Goal: Task Accomplishment & Management: Use online tool/utility

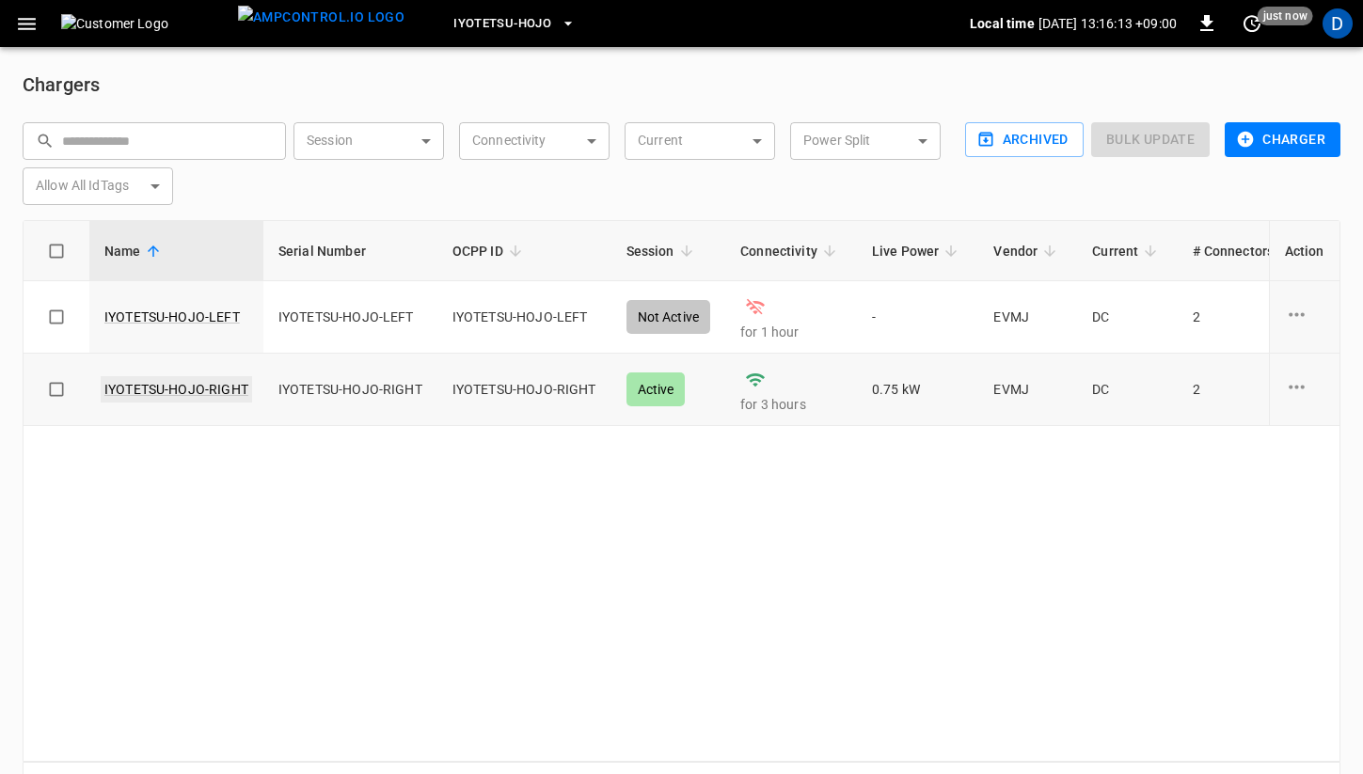
click at [215, 387] on link "IYOTETSU-HOJO-RIGHT" at bounding box center [176, 389] width 151 height 26
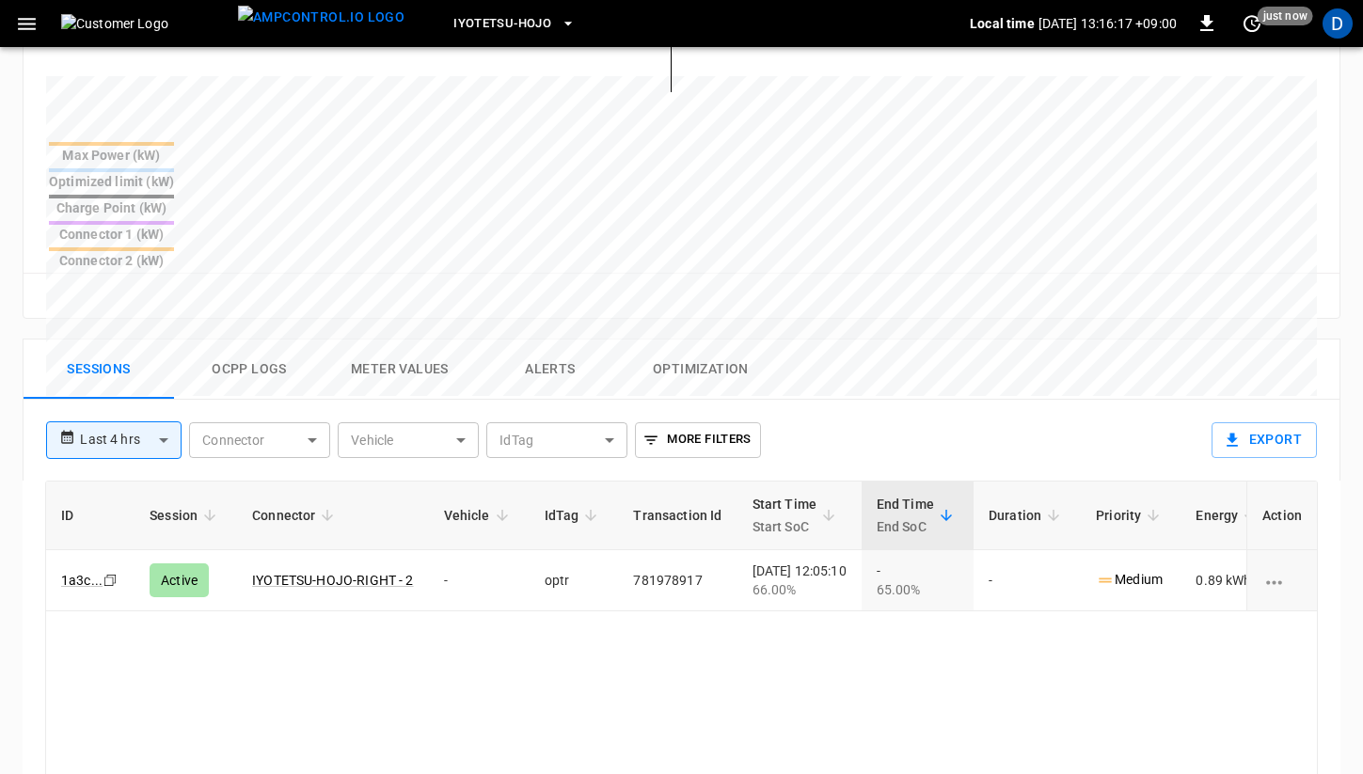
scroll to position [703, 0]
click at [248, 338] on button "Ocpp logs" at bounding box center [249, 368] width 150 height 60
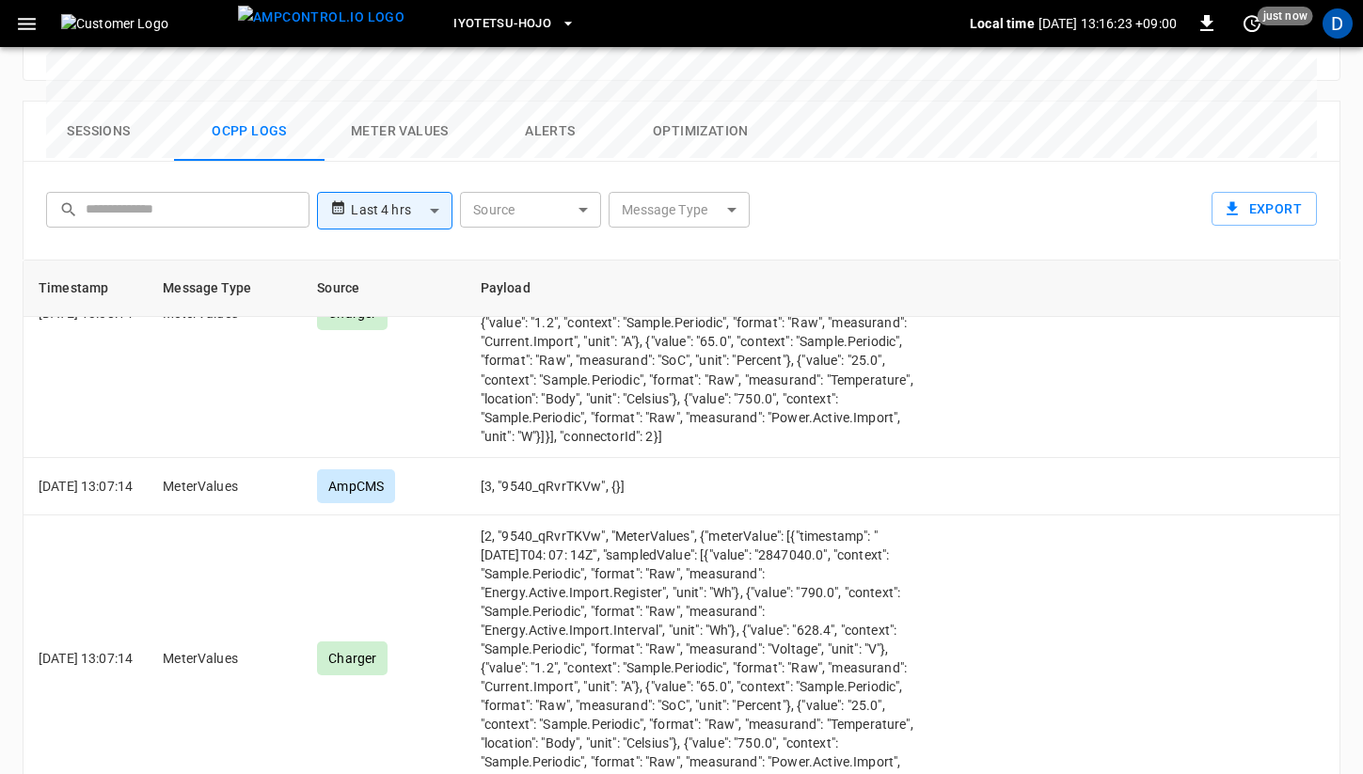
scroll to position [2375, 0]
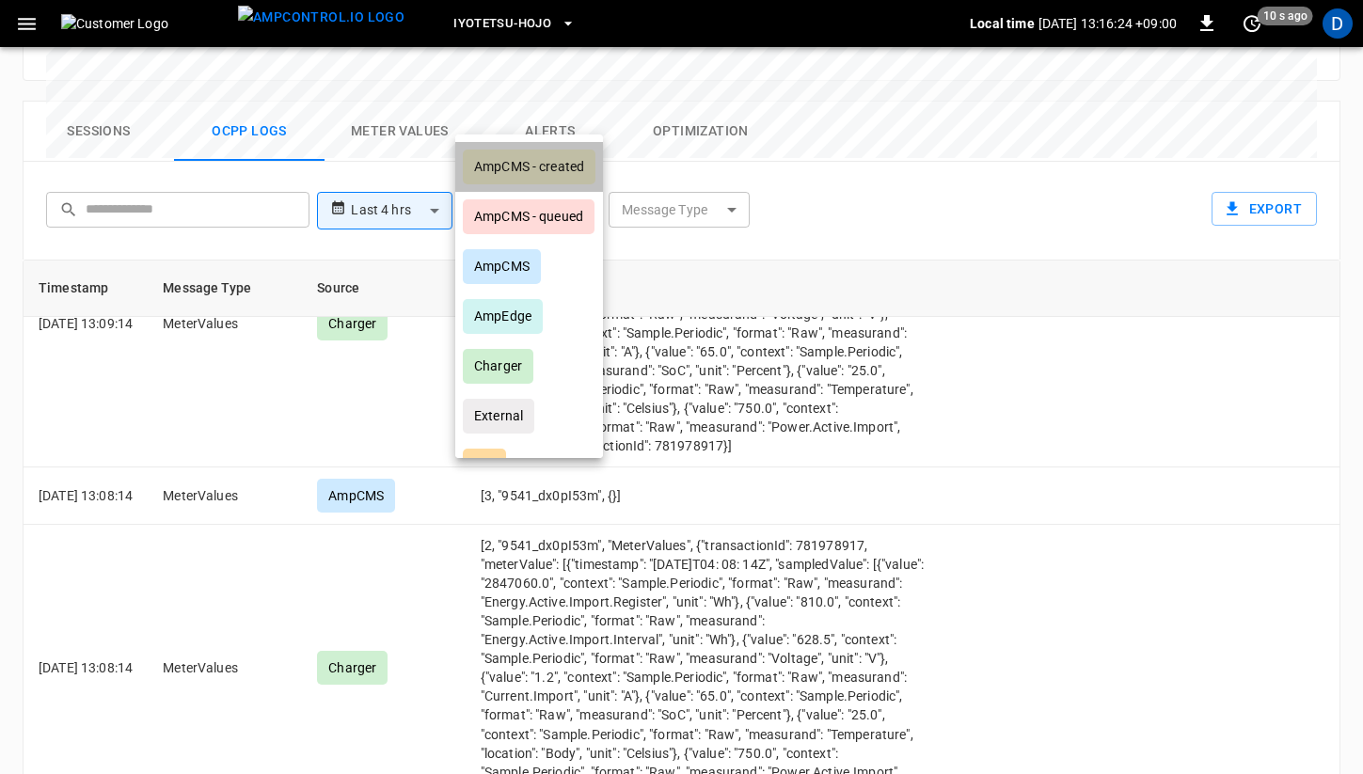
click at [558, 158] on div "AmpCMS - created" at bounding box center [529, 167] width 133 height 35
type input "**********"
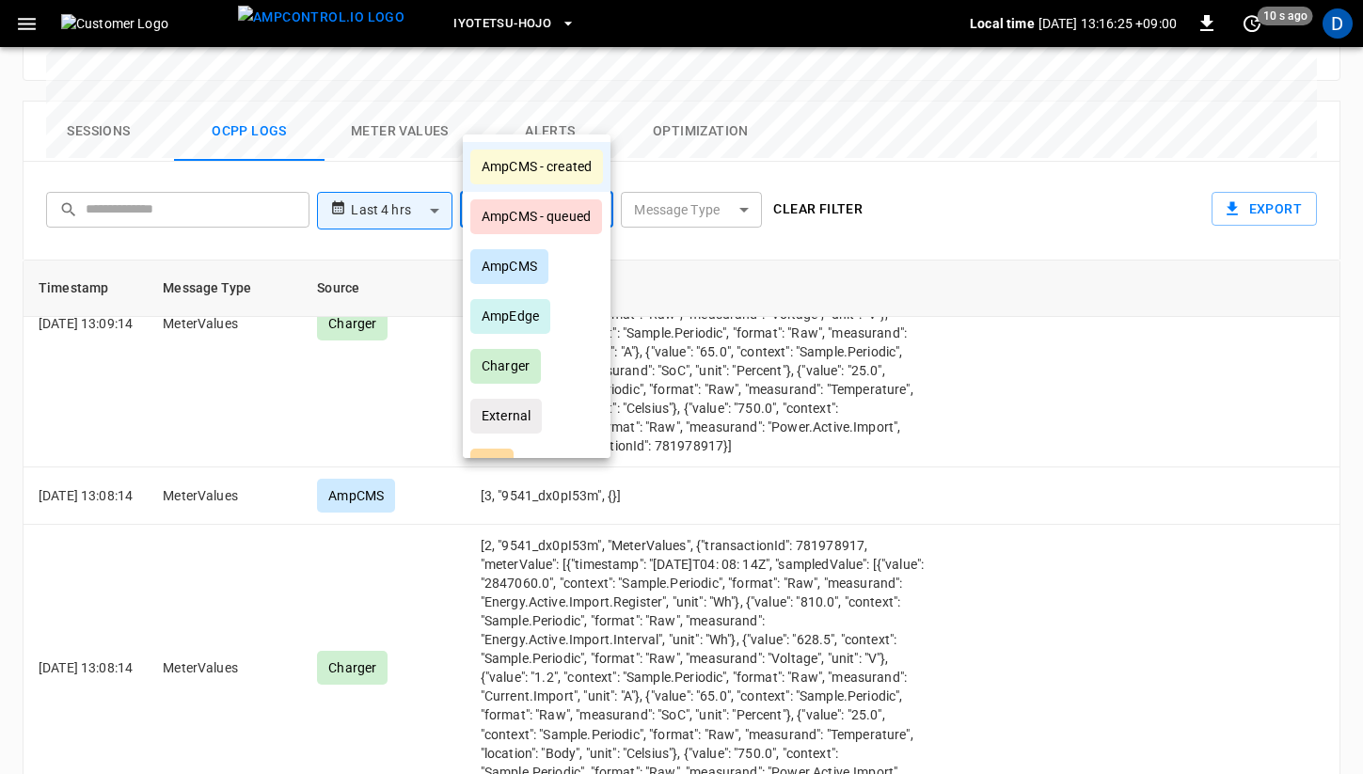
click at [960, 165] on div at bounding box center [681, 387] width 1363 height 774
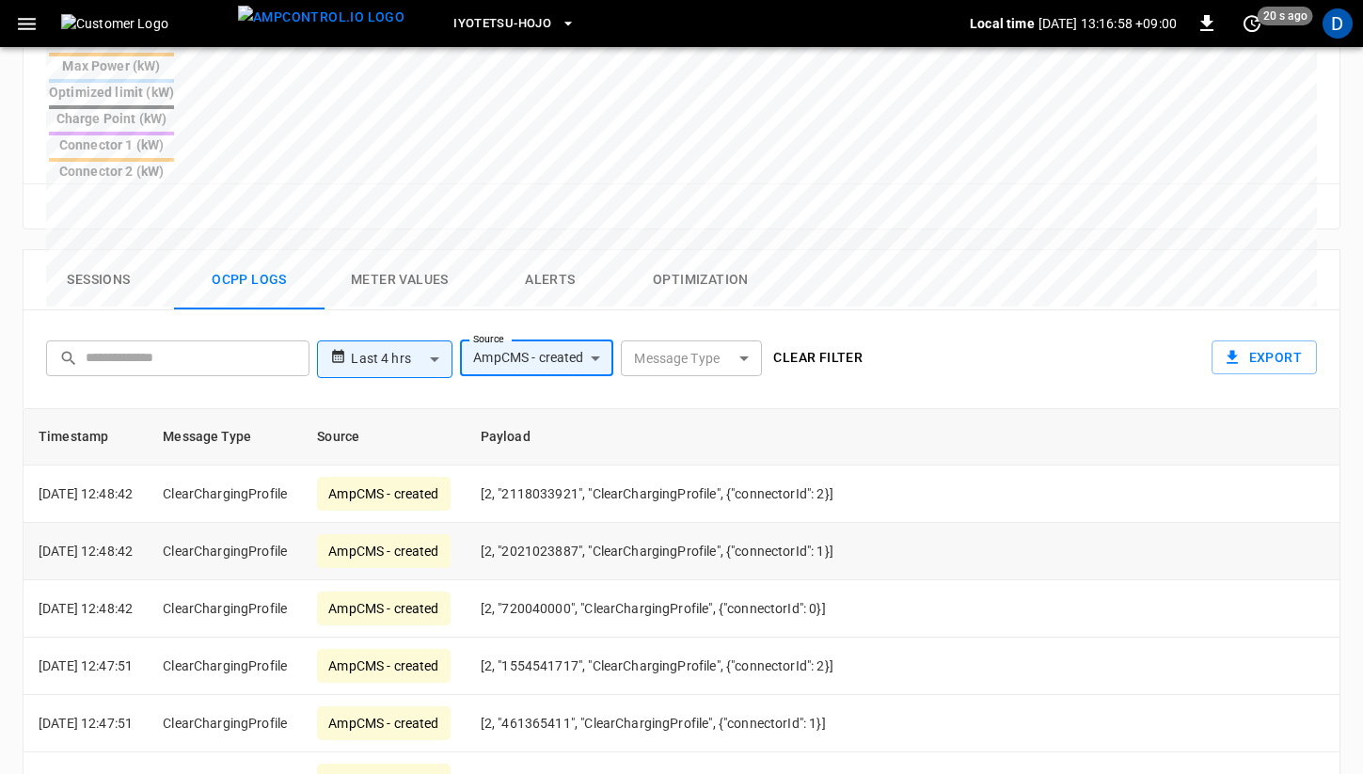
scroll to position [793, 0]
click at [575, 270] on body "**********" at bounding box center [681, 114] width 1363 height 1814
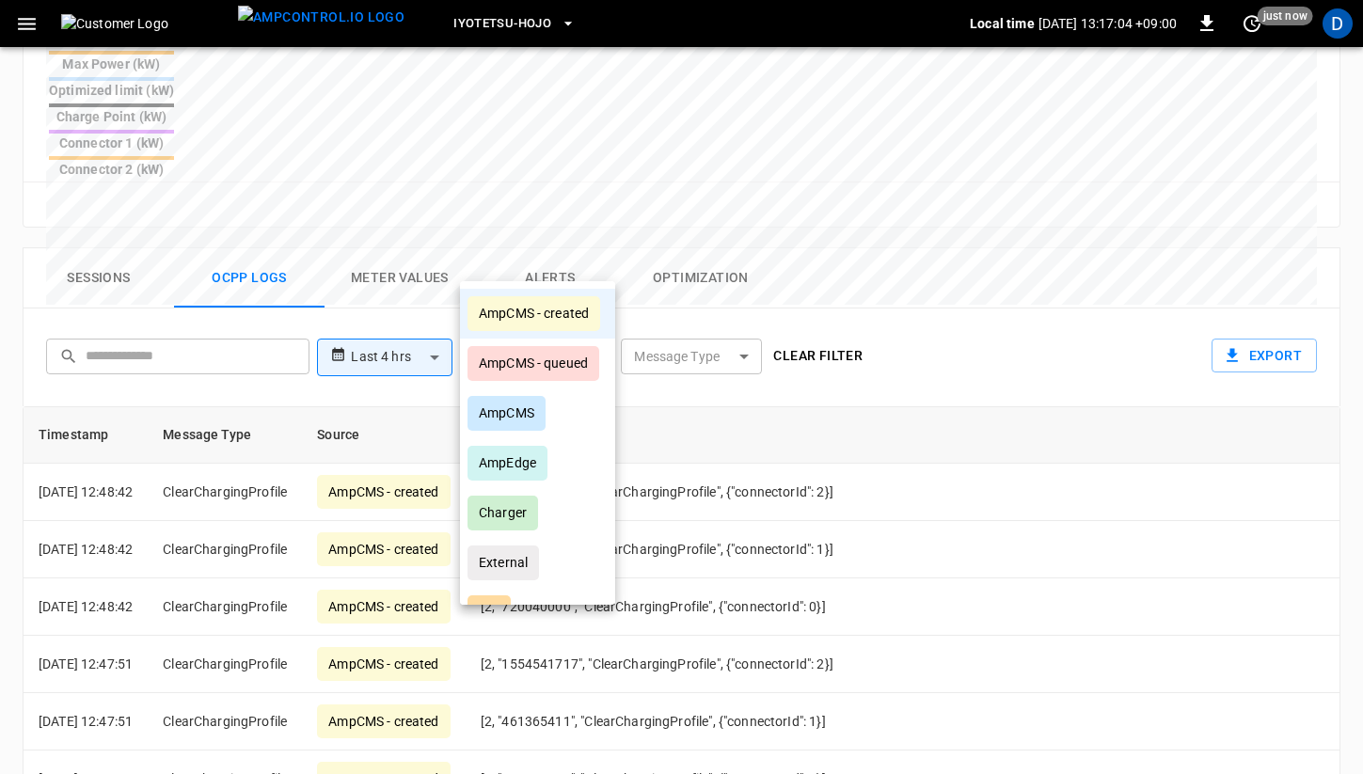
click at [573, 318] on div "AmpCMS - created" at bounding box center [533, 313] width 133 height 35
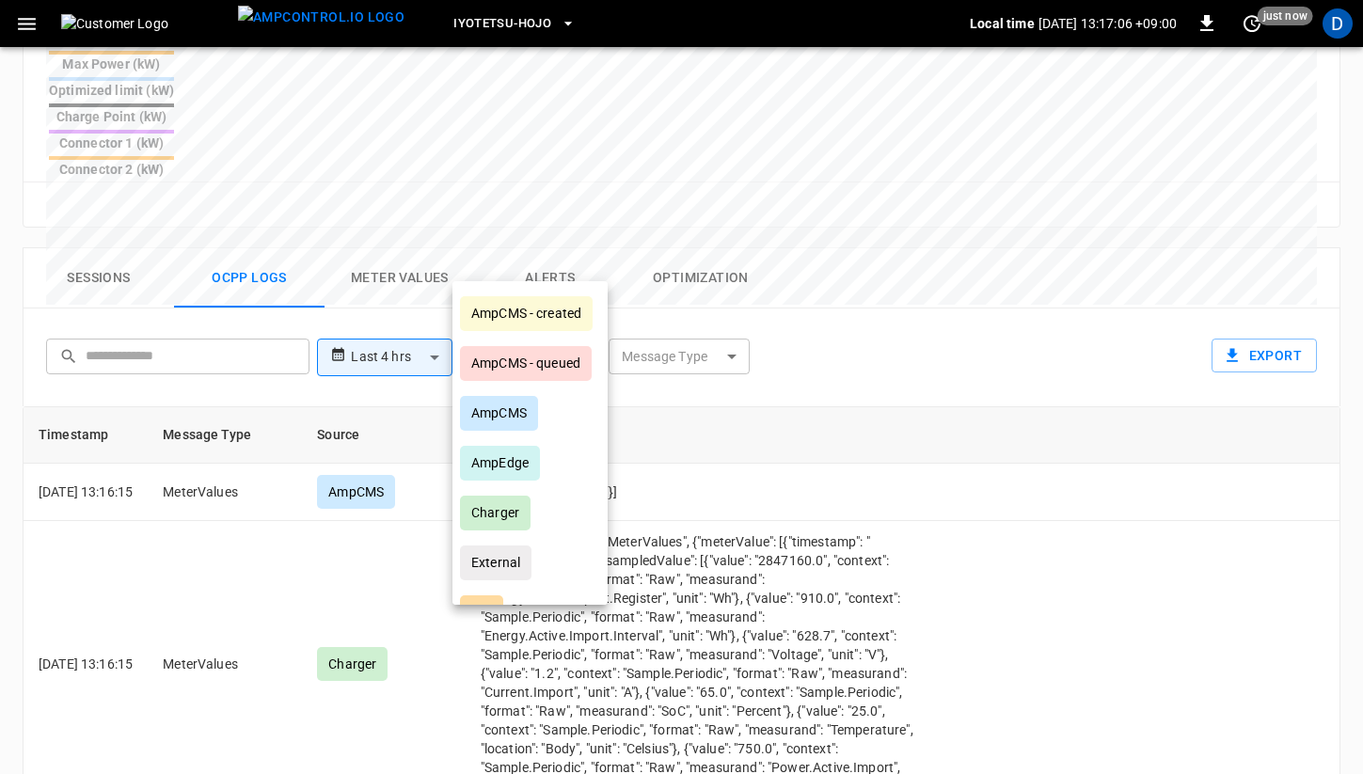
click at [921, 260] on div at bounding box center [681, 387] width 1363 height 774
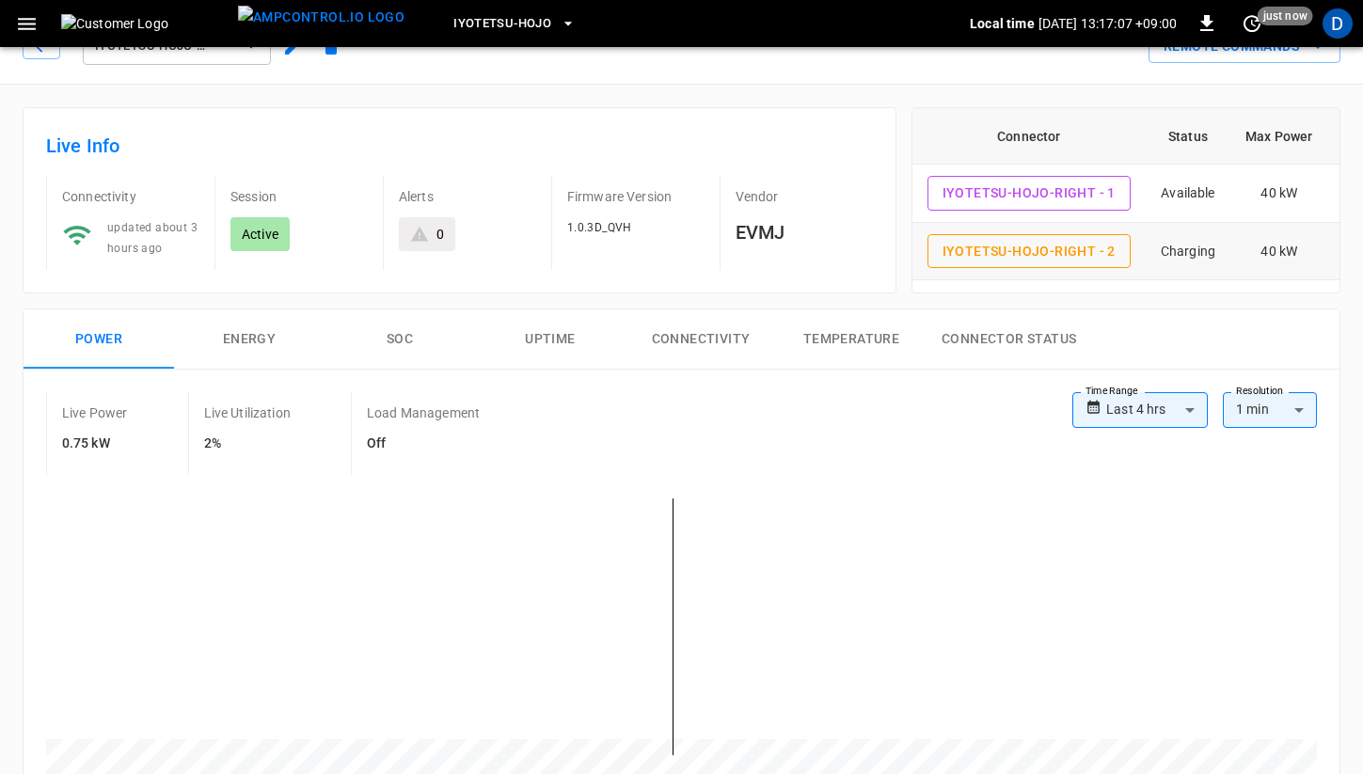
scroll to position [0, 0]
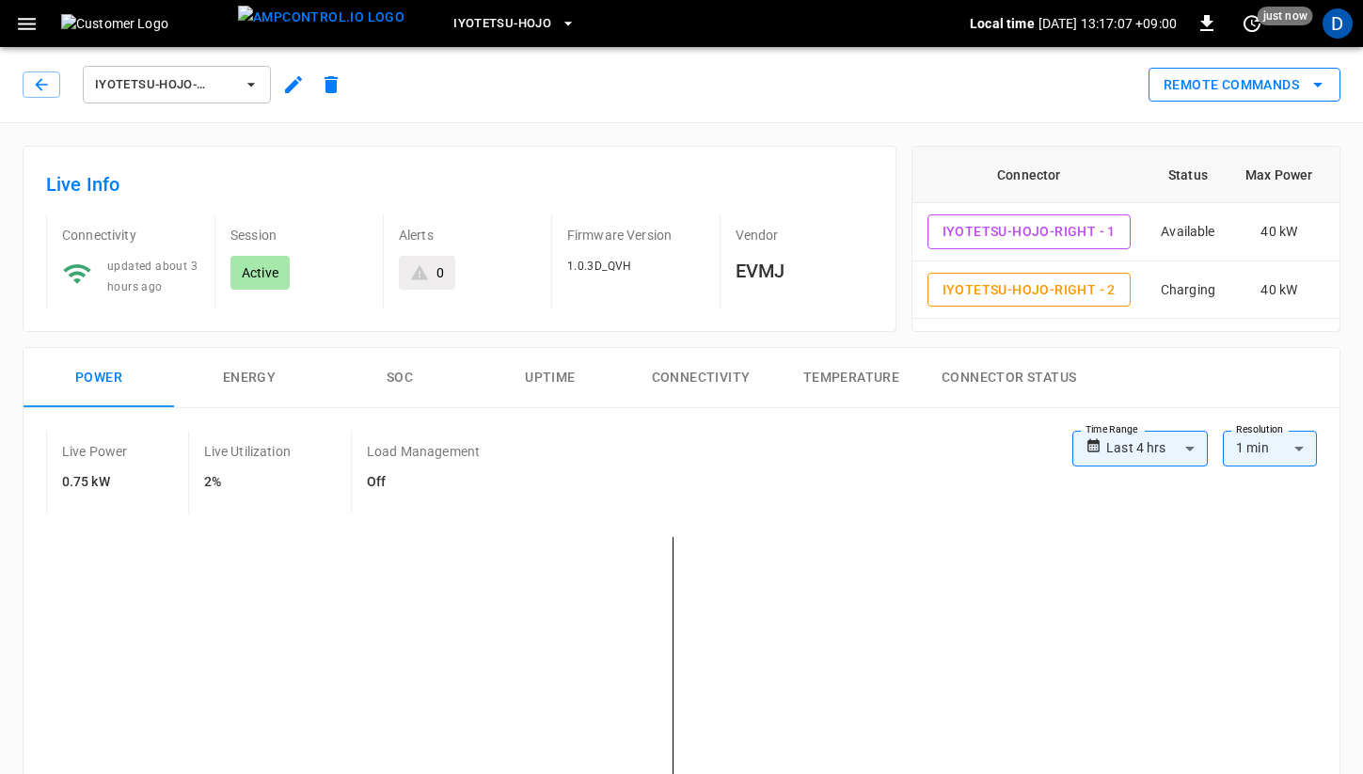
click at [1254, 82] on button "Remote Commands" at bounding box center [1244, 85] width 192 height 35
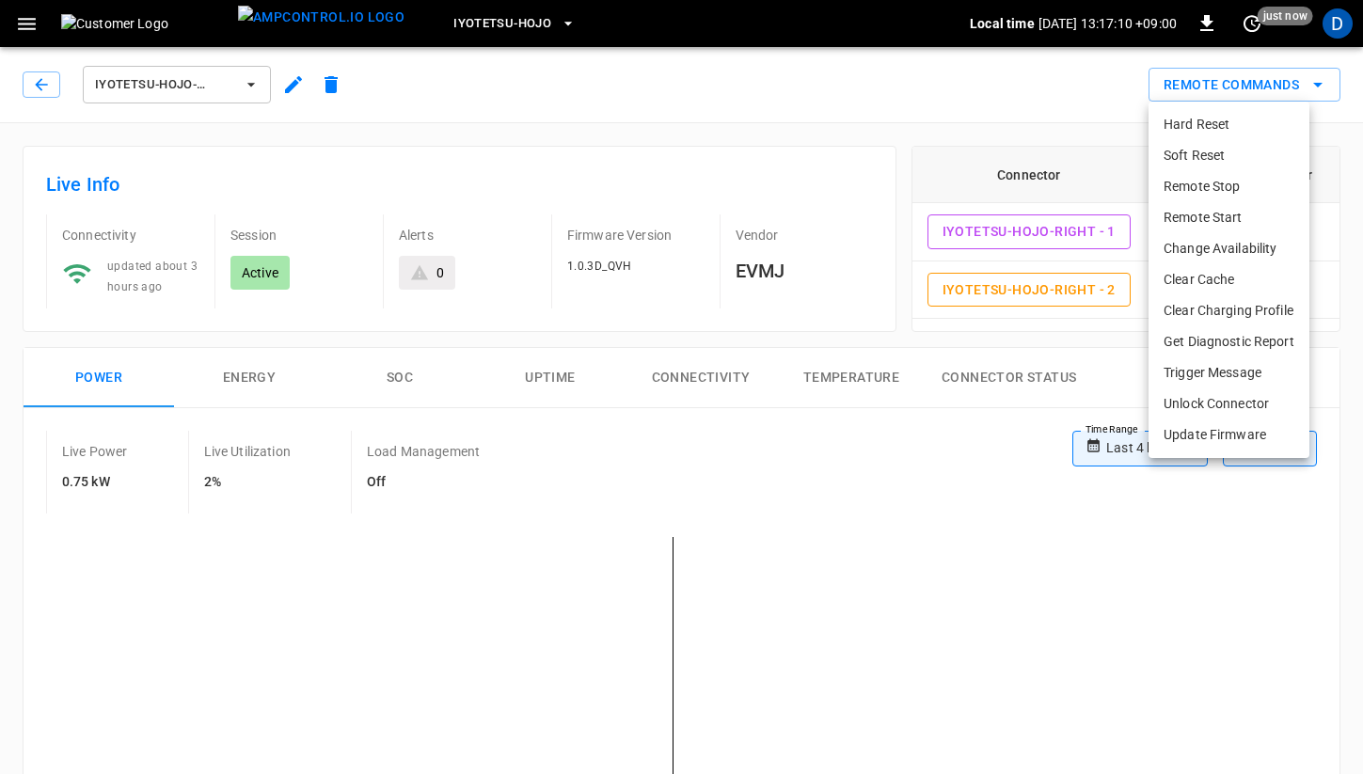
click at [1227, 301] on li "Clear Charging Profile" at bounding box center [1228, 310] width 161 height 31
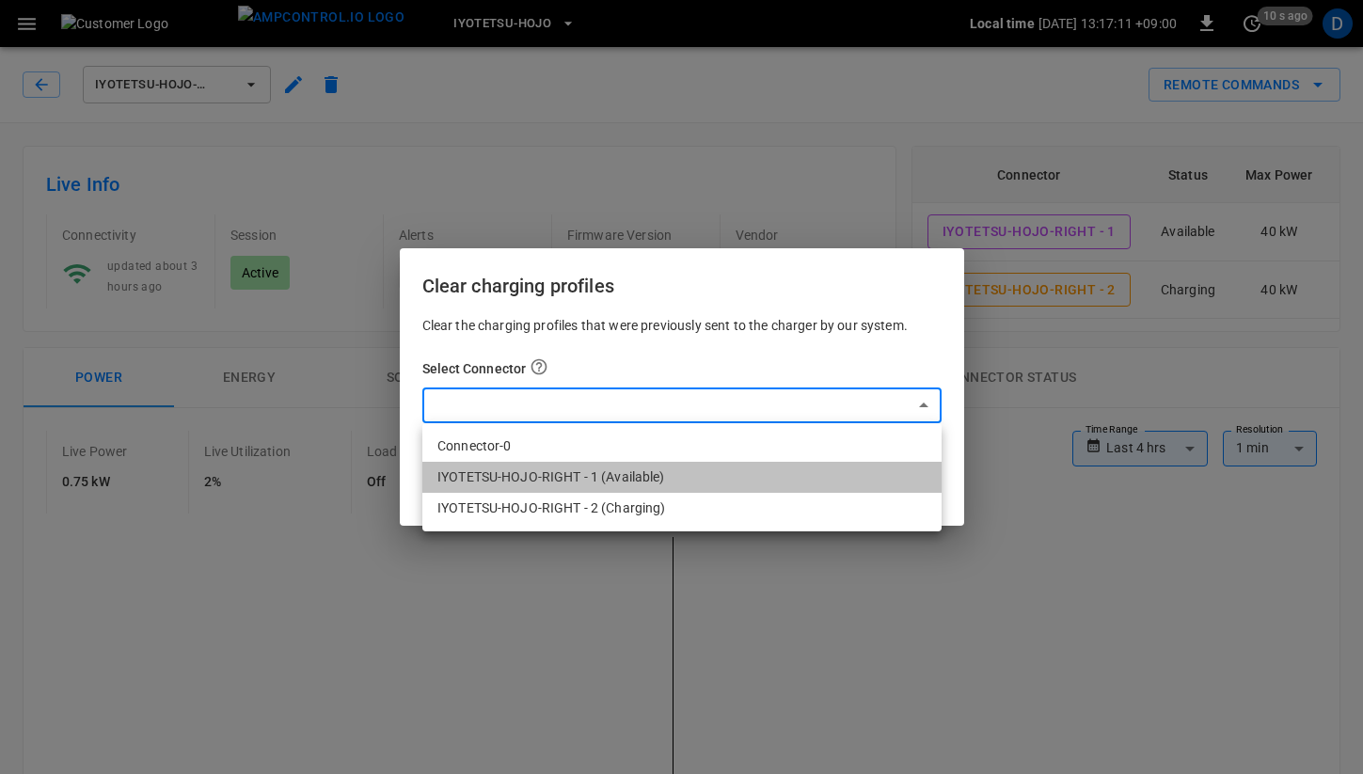
click at [689, 469] on li "IYOTETSU-HOJO-RIGHT - 1 (Available)" at bounding box center [681, 477] width 519 height 31
type input "**********"
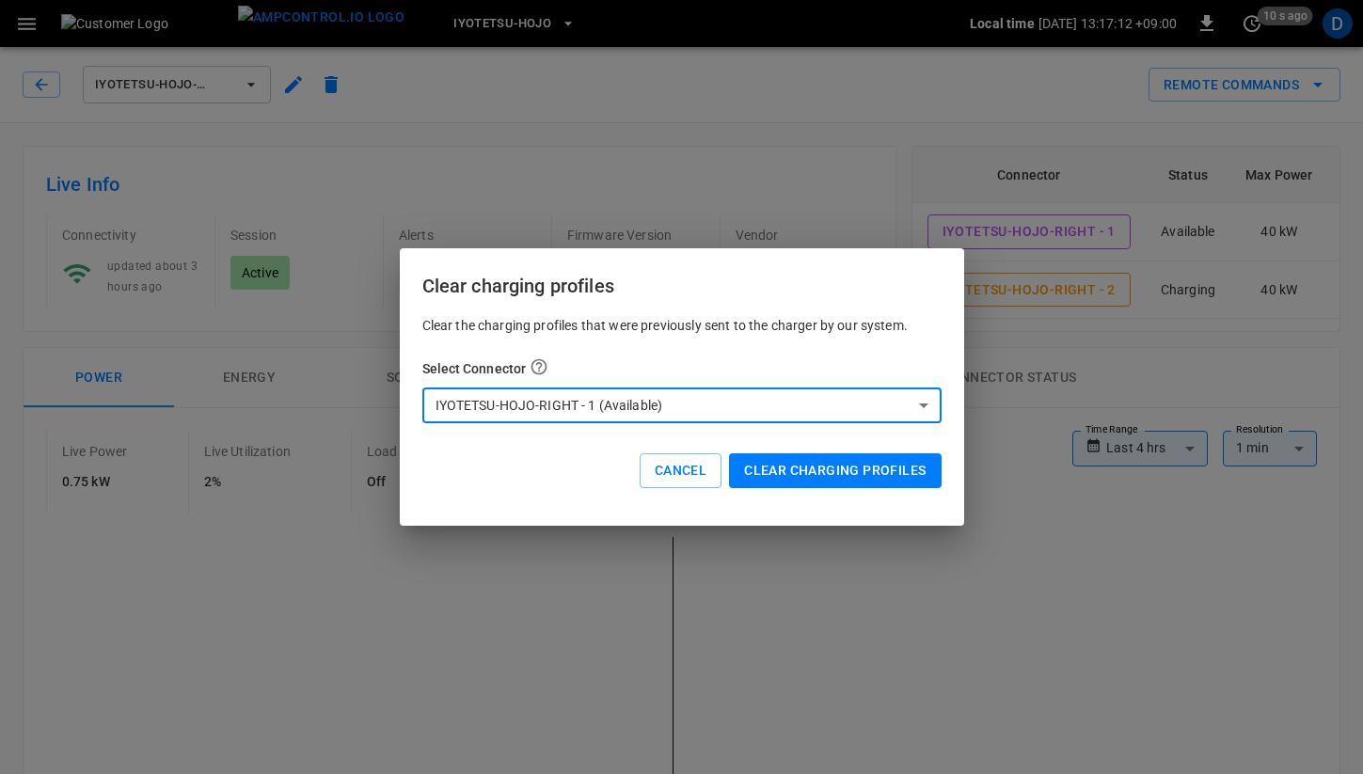
click at [820, 471] on button "Clear charging profiles" at bounding box center [835, 470] width 212 height 35
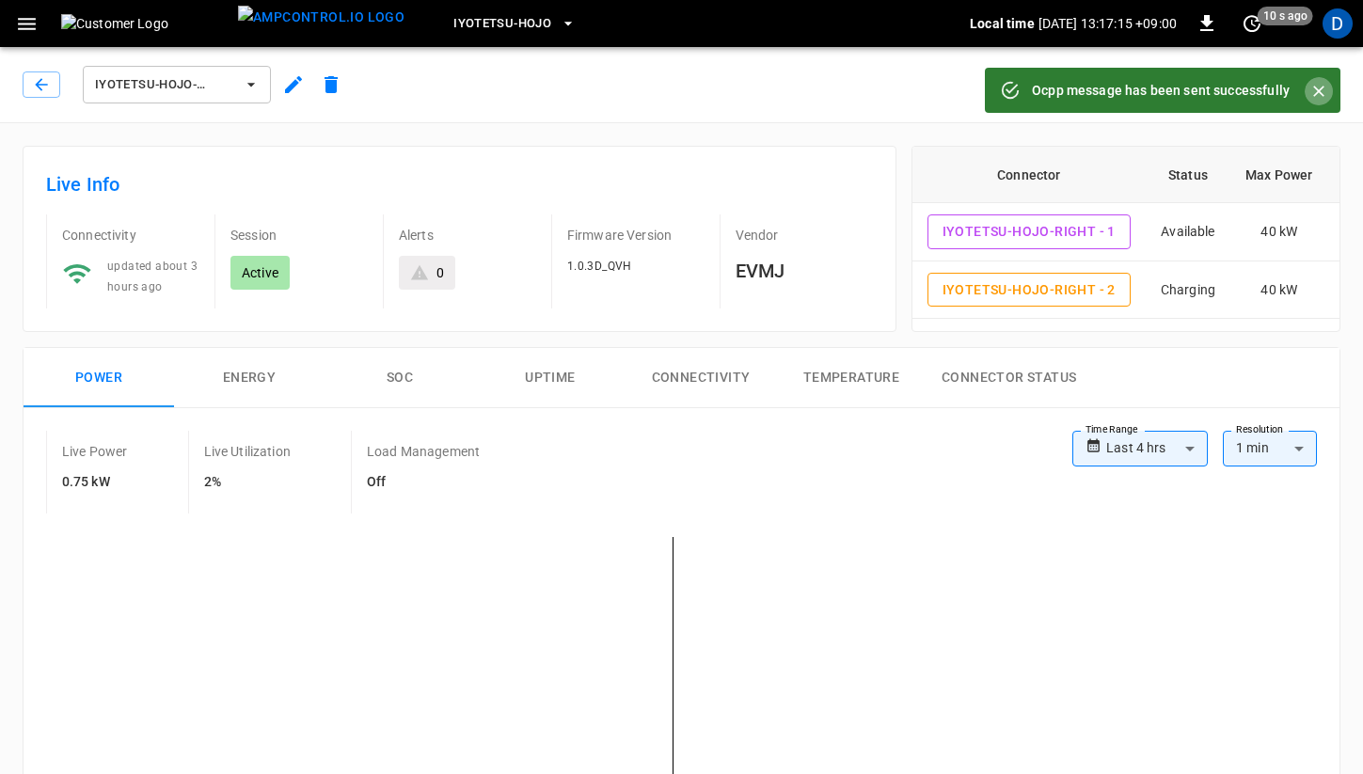
click at [1323, 100] on icon "Close" at bounding box center [1318, 91] width 19 height 19
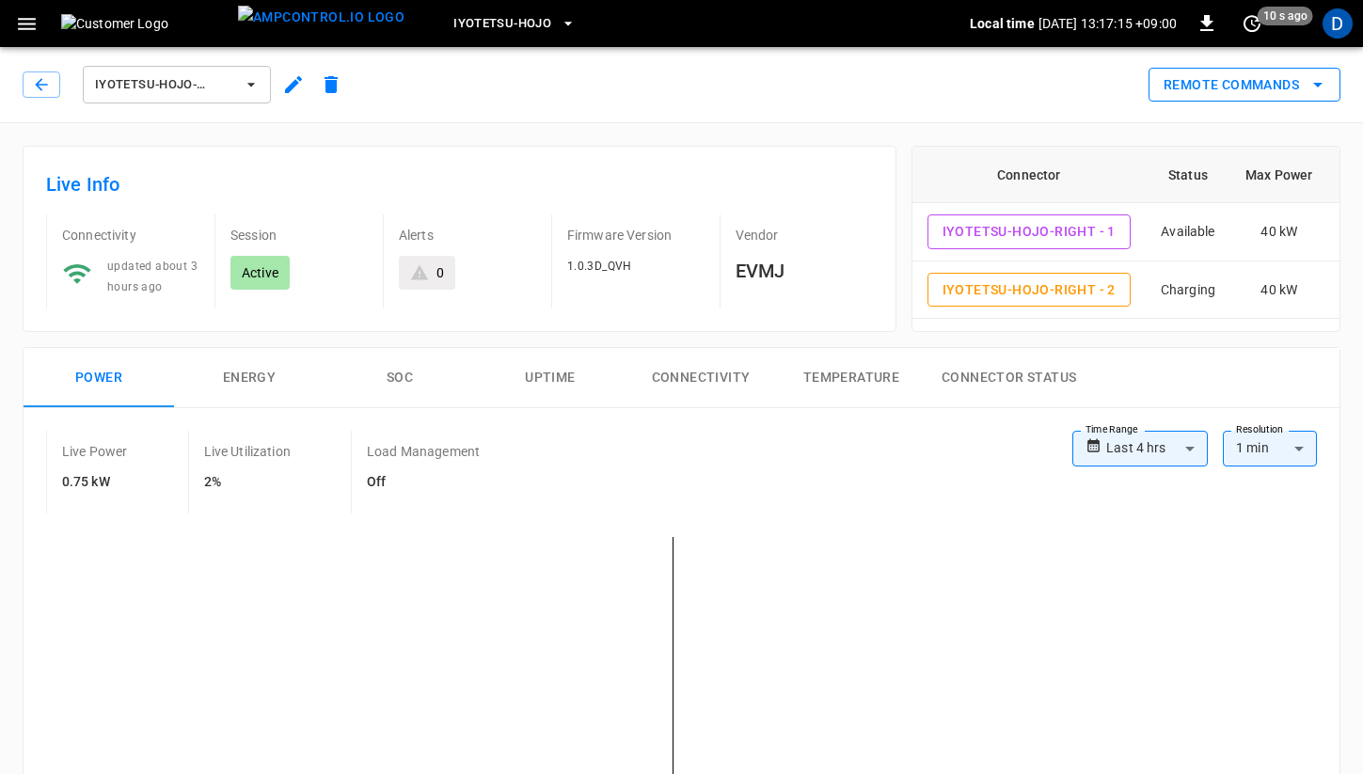
click at [1296, 85] on button "Remote Commands" at bounding box center [1244, 85] width 192 height 35
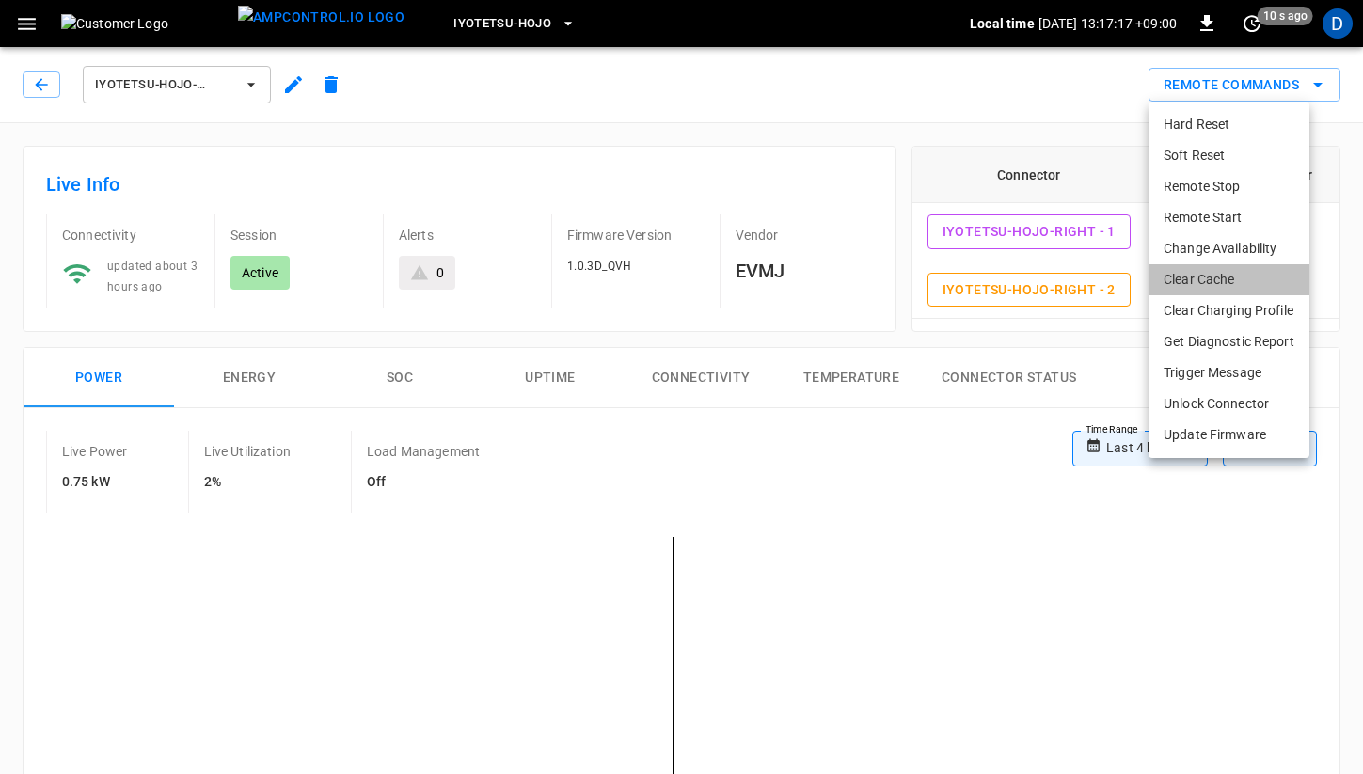
drag, startPoint x: 1233, startPoint y: 276, endPoint x: 1232, endPoint y: 301, distance: 25.4
click at [1232, 300] on ul "Hard Reset Soft Reset Remote Stop Remote Start Change Availability Clear Cache …" at bounding box center [1228, 280] width 161 height 356
click at [1232, 301] on li "Clear Charging Profile" at bounding box center [1228, 310] width 161 height 31
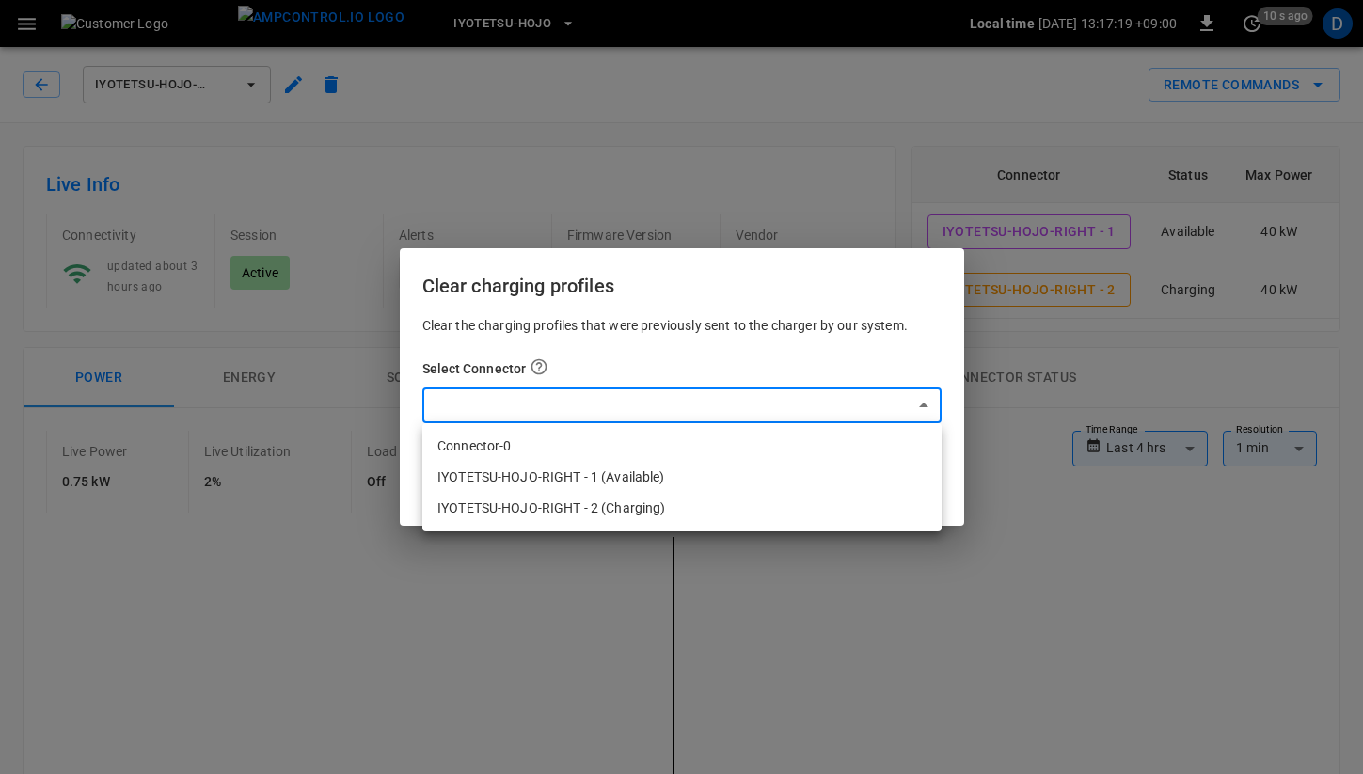
click at [736, 510] on li "IYOTETSU-HOJO-RIGHT - 2 (Charging)" at bounding box center [681, 508] width 519 height 31
type input "**********"
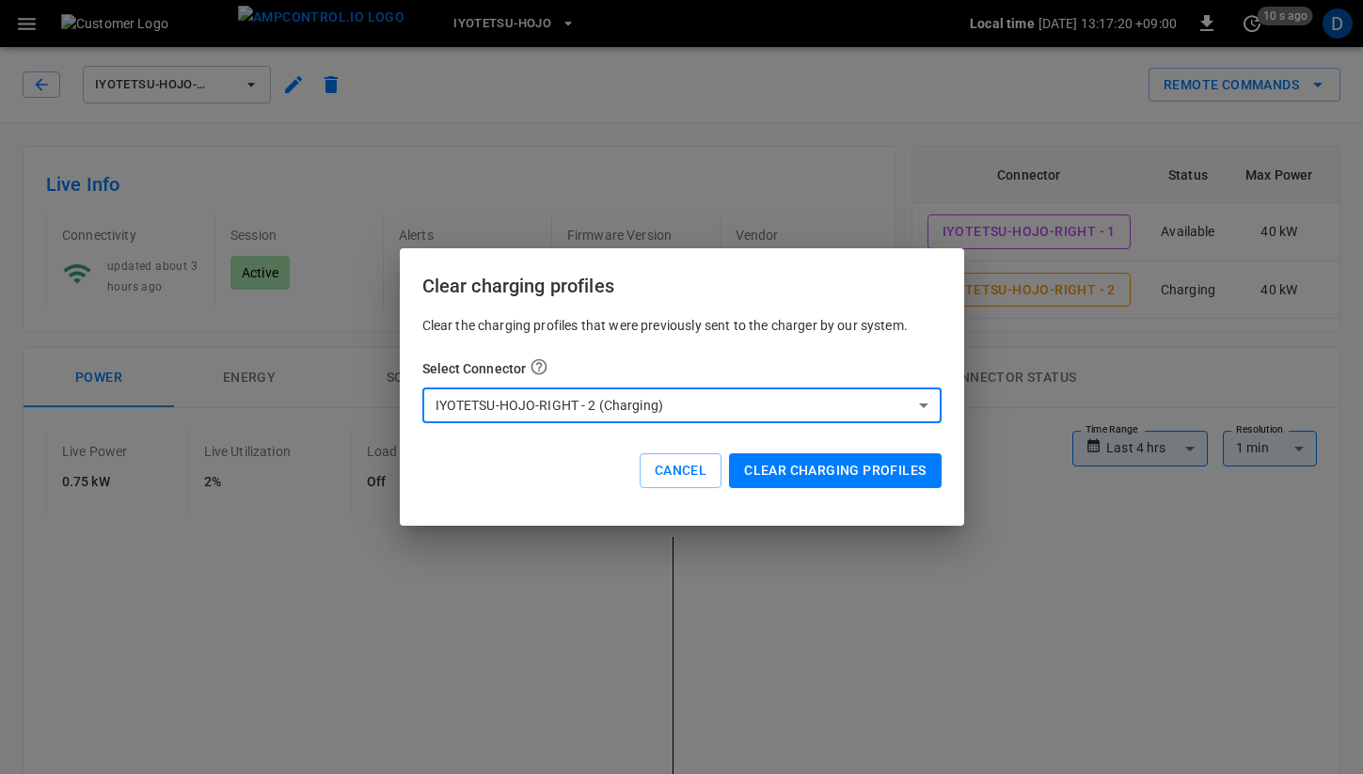
click at [808, 466] on button "Clear charging profiles" at bounding box center [835, 470] width 212 height 35
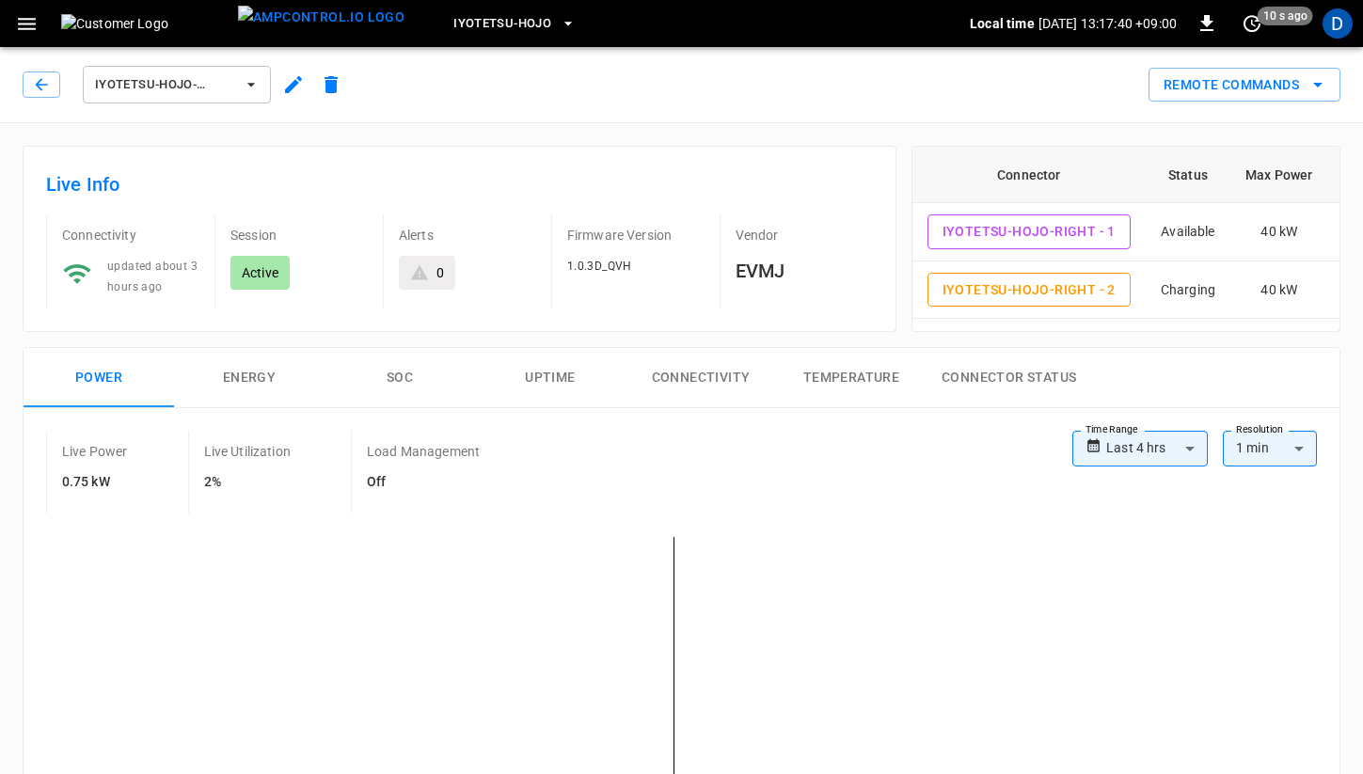
click at [365, 367] on button "SOC" at bounding box center [399, 378] width 150 height 60
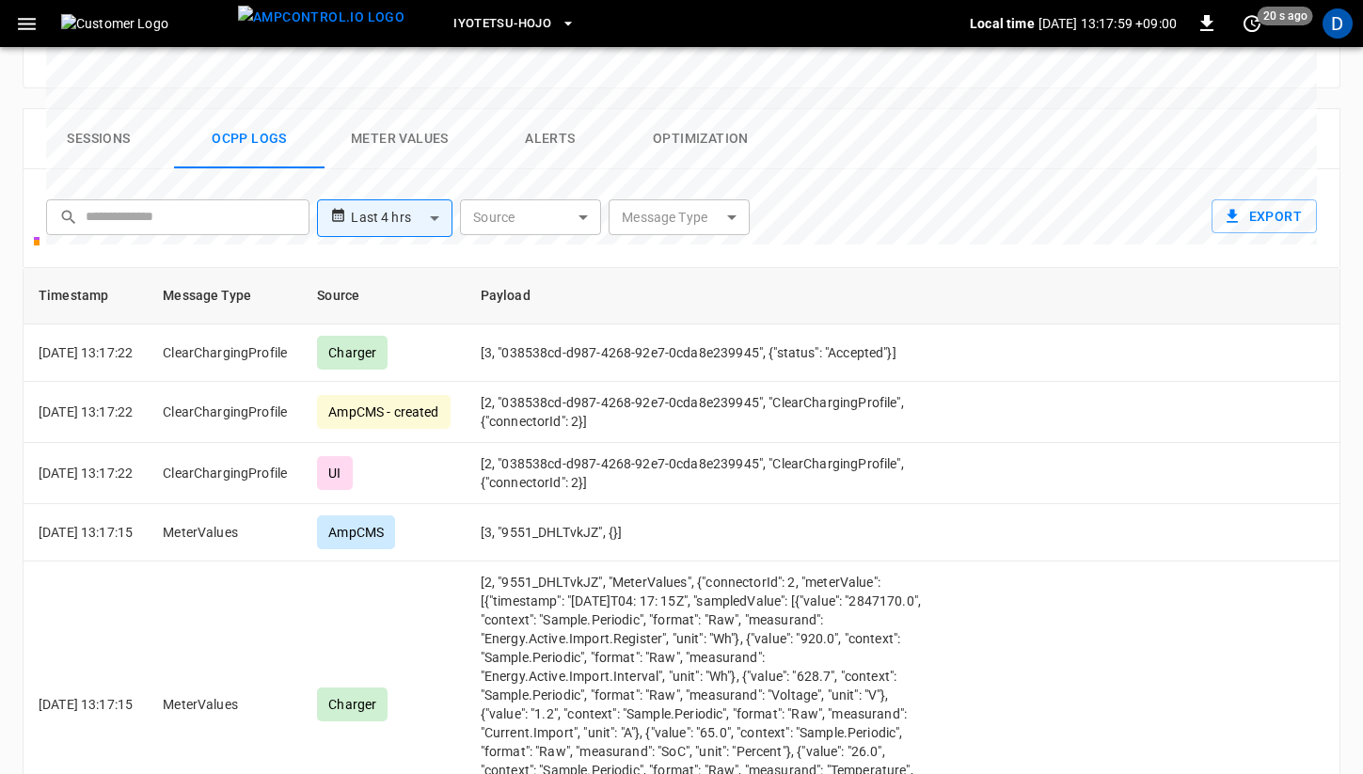
click at [29, 24] on icon "button" at bounding box center [27, 24] width 24 height 24
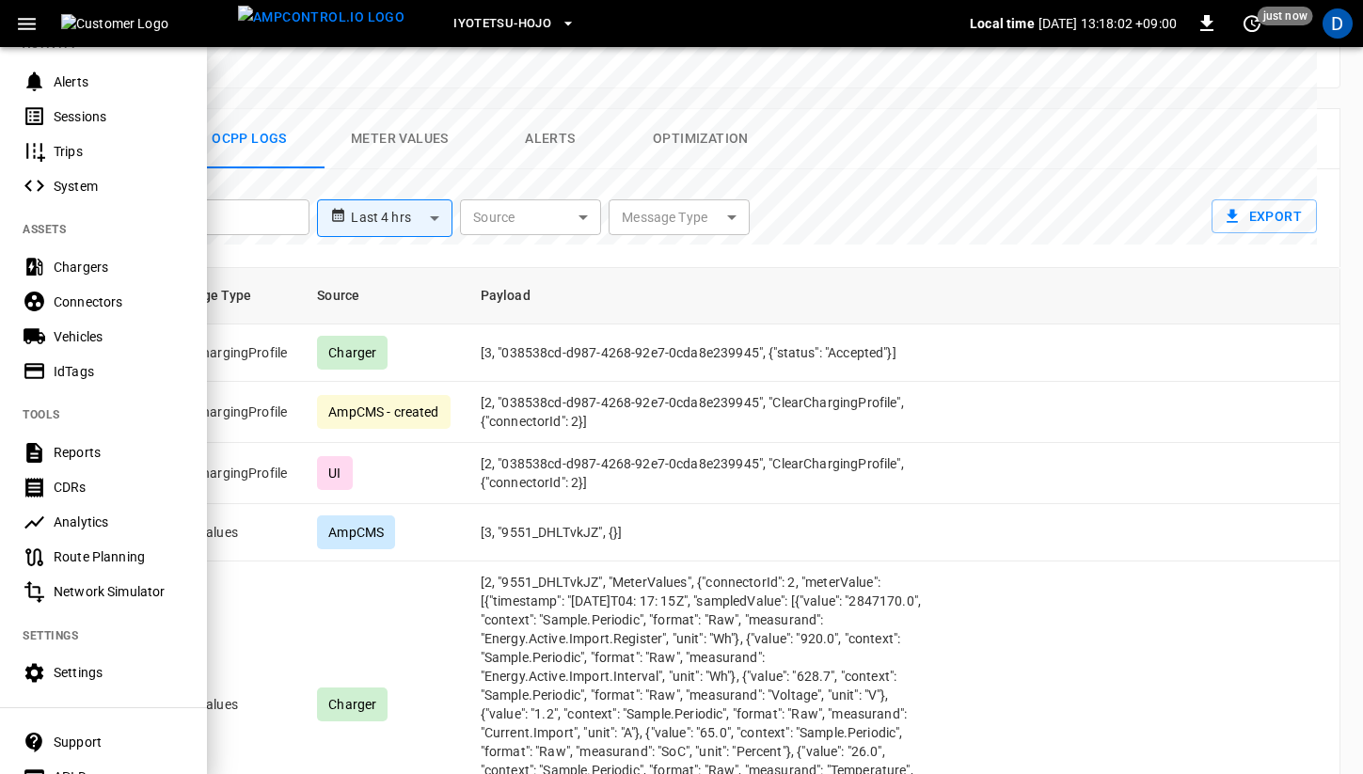
scroll to position [262, 0]
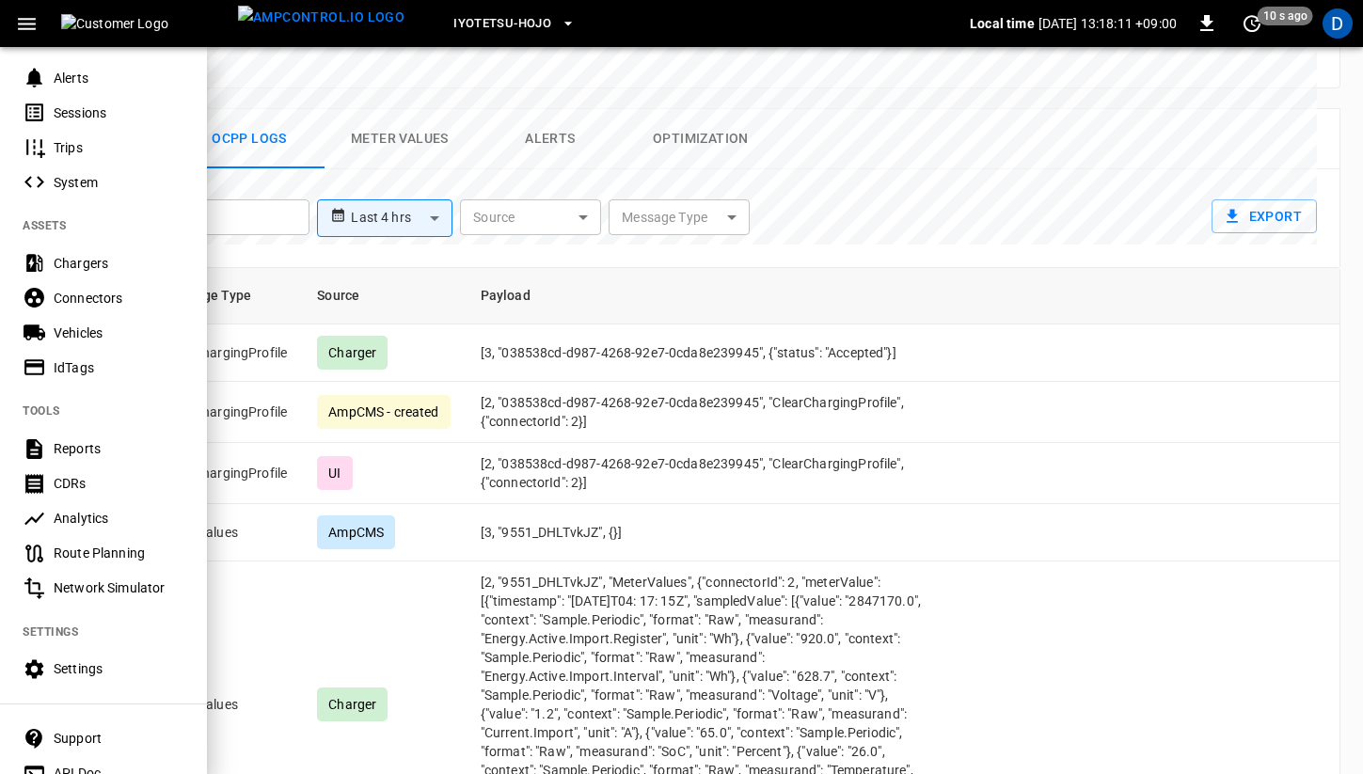
click at [899, 383] on div at bounding box center [681, 387] width 1363 height 774
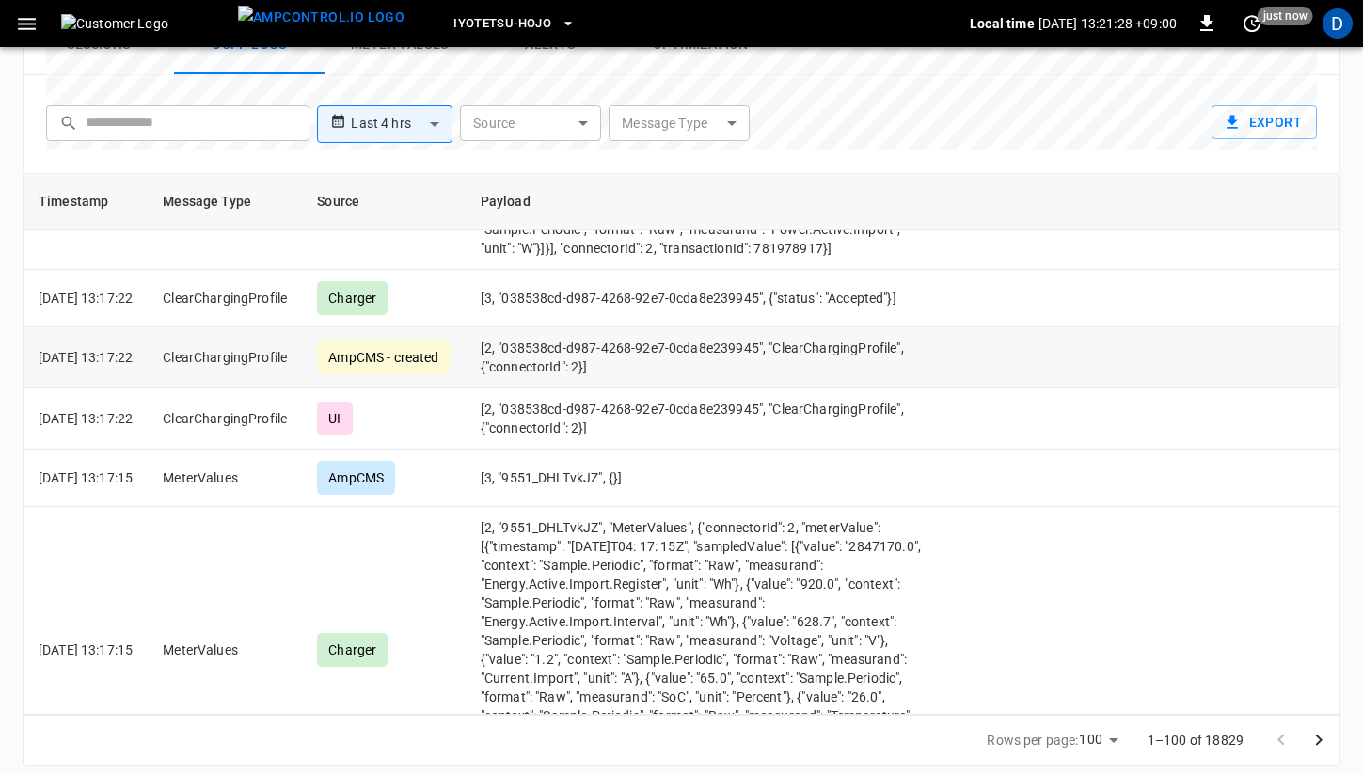
scroll to position [1333, 0]
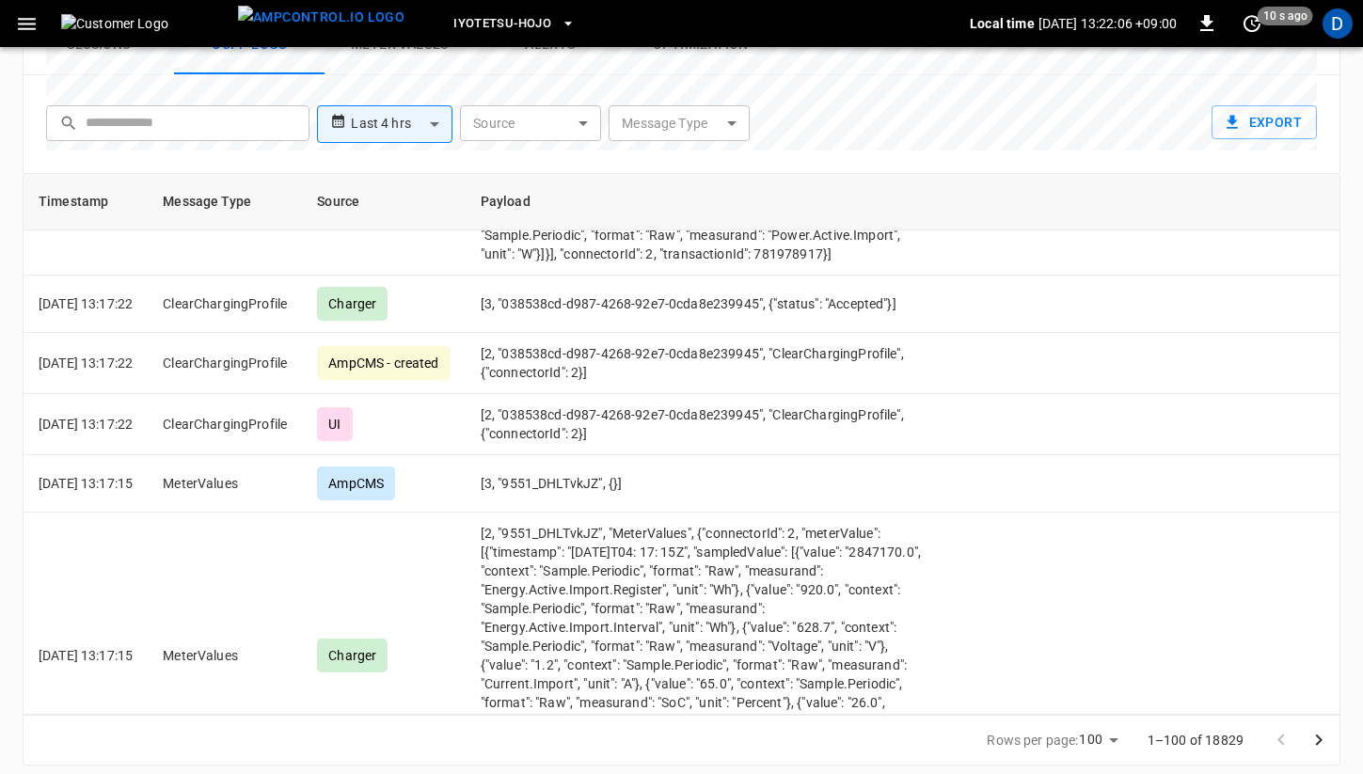
click at [458, 29] on span "Iyotetsu-Hojo" at bounding box center [502, 24] width 98 height 22
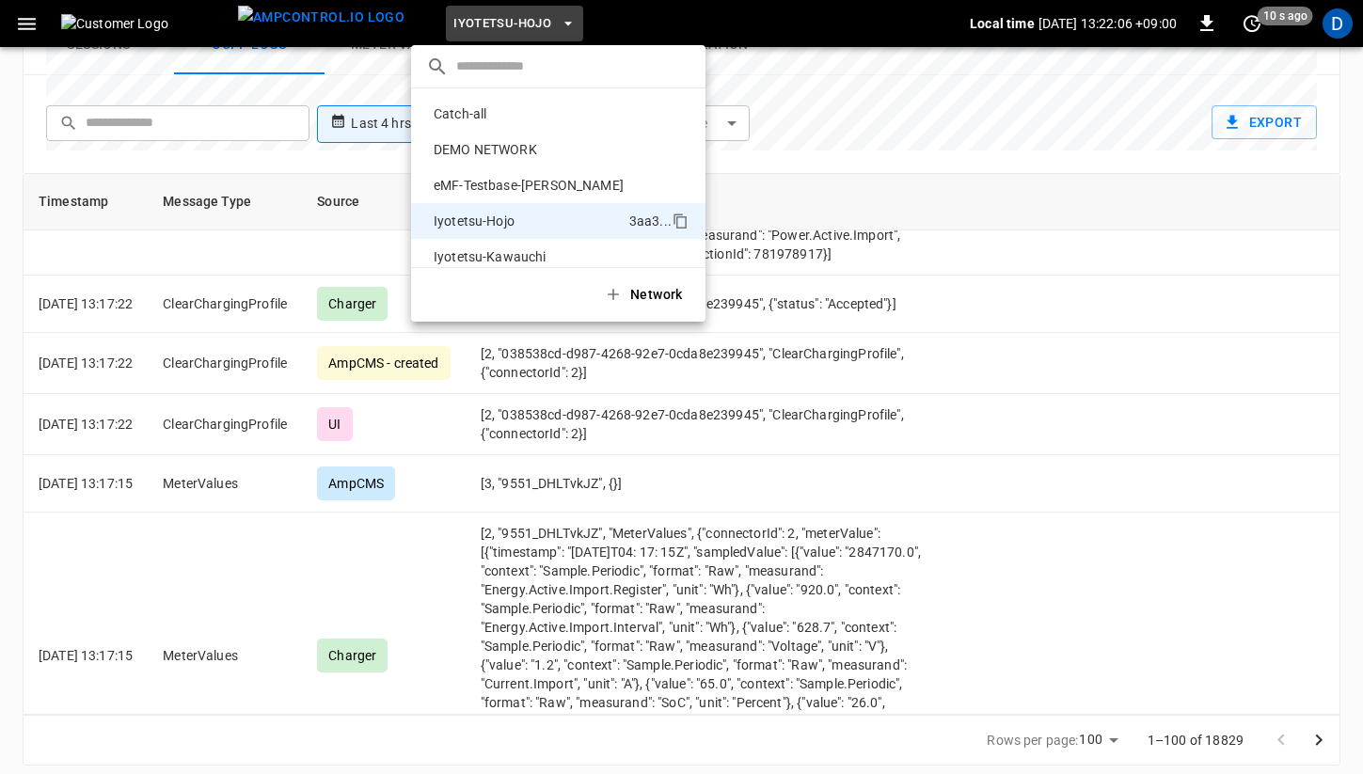
scroll to position [102, 0]
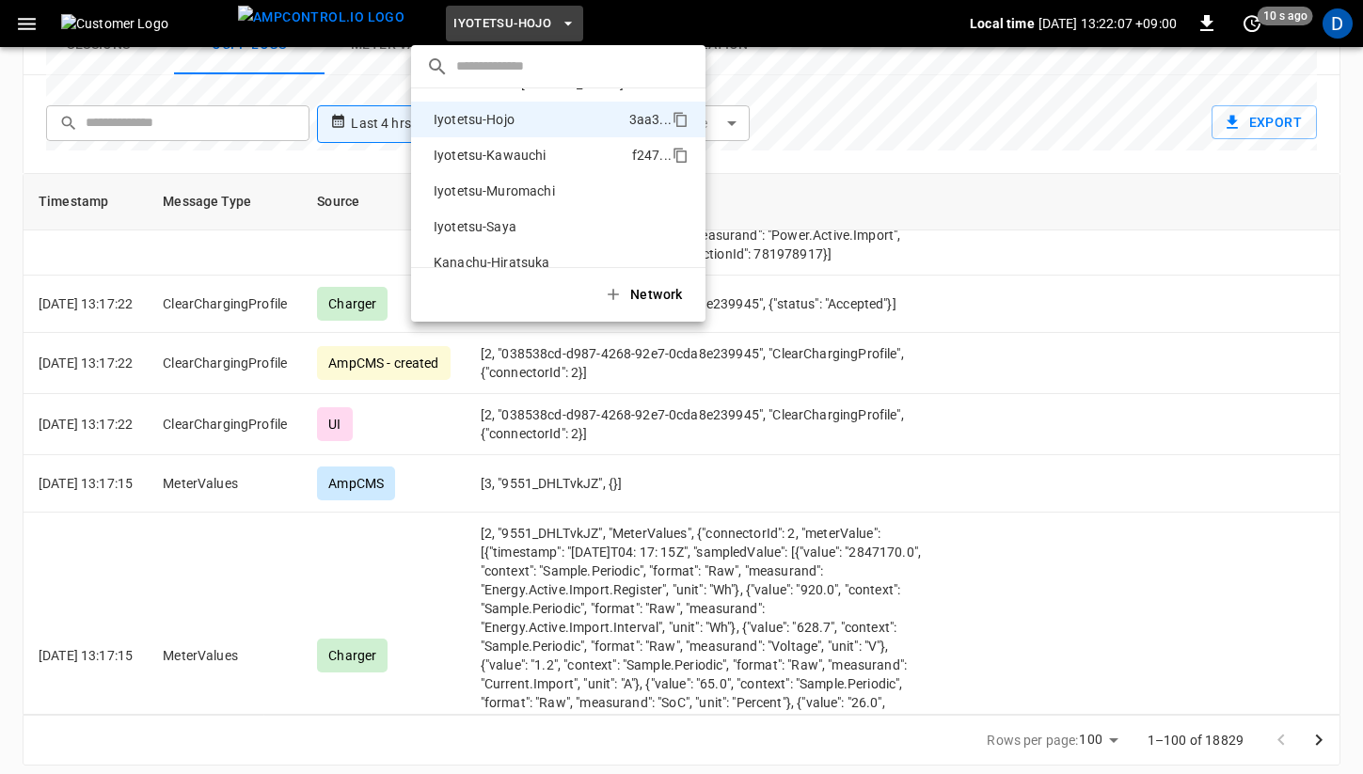
click at [524, 156] on p "Iyotetsu-Kawauchi" at bounding box center [529, 155] width 206 height 19
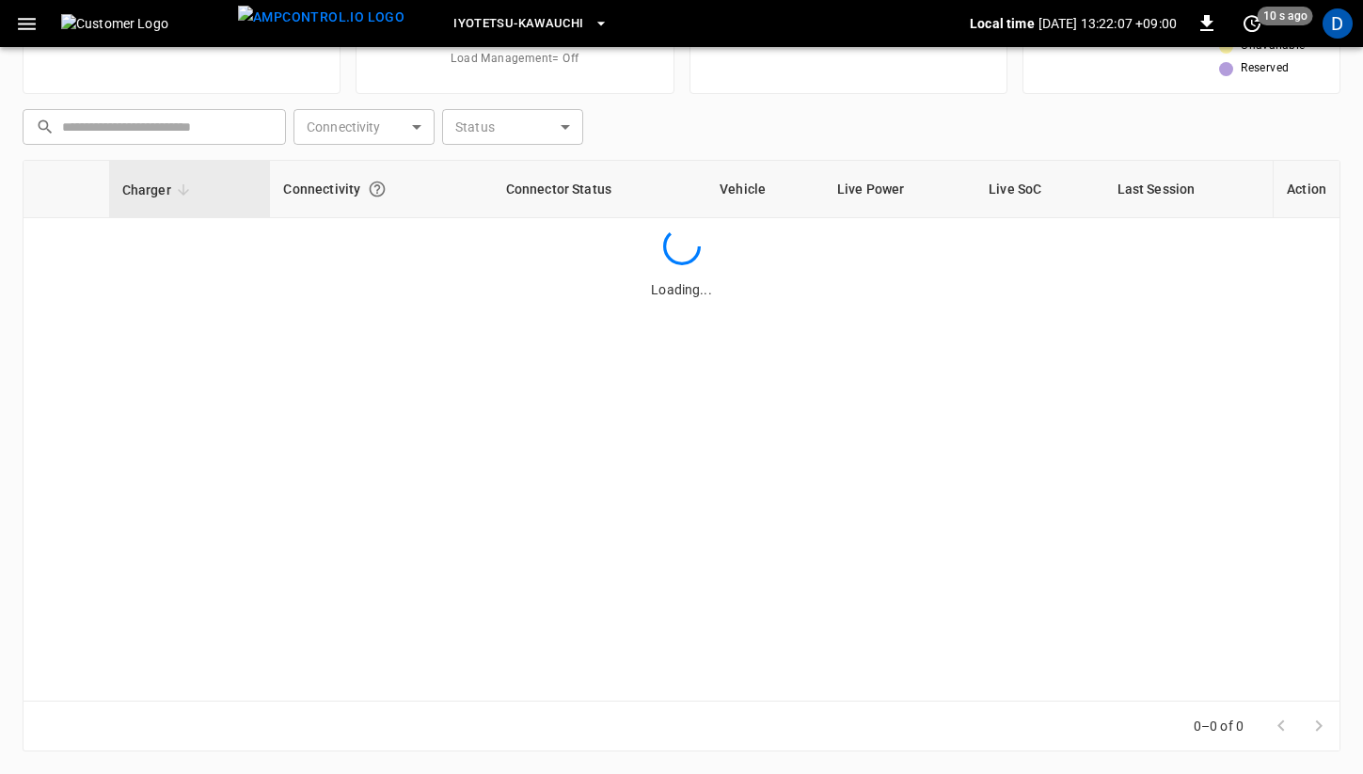
scroll to position [215, 0]
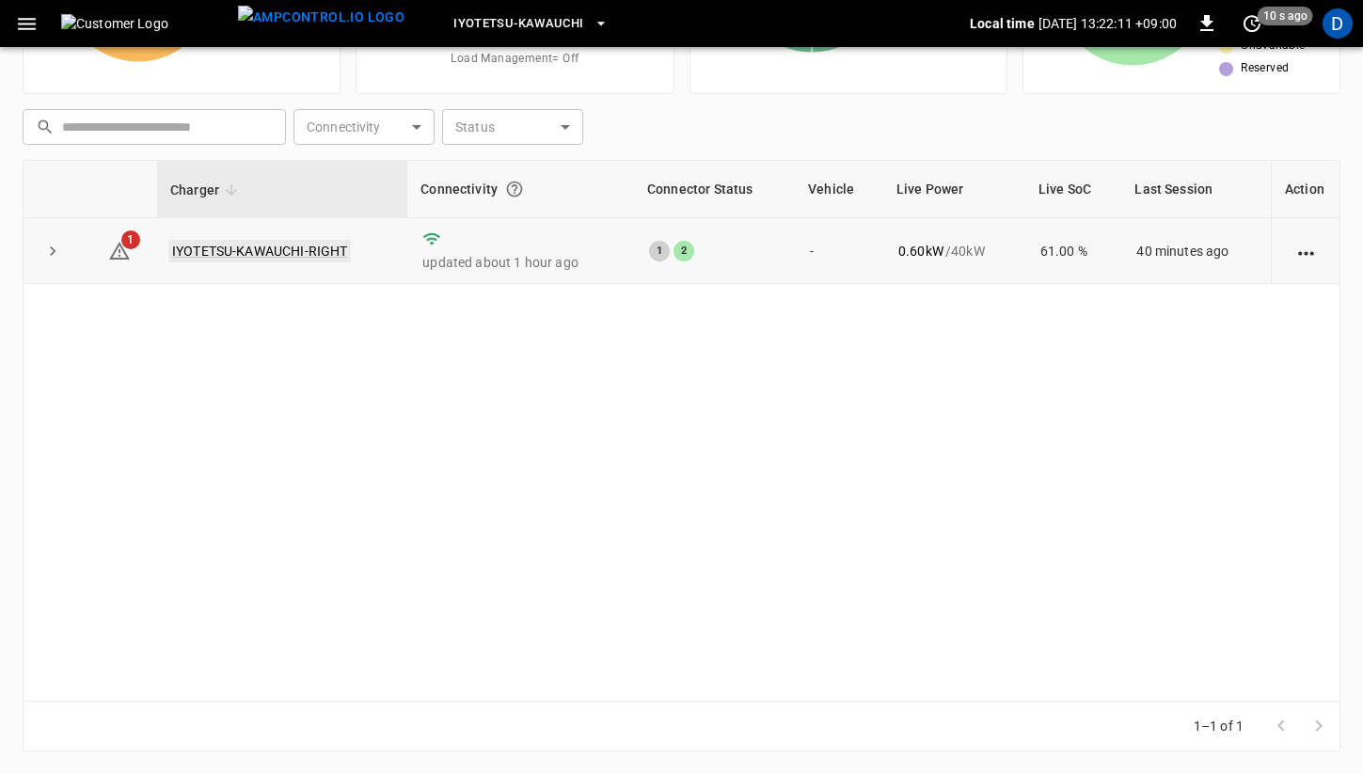
click at [235, 252] on link "IYOTETSU-KAWAUCHI-RIGHT" at bounding box center [259, 251] width 182 height 23
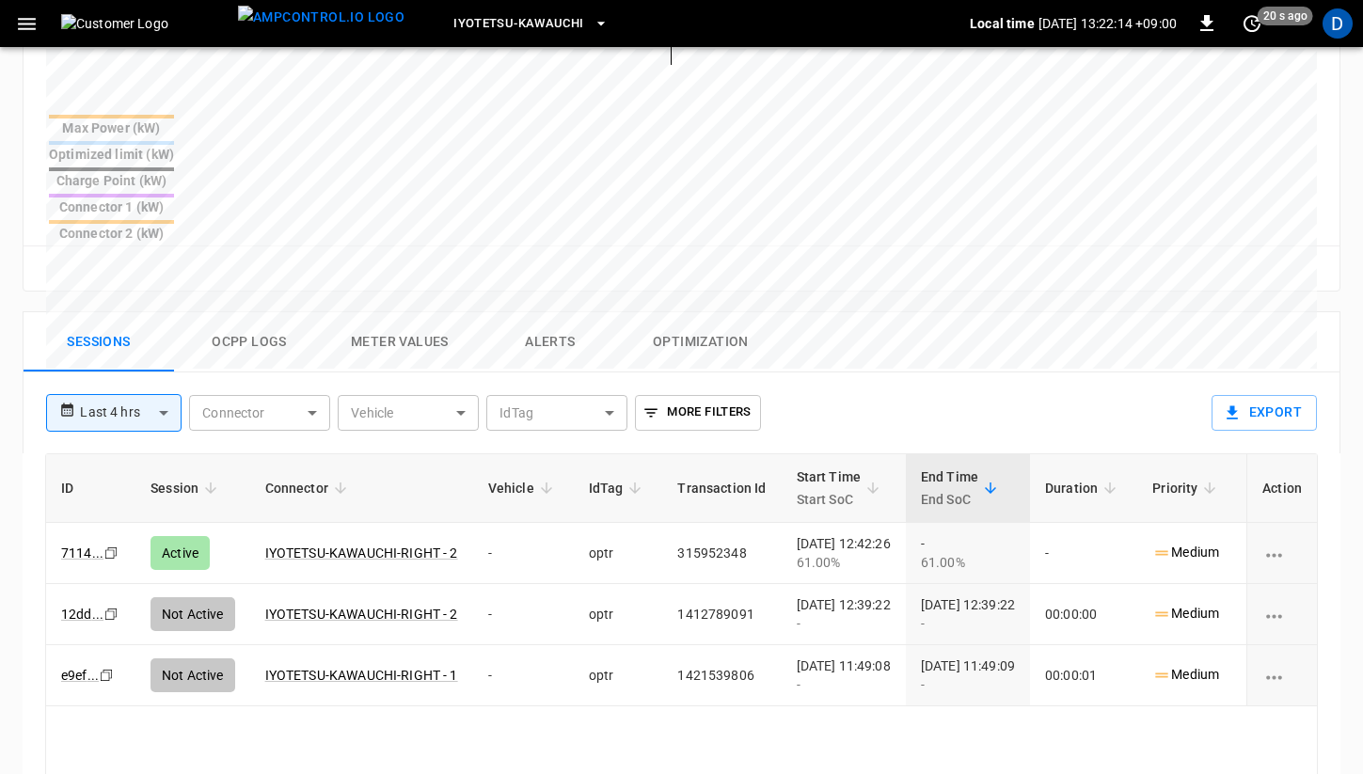
scroll to position [732, 0]
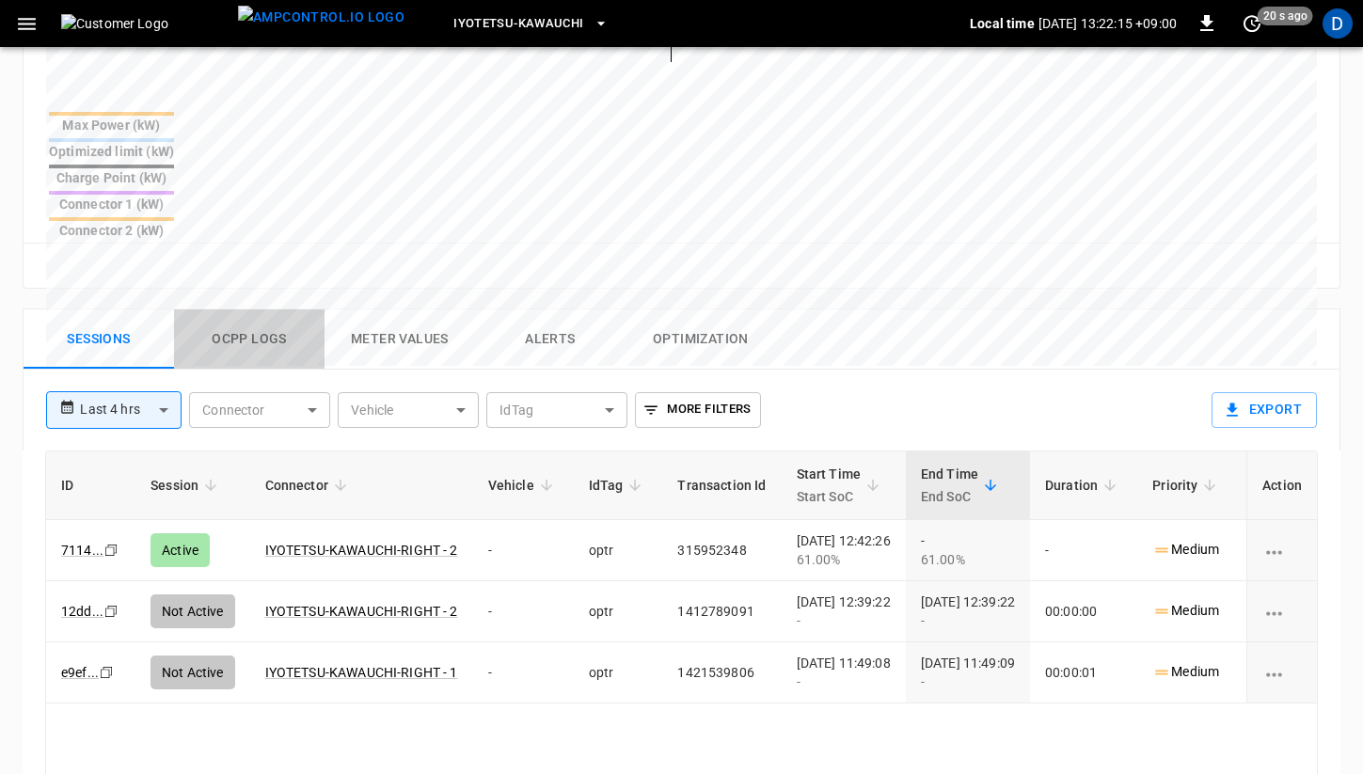
click at [255, 309] on button "Ocpp logs" at bounding box center [249, 339] width 150 height 60
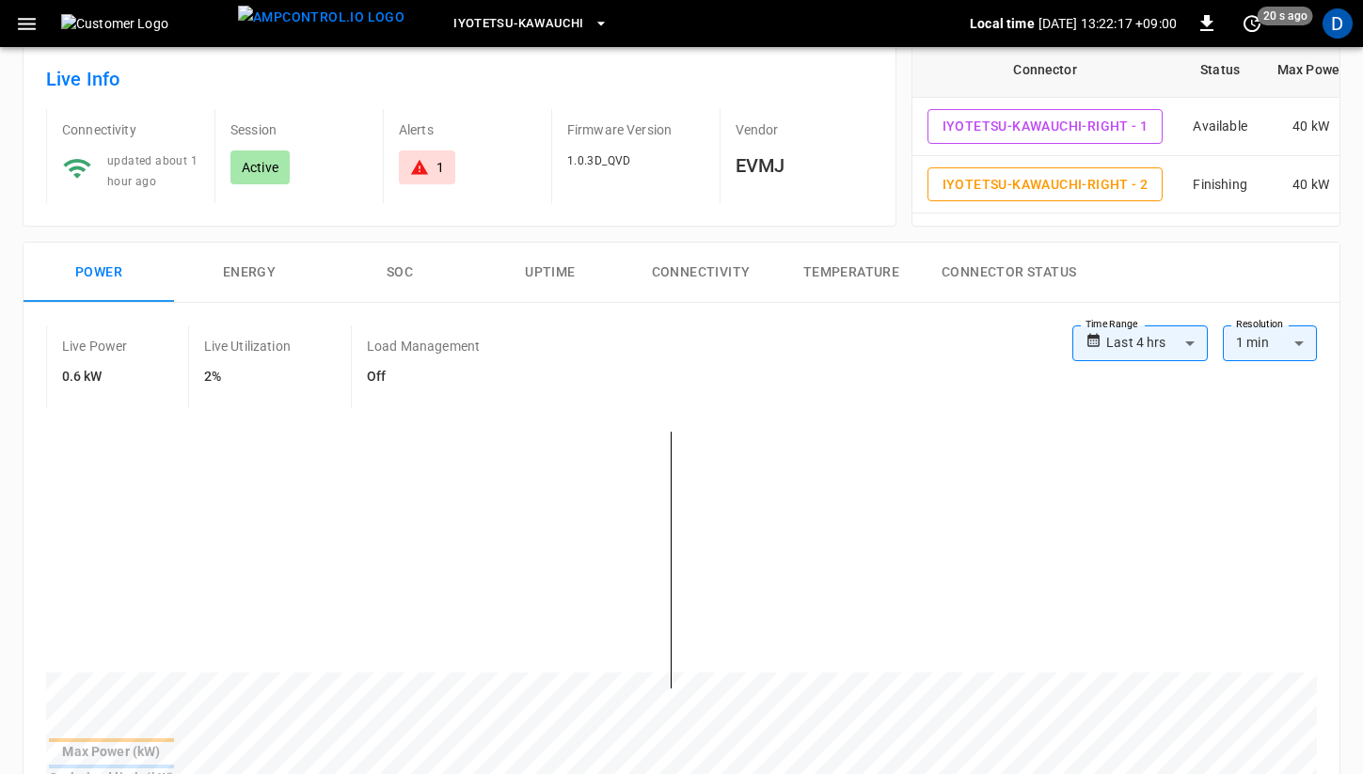
scroll to position [0, 0]
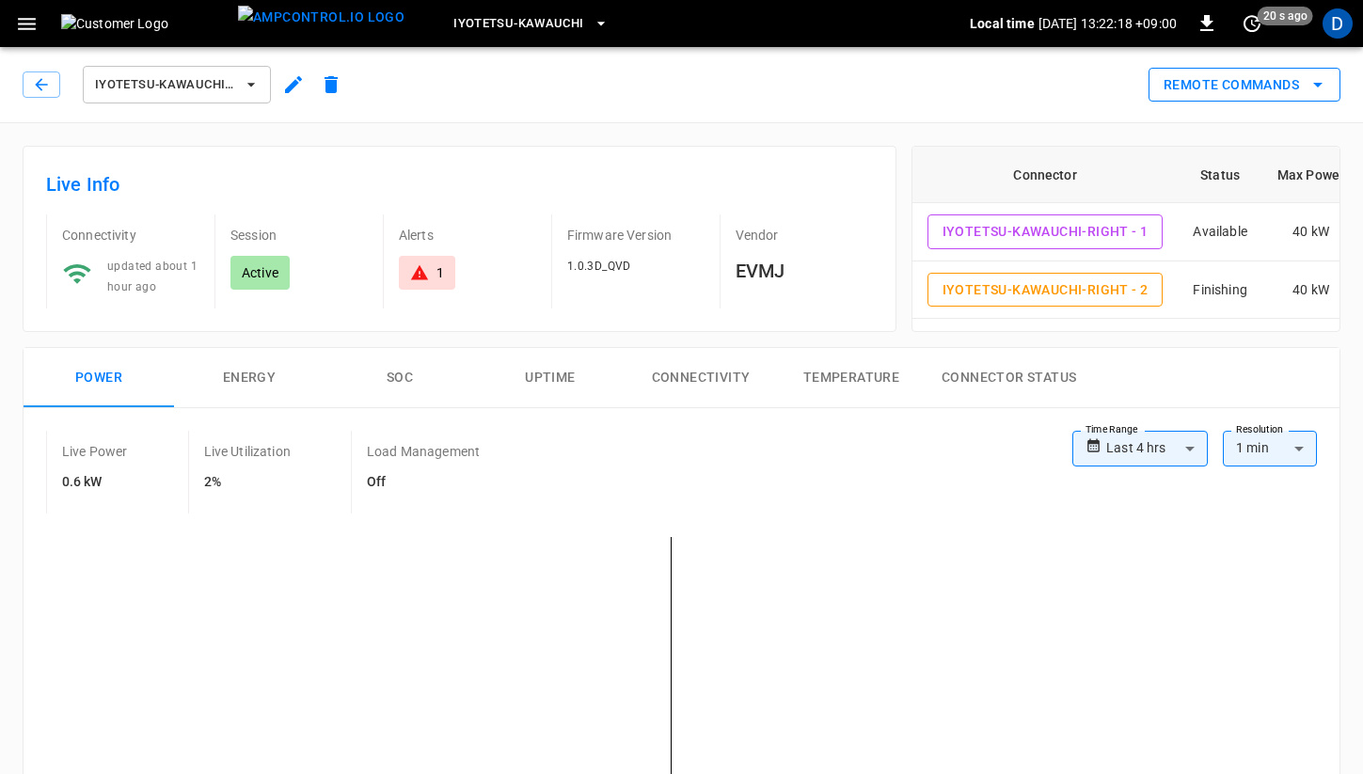
click at [1255, 98] on button "Remote Commands" at bounding box center [1244, 85] width 192 height 35
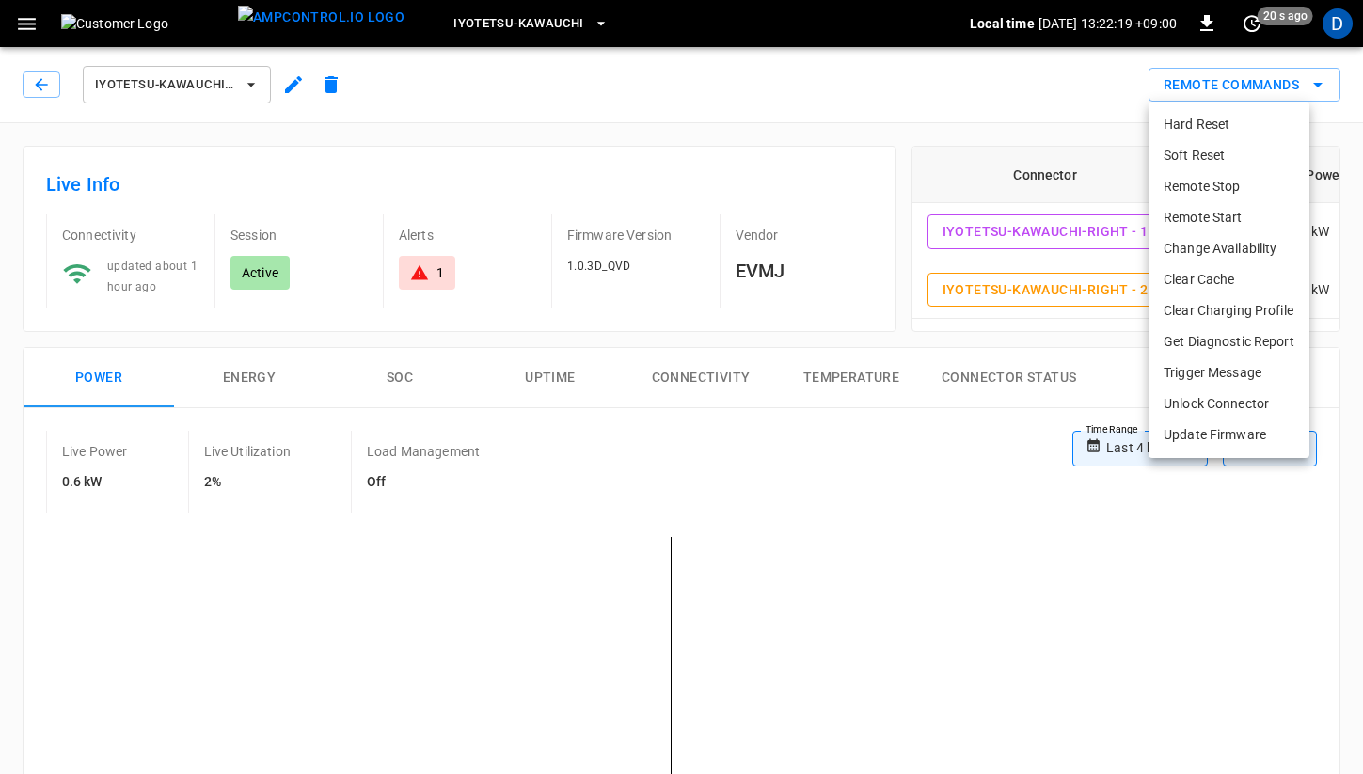
click at [1233, 308] on li "Clear Charging Profile" at bounding box center [1228, 310] width 161 height 31
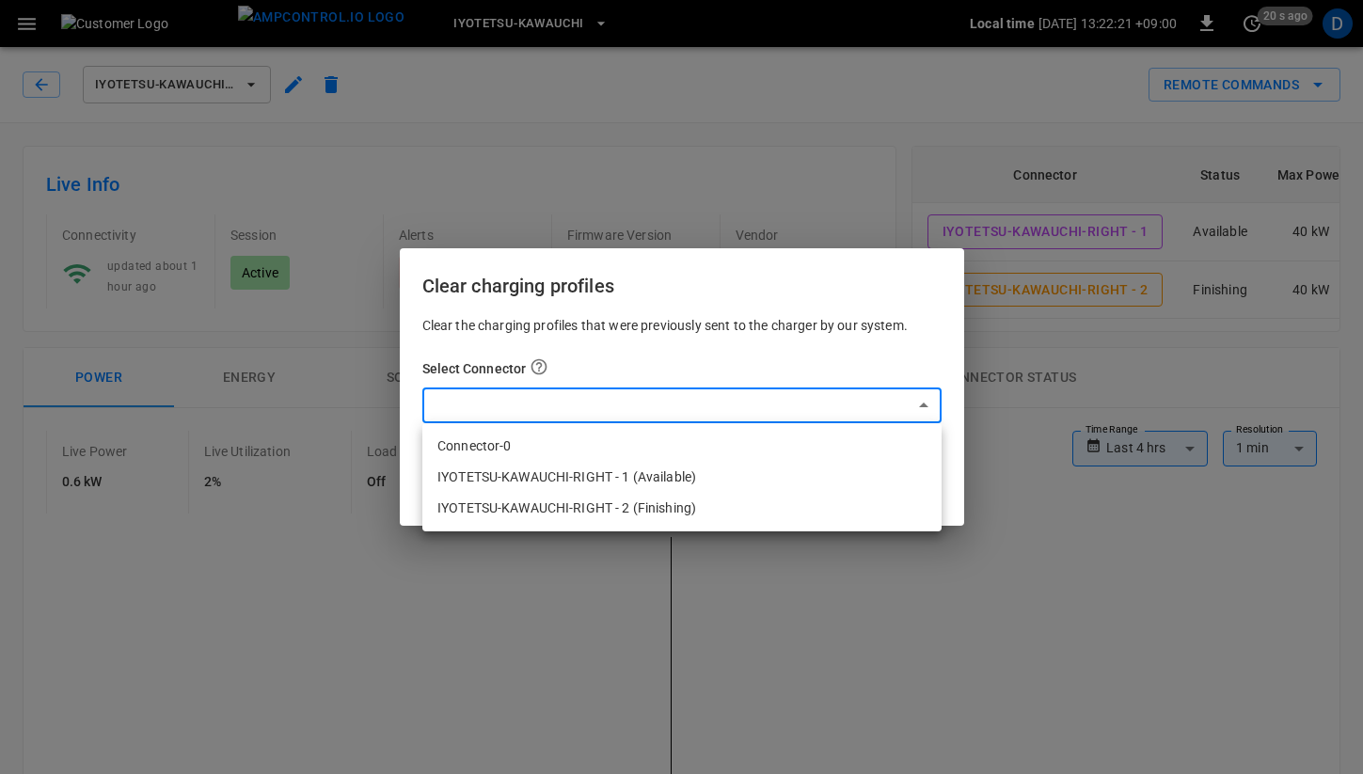
click at [669, 475] on li "IYOTETSU-KAWAUCHI-RIGHT - 1 (Available)" at bounding box center [681, 477] width 519 height 31
type input "**********"
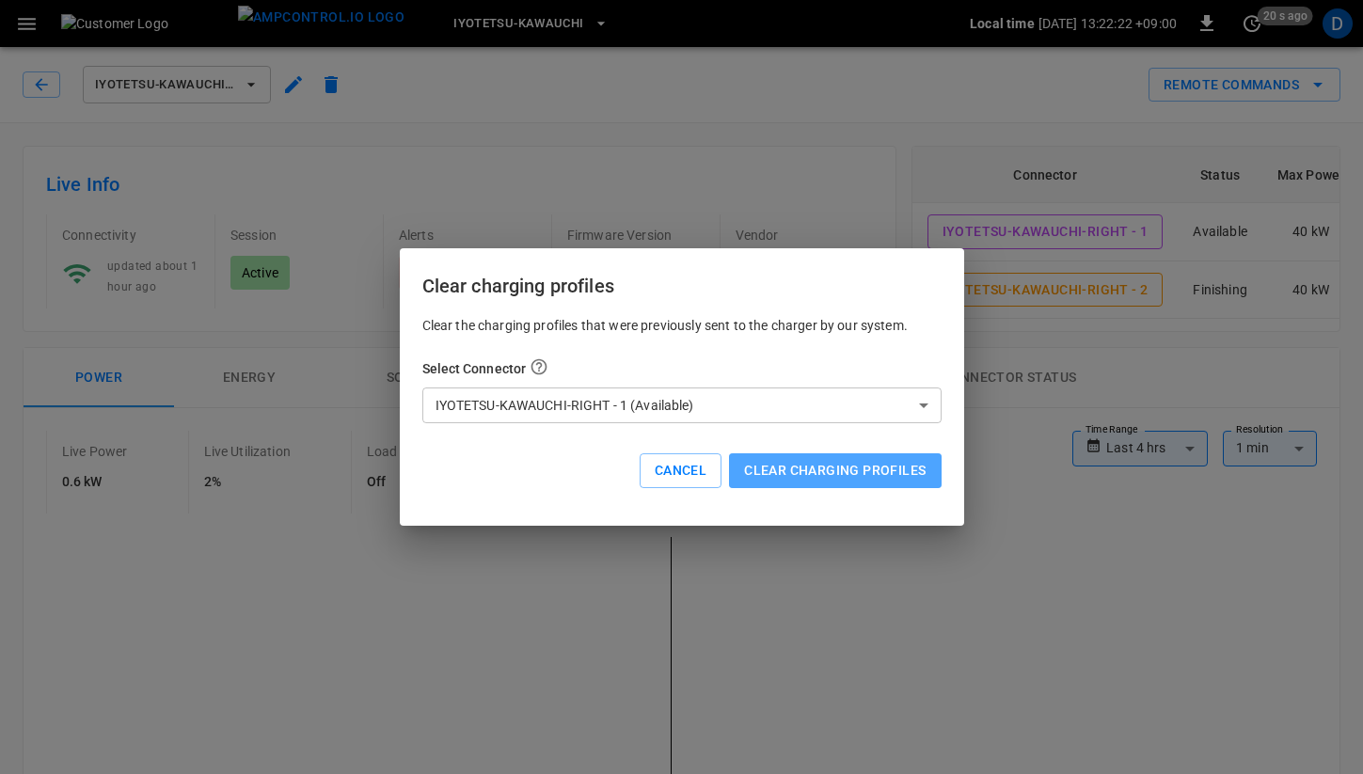
click at [855, 470] on button "Clear charging profiles" at bounding box center [835, 470] width 212 height 35
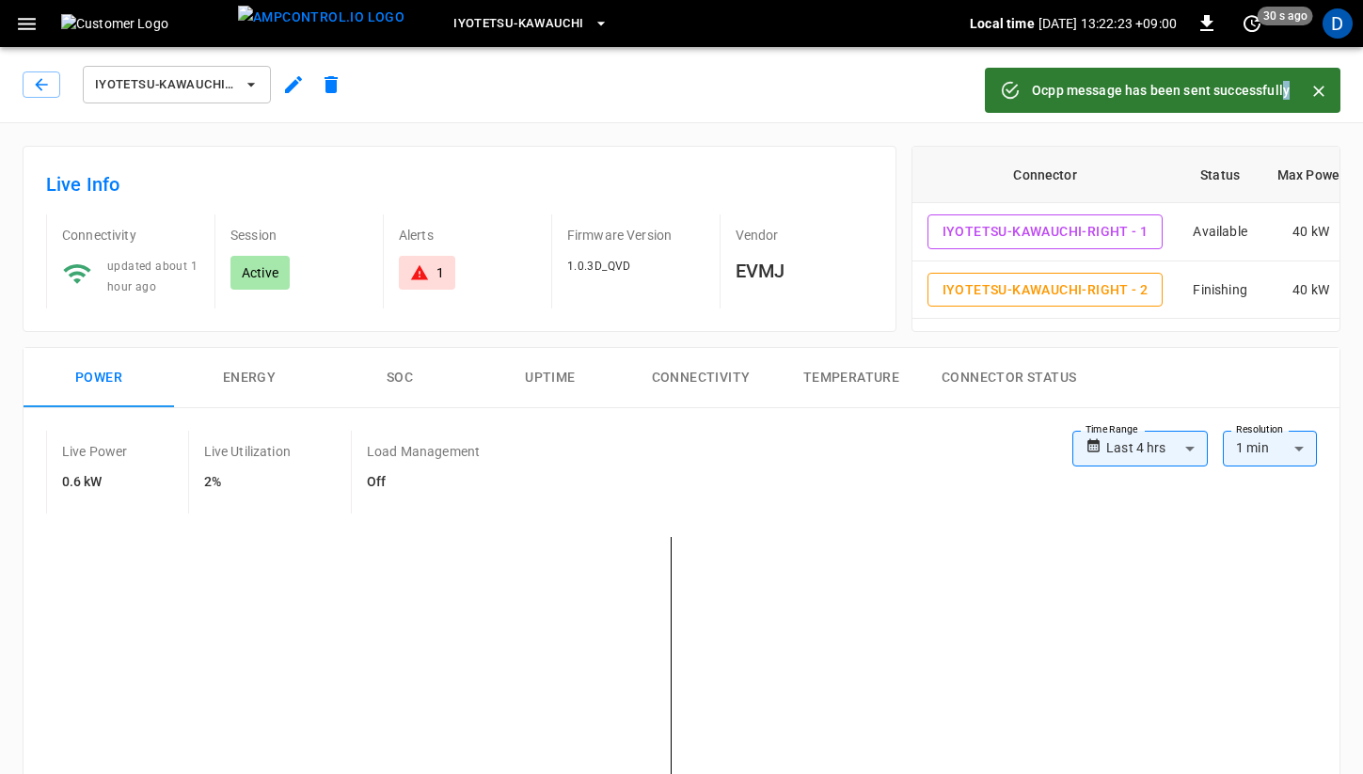
drag, startPoint x: 1261, startPoint y: 100, endPoint x: 1284, endPoint y: 84, distance: 27.7
click at [1284, 84] on div "Ocpp message has been sent successfully" at bounding box center [1161, 90] width 258 height 34
click at [1337, 90] on div "Ocpp message has been sent successfully" at bounding box center [1162, 90] width 355 height 45
click at [1328, 90] on button "Close" at bounding box center [1318, 91] width 28 height 28
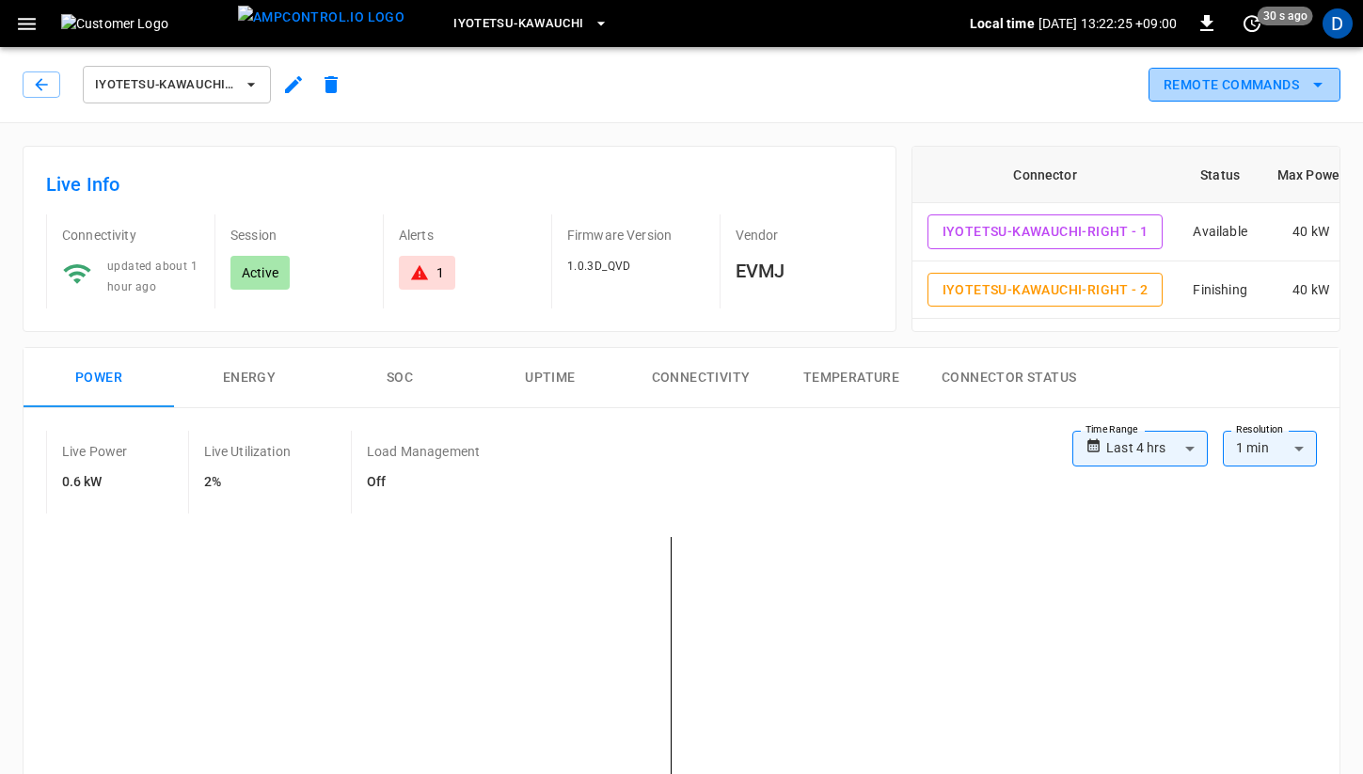
click at [1253, 97] on button "Remote Commands" at bounding box center [1244, 85] width 192 height 35
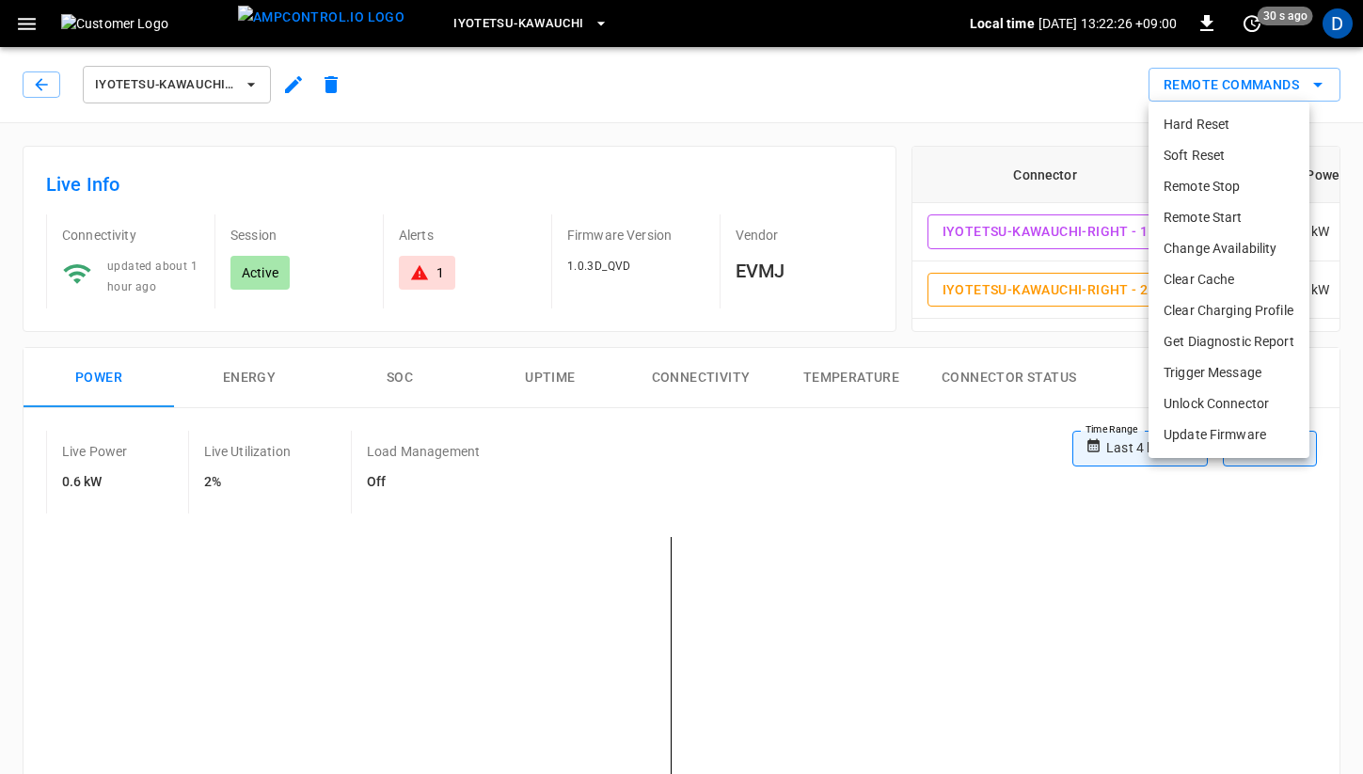
click at [1248, 316] on li "Clear Charging Profile" at bounding box center [1228, 310] width 161 height 31
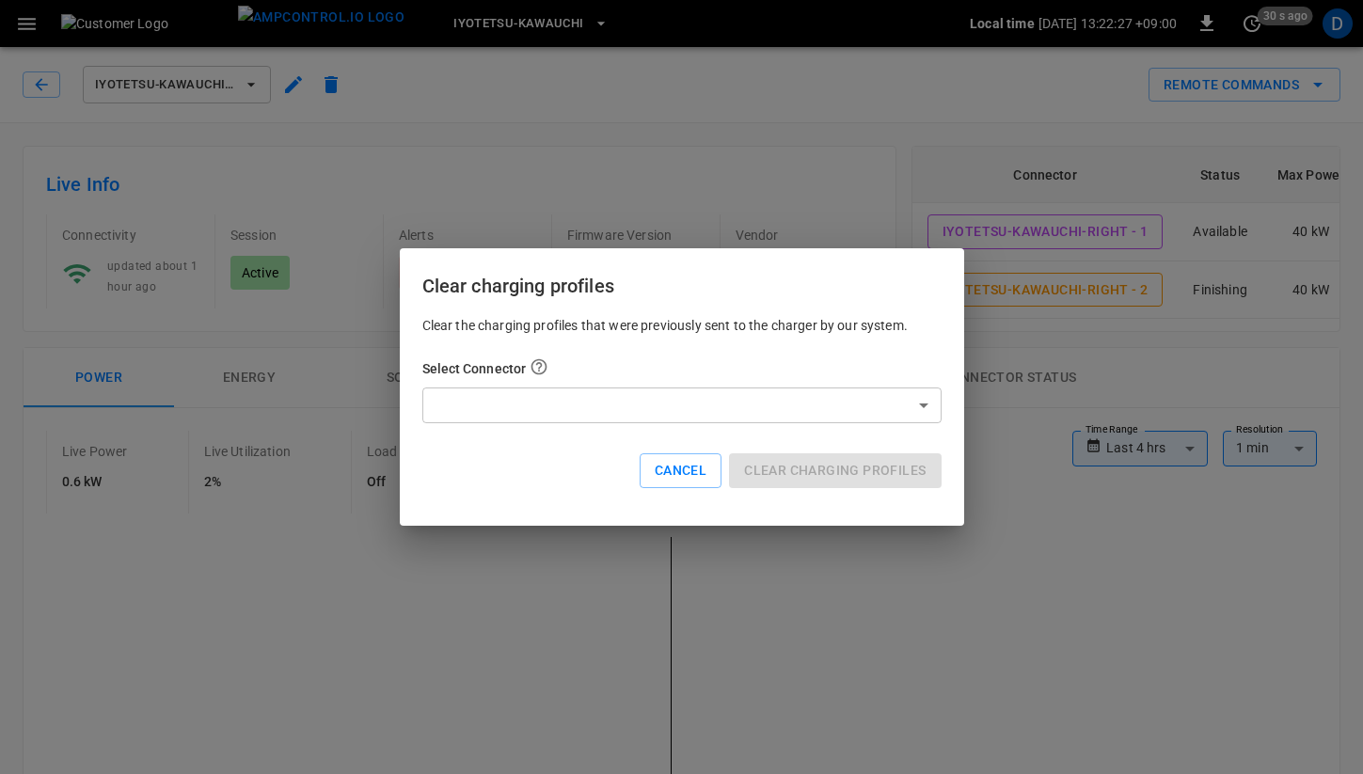
click at [857, 428] on div "Clear the charging profiles that were previously sent to the charger by our sys…" at bounding box center [681, 416] width 519 height 201
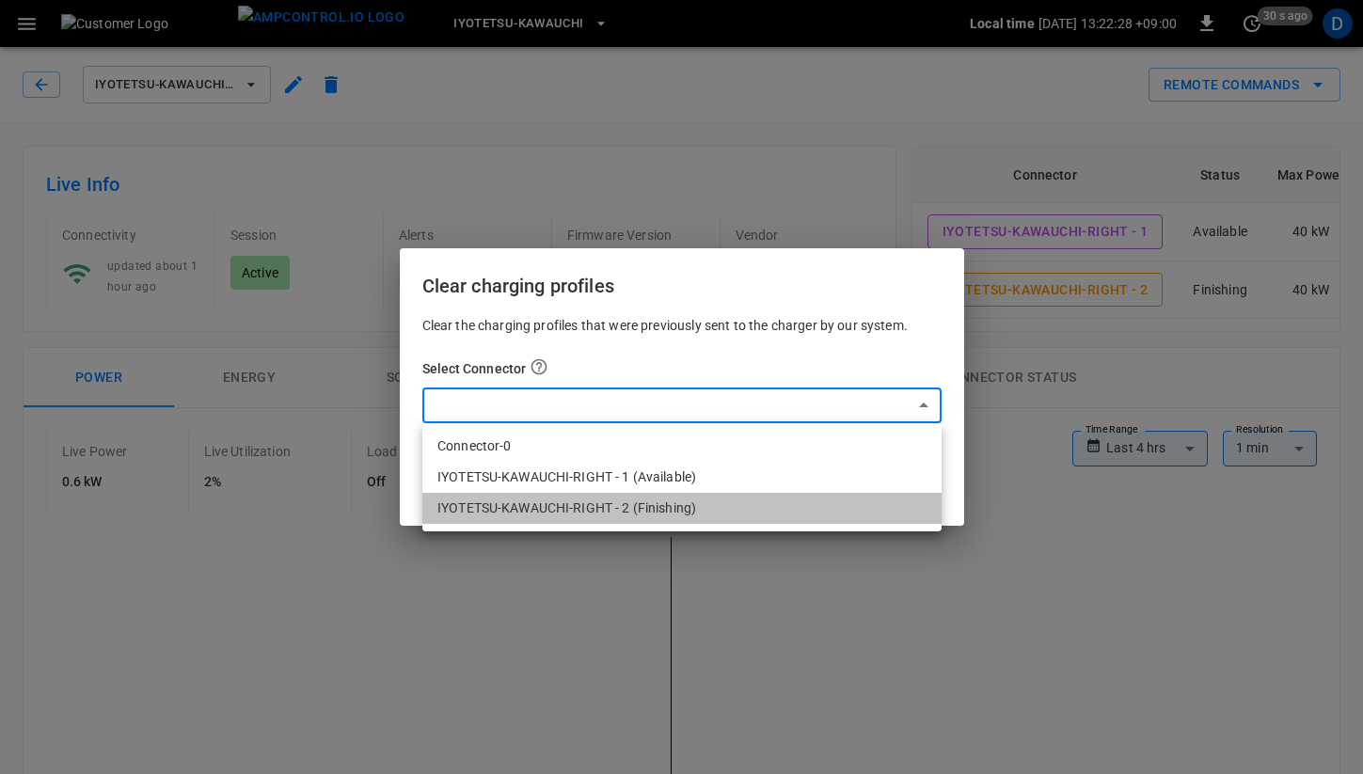
click at [727, 506] on li "IYOTETSU-KAWAUCHI-RIGHT - 2 (Finishing)" at bounding box center [681, 508] width 519 height 31
type input "**********"
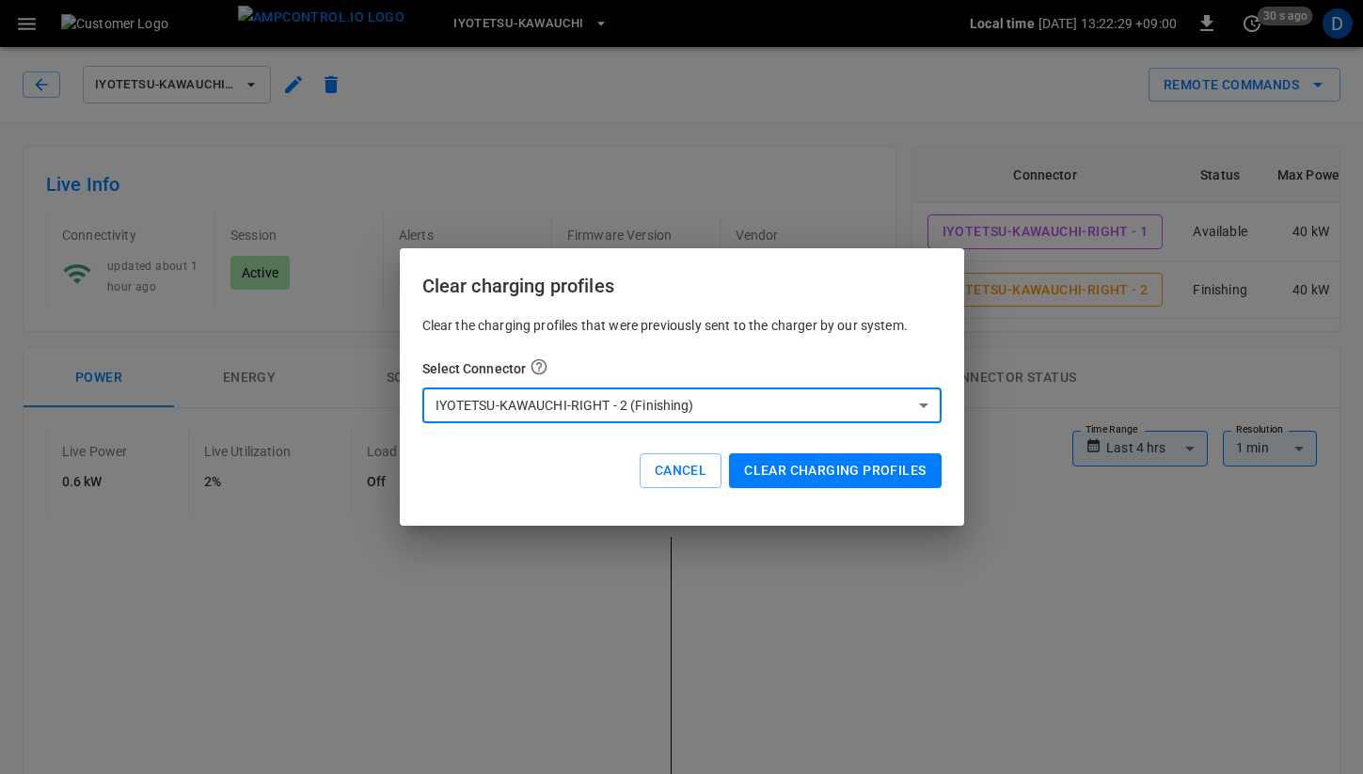
click at [838, 475] on button "Clear charging profiles" at bounding box center [835, 470] width 212 height 35
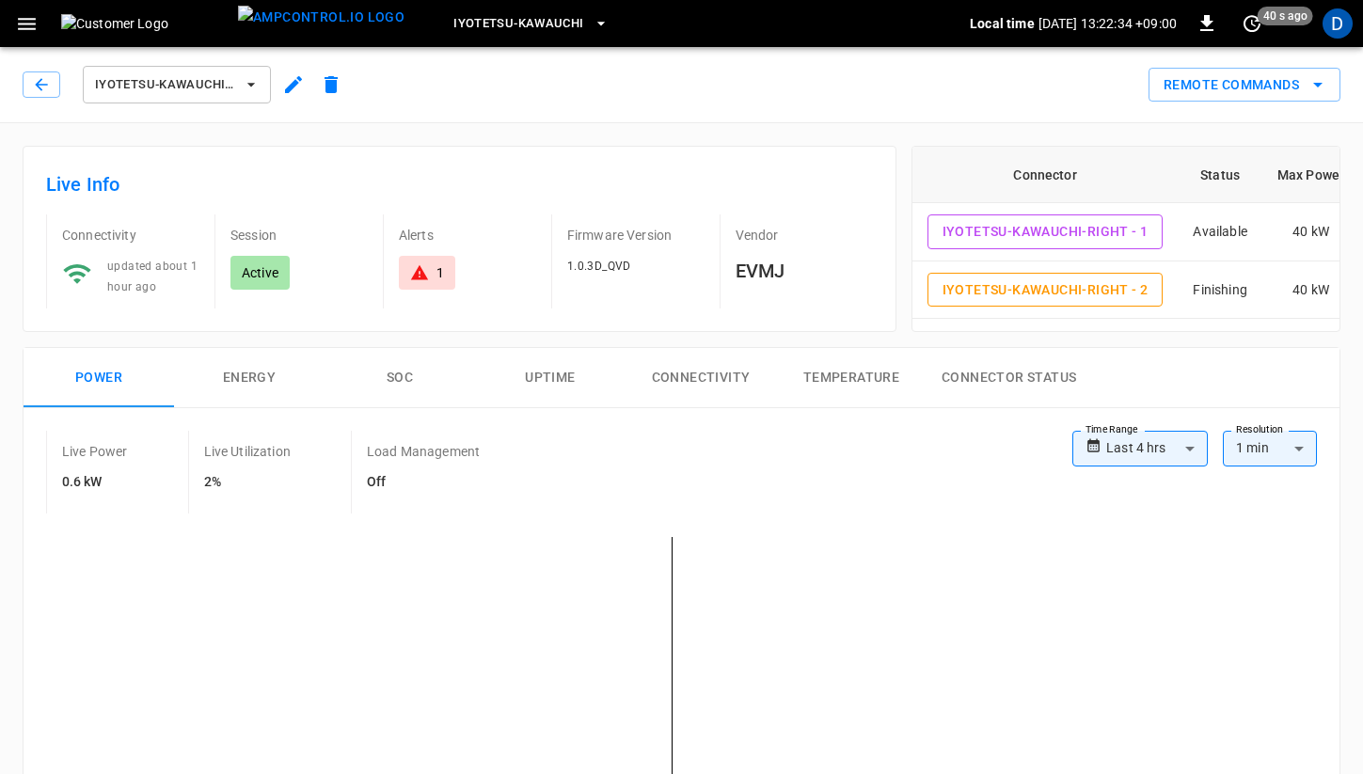
scroll to position [4, 0]
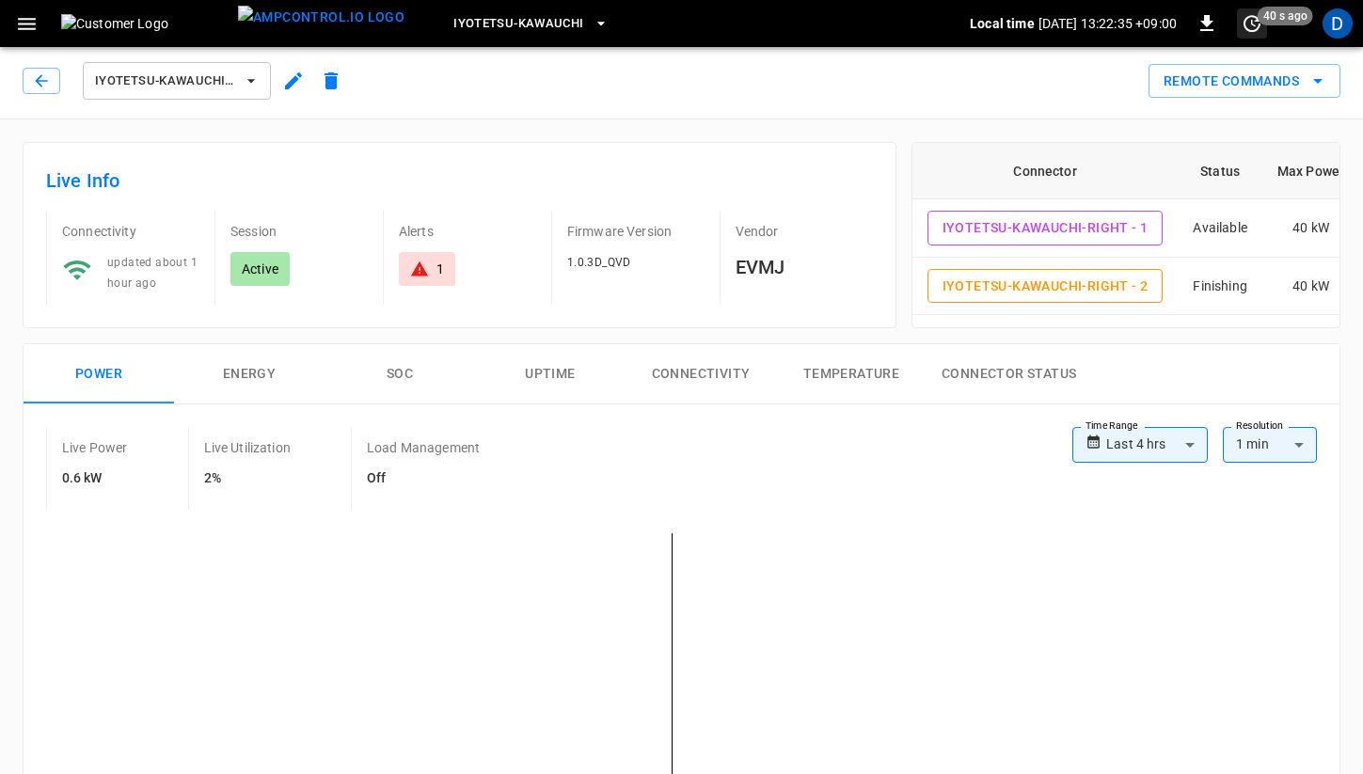
click at [1254, 26] on icon "set refresh interval" at bounding box center [1251, 23] width 23 height 23
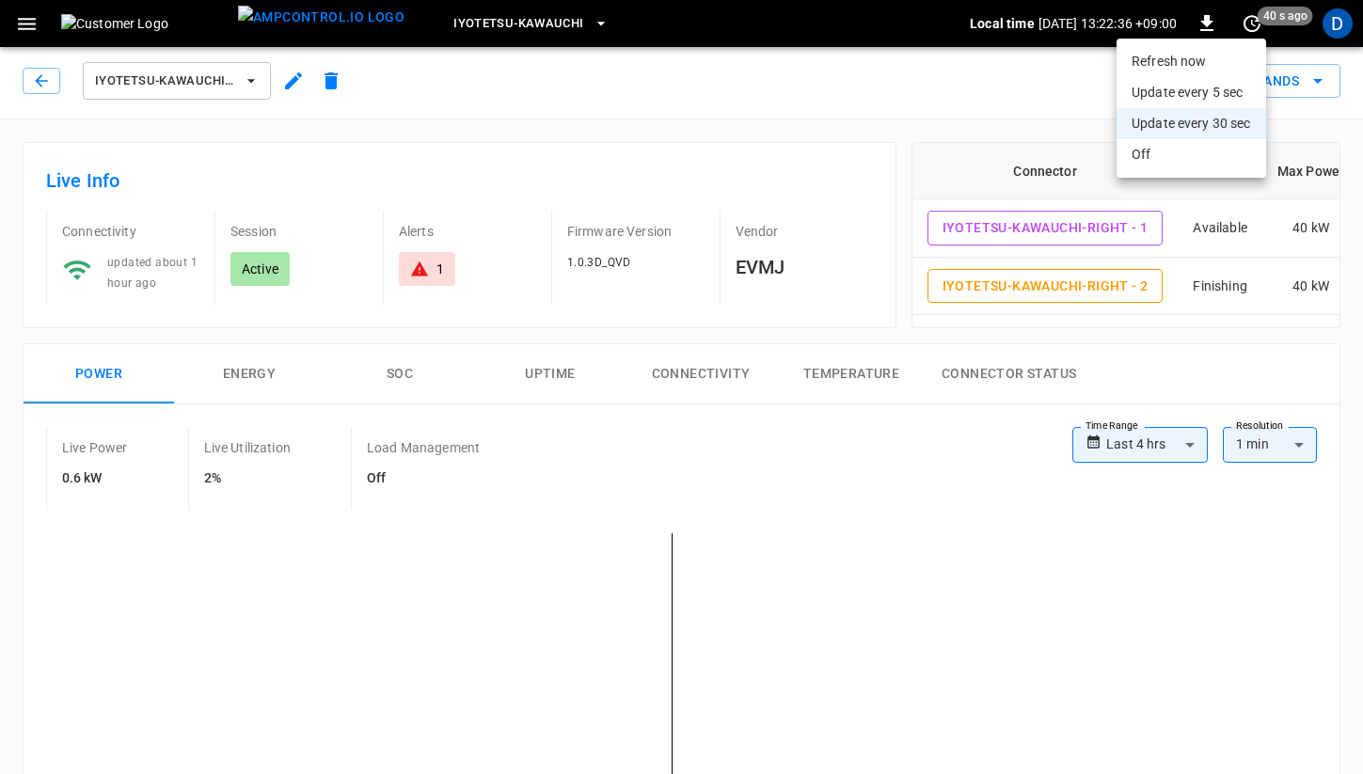
click at [1211, 88] on li "Update every 5 sec" at bounding box center [1191, 92] width 150 height 31
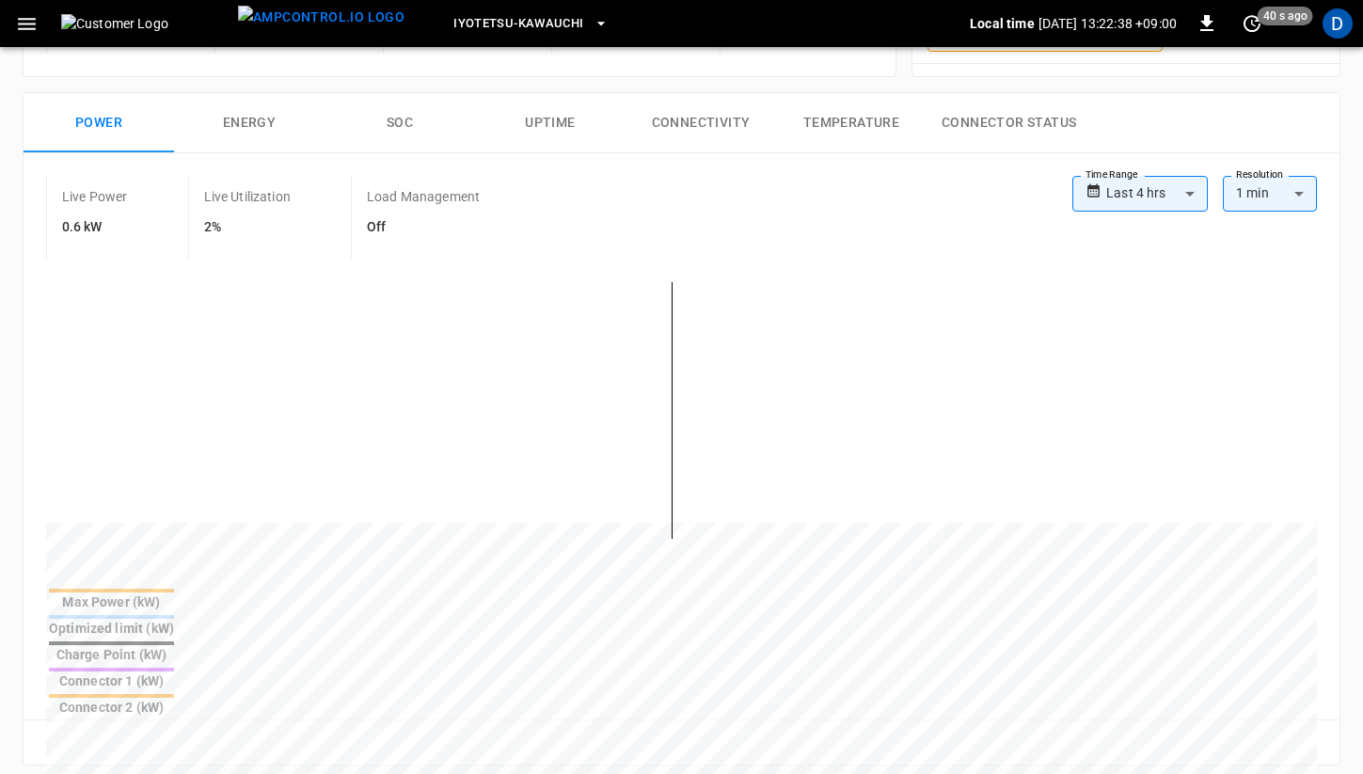
scroll to position [0, 0]
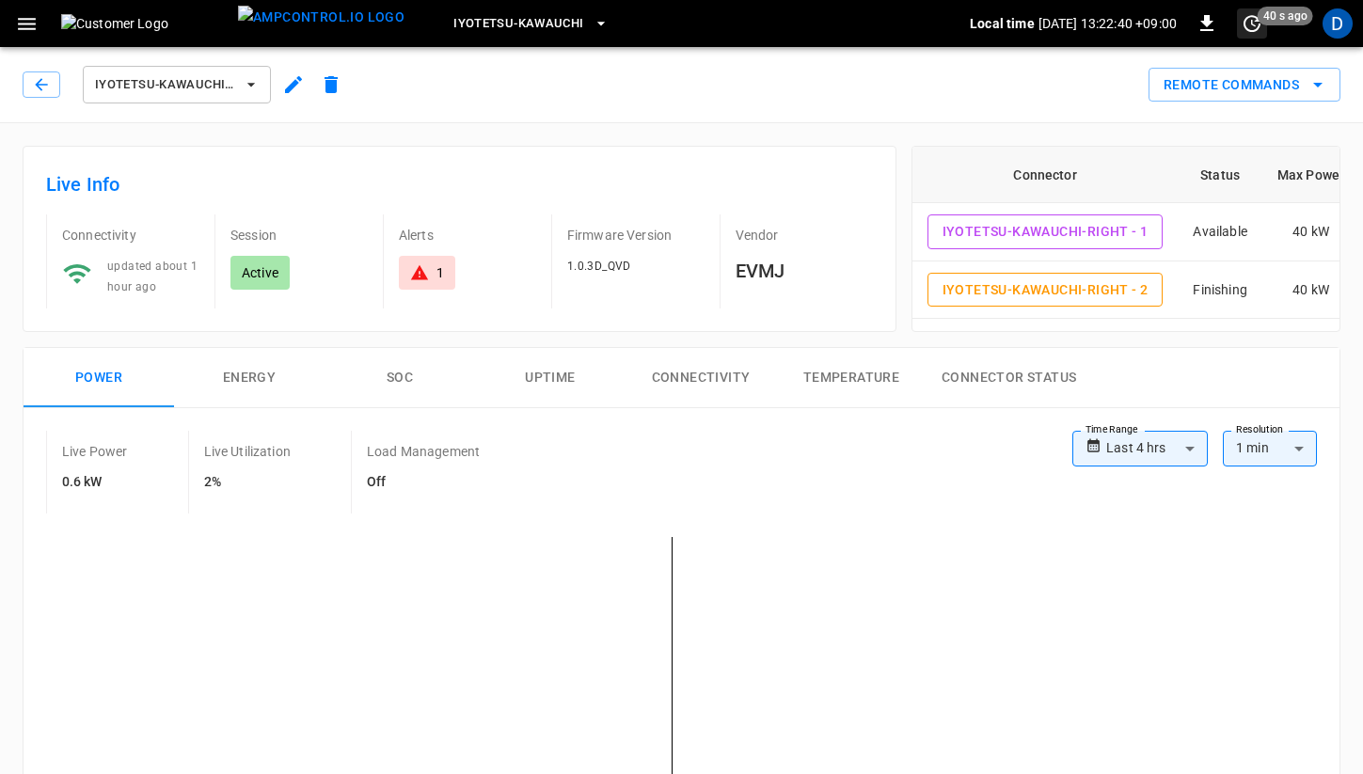
click at [1253, 24] on icon "set refresh interval" at bounding box center [1251, 23] width 17 height 17
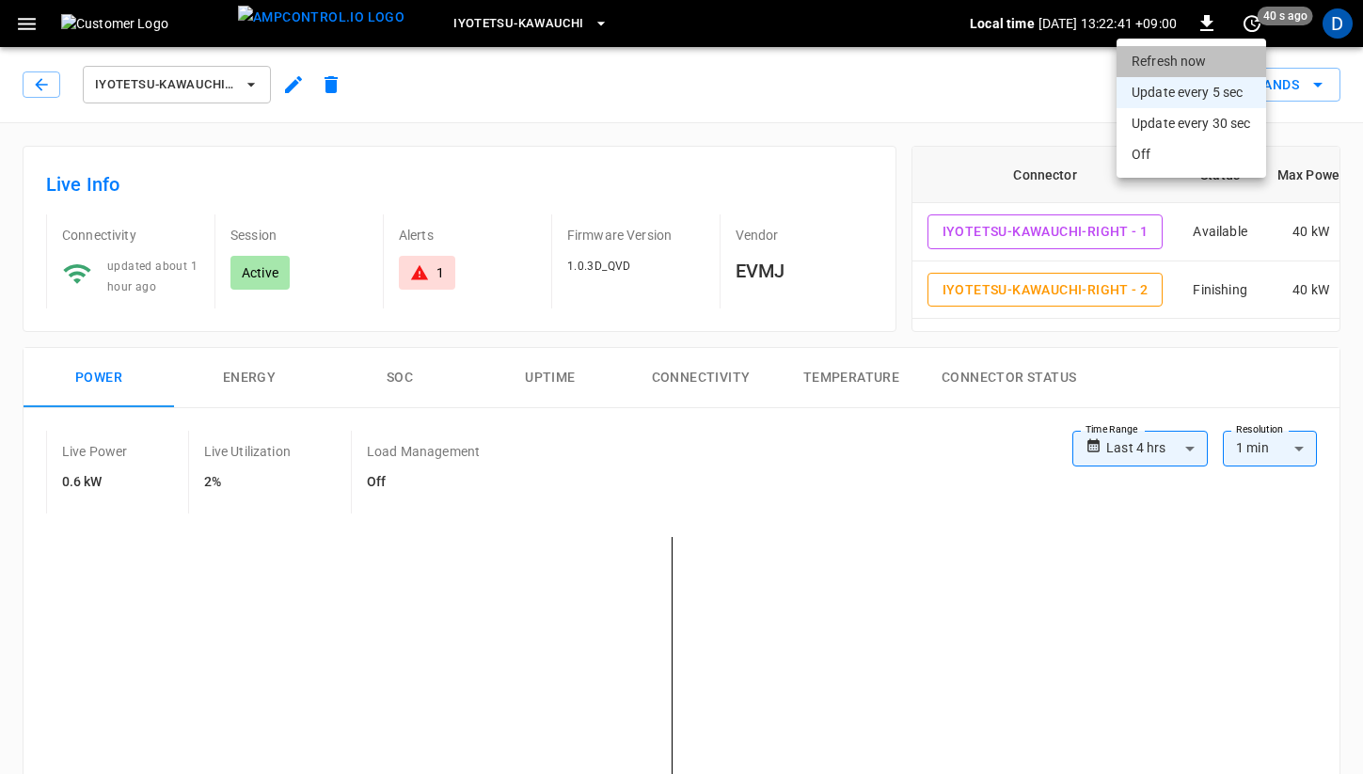
click at [1167, 57] on li "Refresh now" at bounding box center [1191, 61] width 150 height 31
click at [741, 82] on div at bounding box center [681, 387] width 1363 height 774
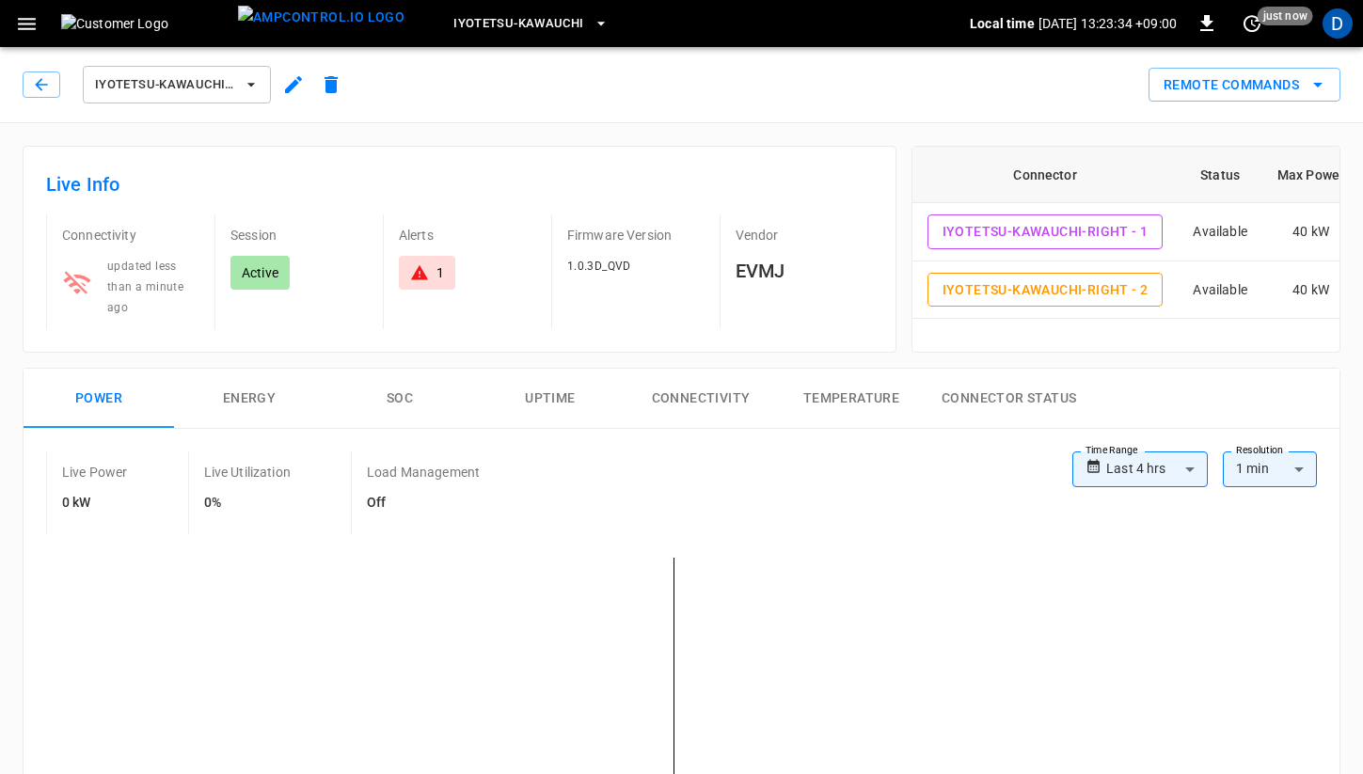
click at [27, 17] on icon "button" at bounding box center [27, 24] width 24 height 24
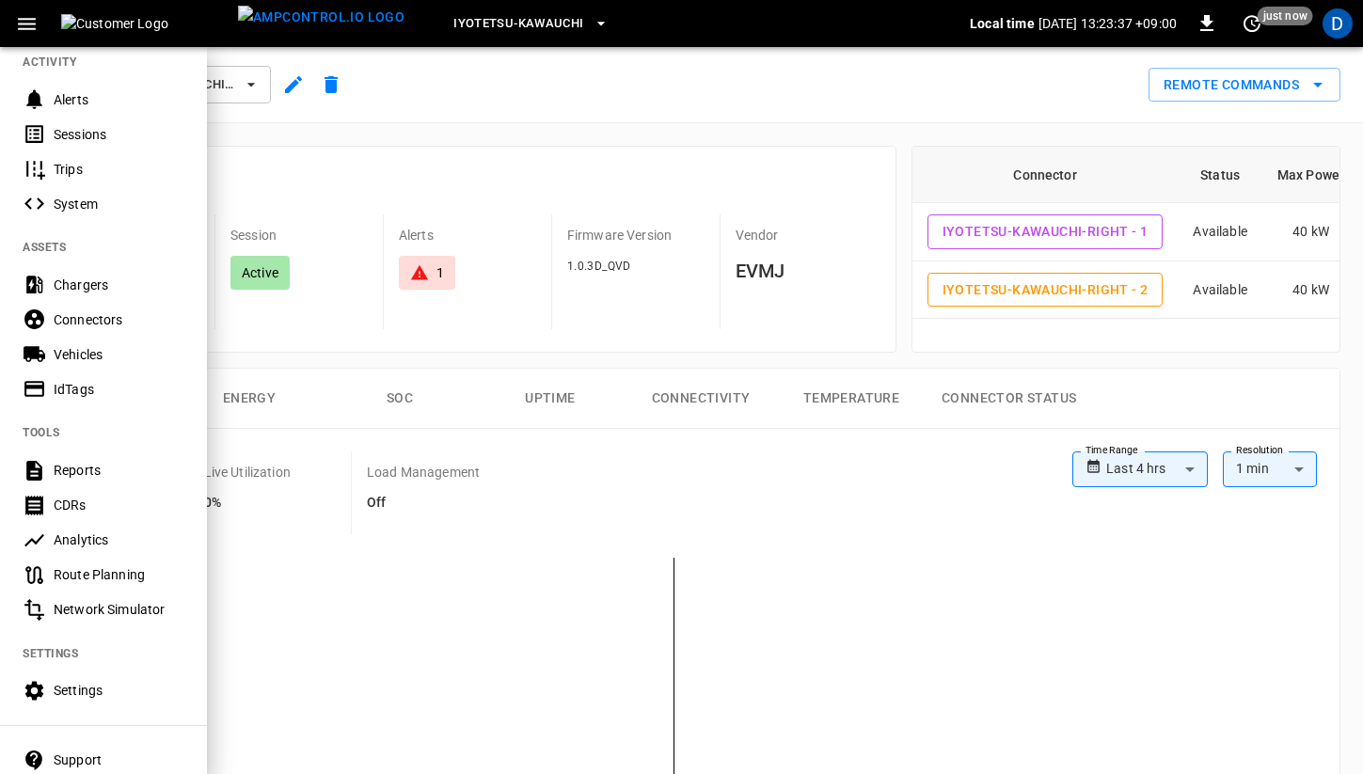
scroll to position [260, 0]
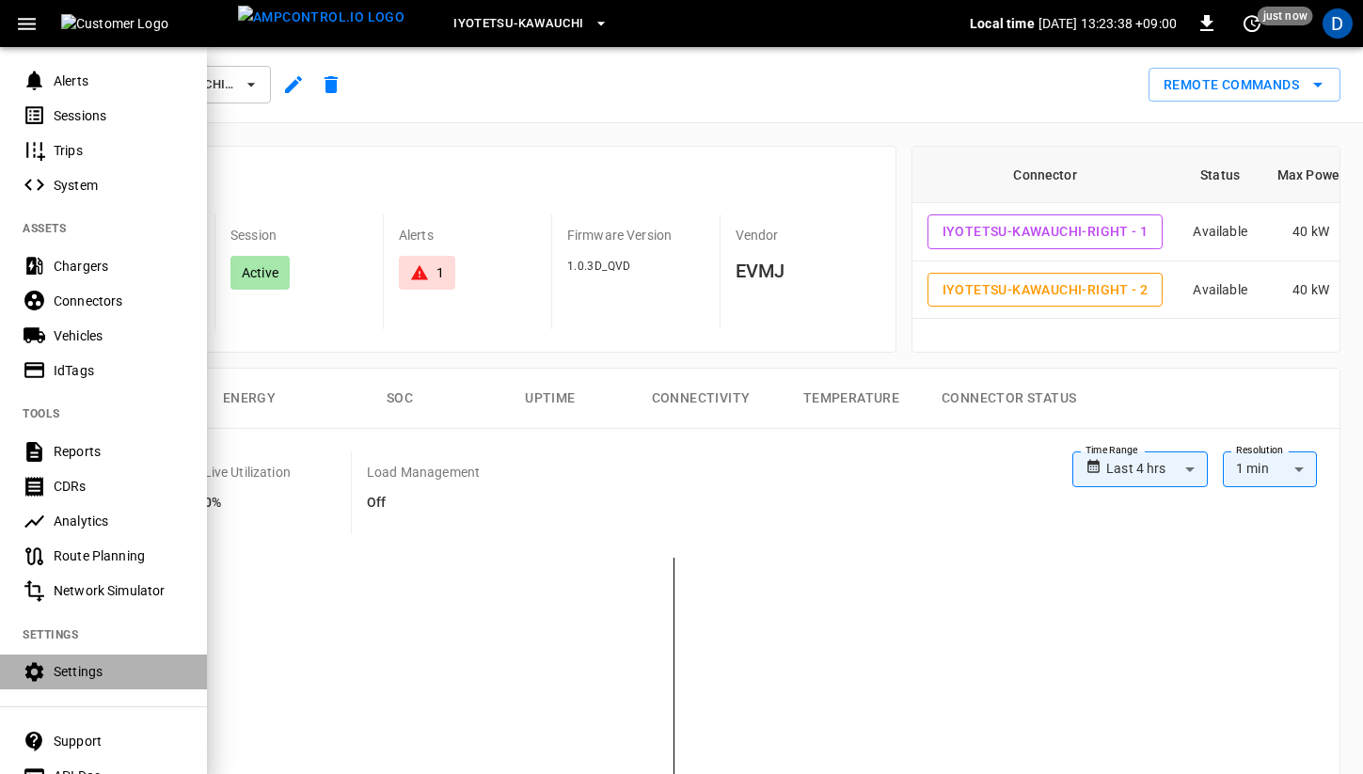
click at [79, 680] on div "Settings" at bounding box center [119, 671] width 131 height 19
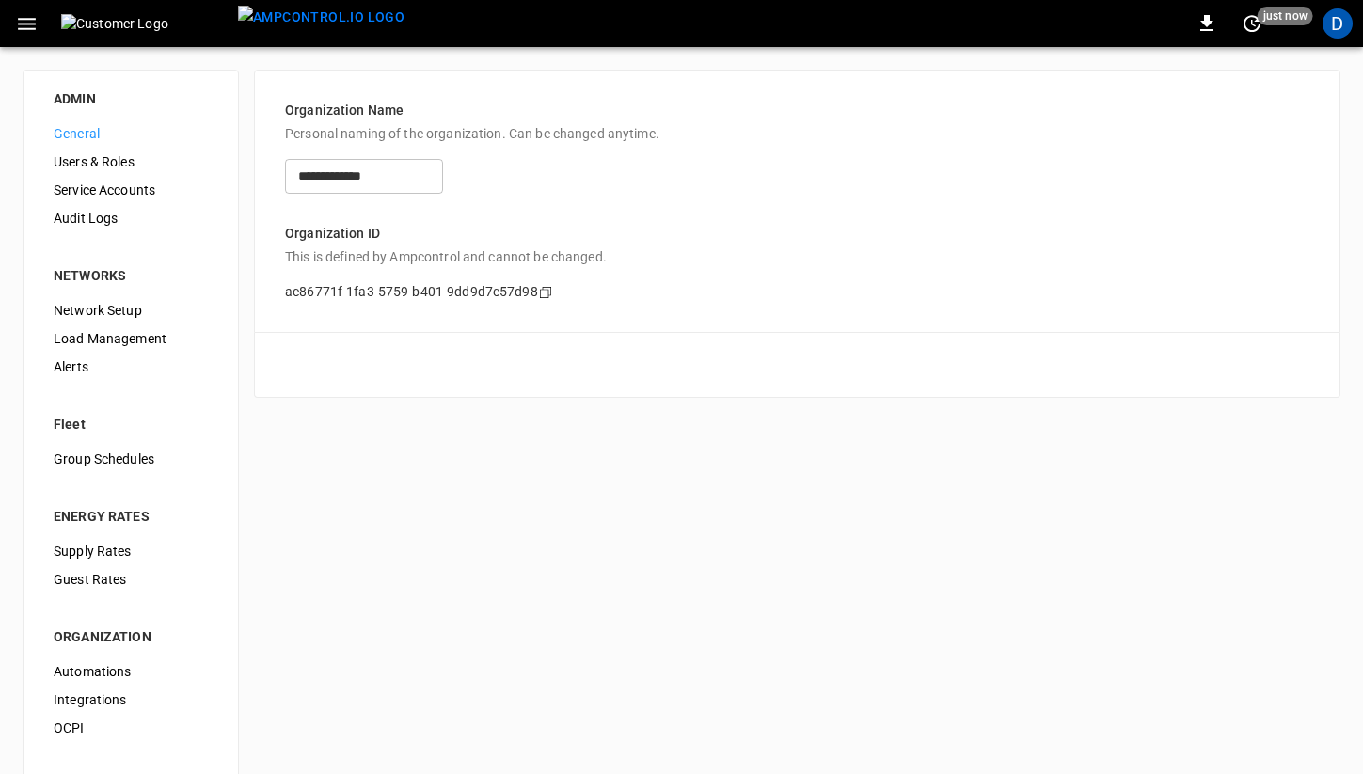
click at [117, 339] on span "Load Management" at bounding box center [131, 339] width 154 height 20
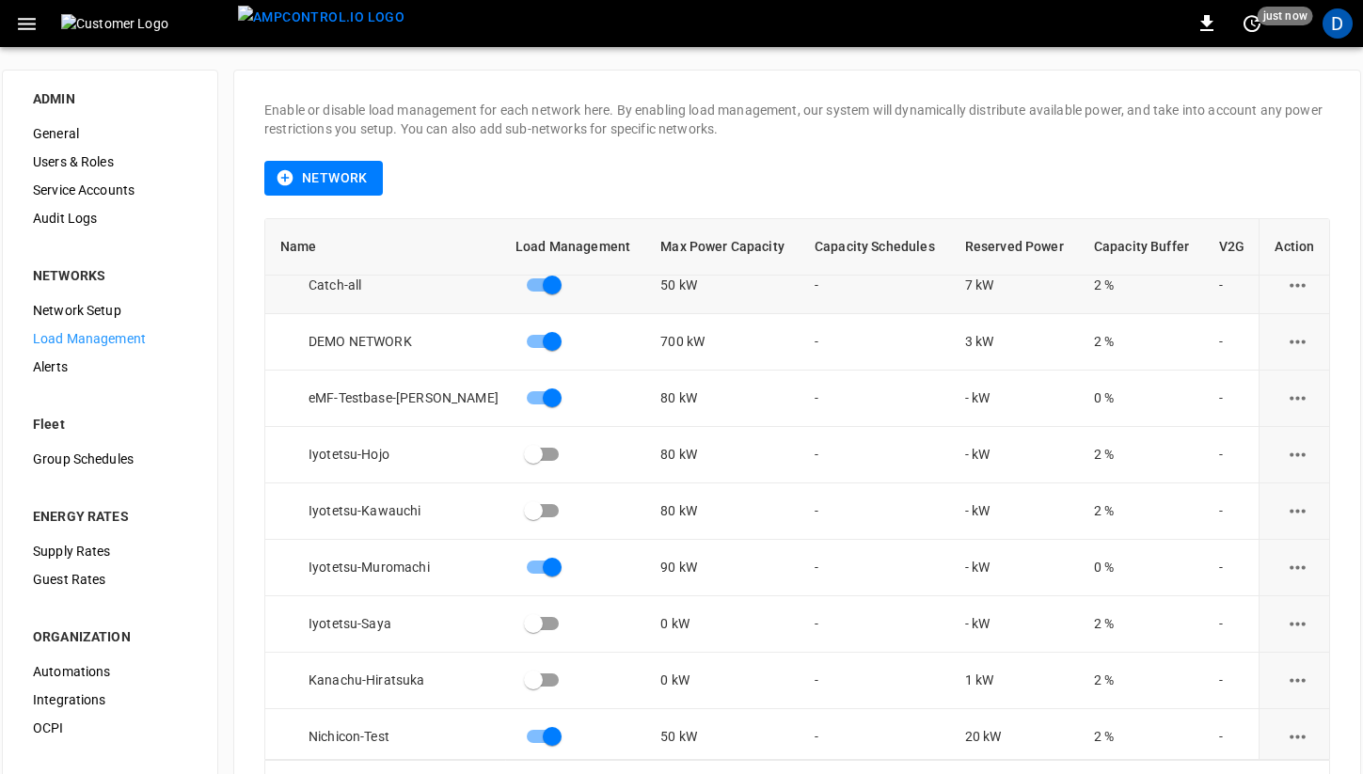
scroll to position [62, 0]
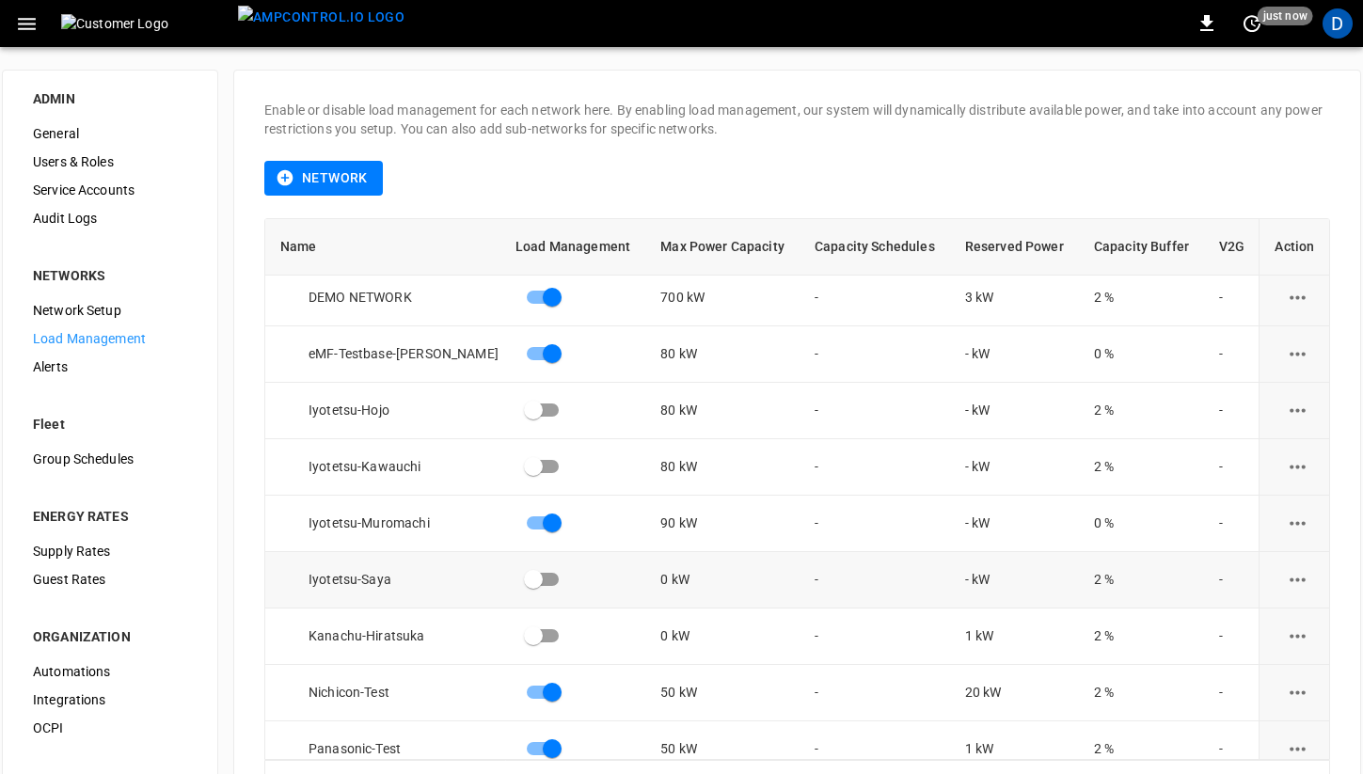
click at [1301, 579] on icon "load management options" at bounding box center [1298, 580] width 24 height 24
click at [1232, 628] on li "Edit" at bounding box center [1281, 625] width 134 height 31
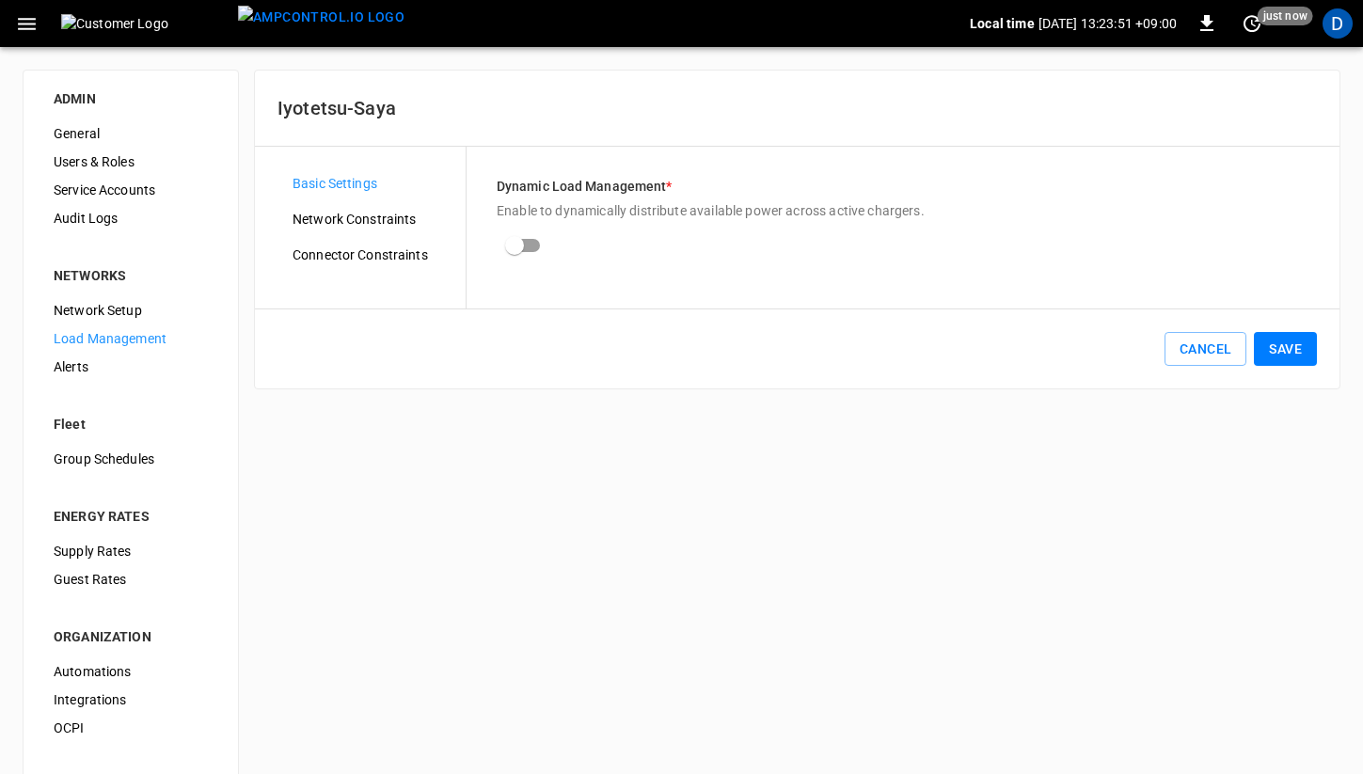
click at [341, 229] on div "Network Constraints" at bounding box center [371, 219] width 188 height 28
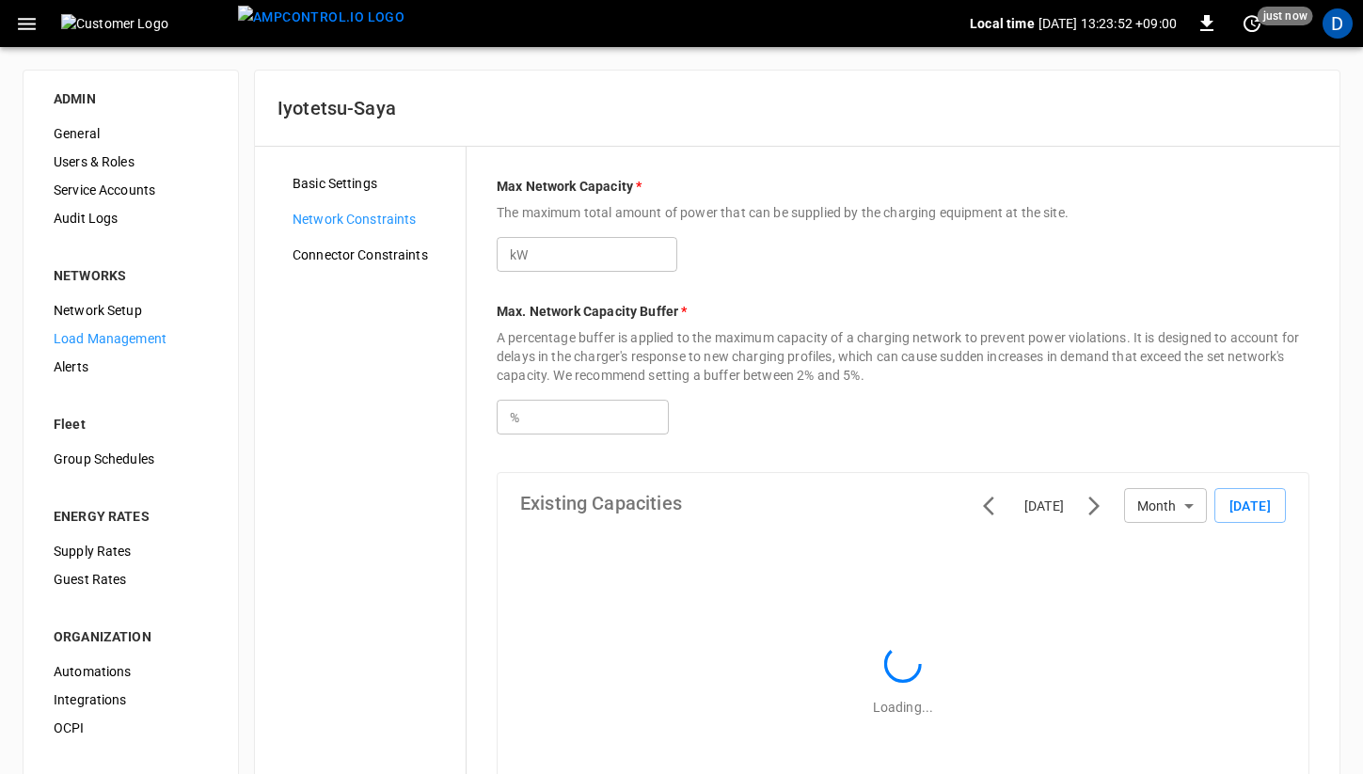
click at [576, 269] on input "*" at bounding box center [604, 254] width 145 height 35
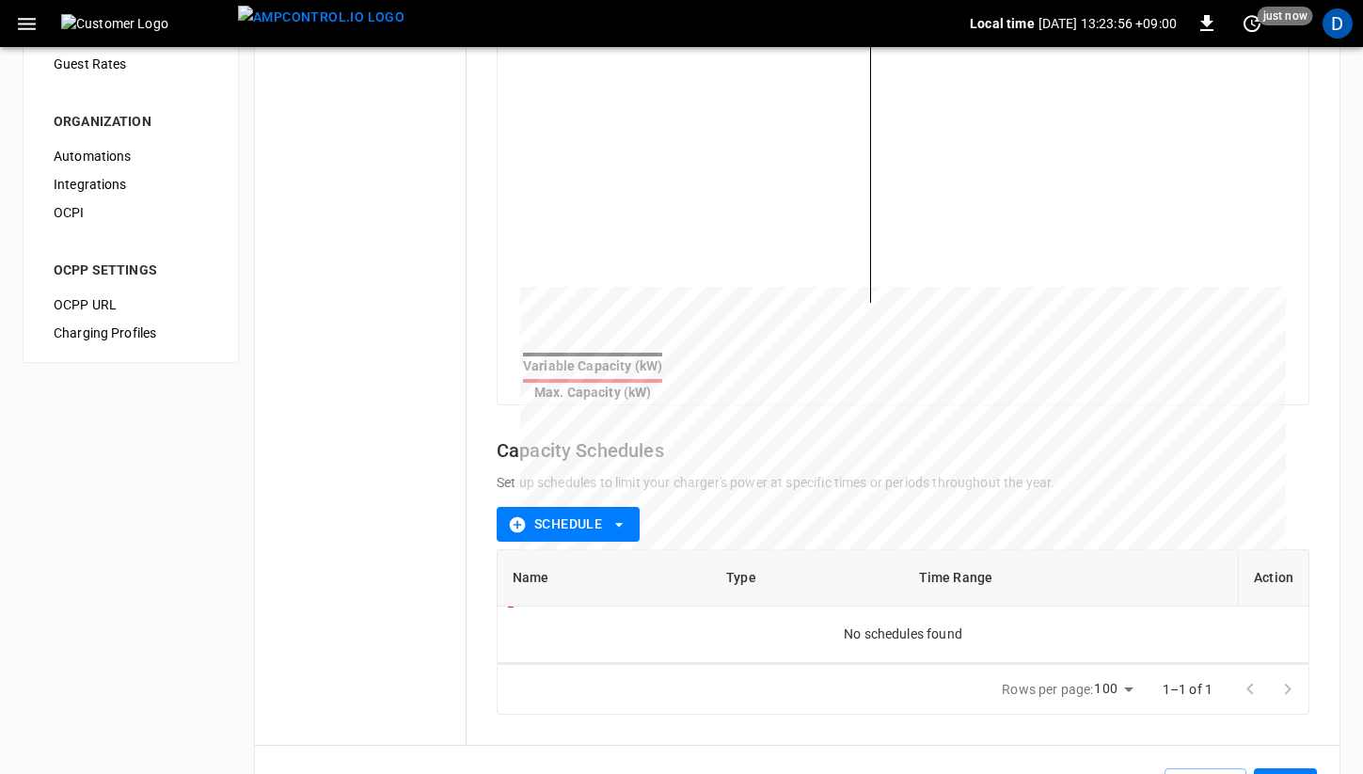
scroll to position [578, 0]
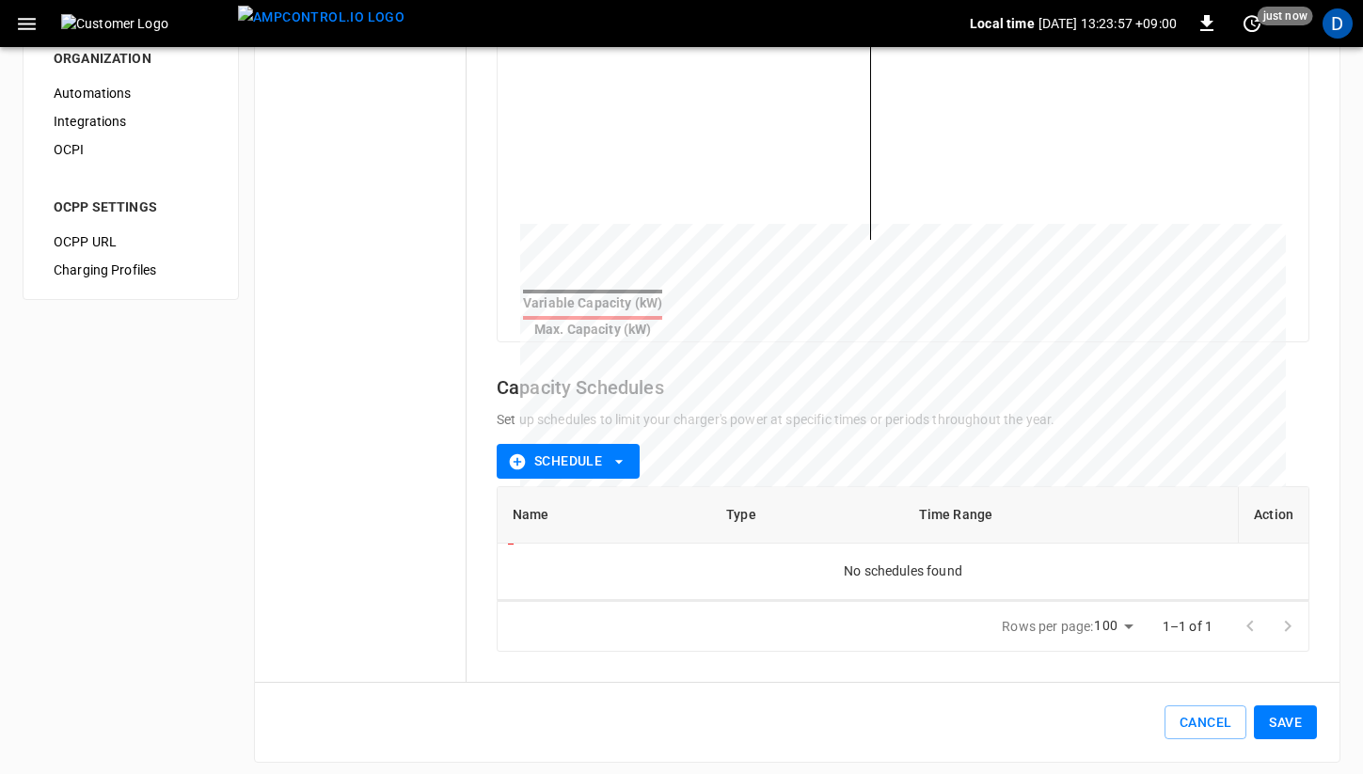
type input "***"
click at [1297, 705] on button "Save" at bounding box center [1285, 722] width 63 height 35
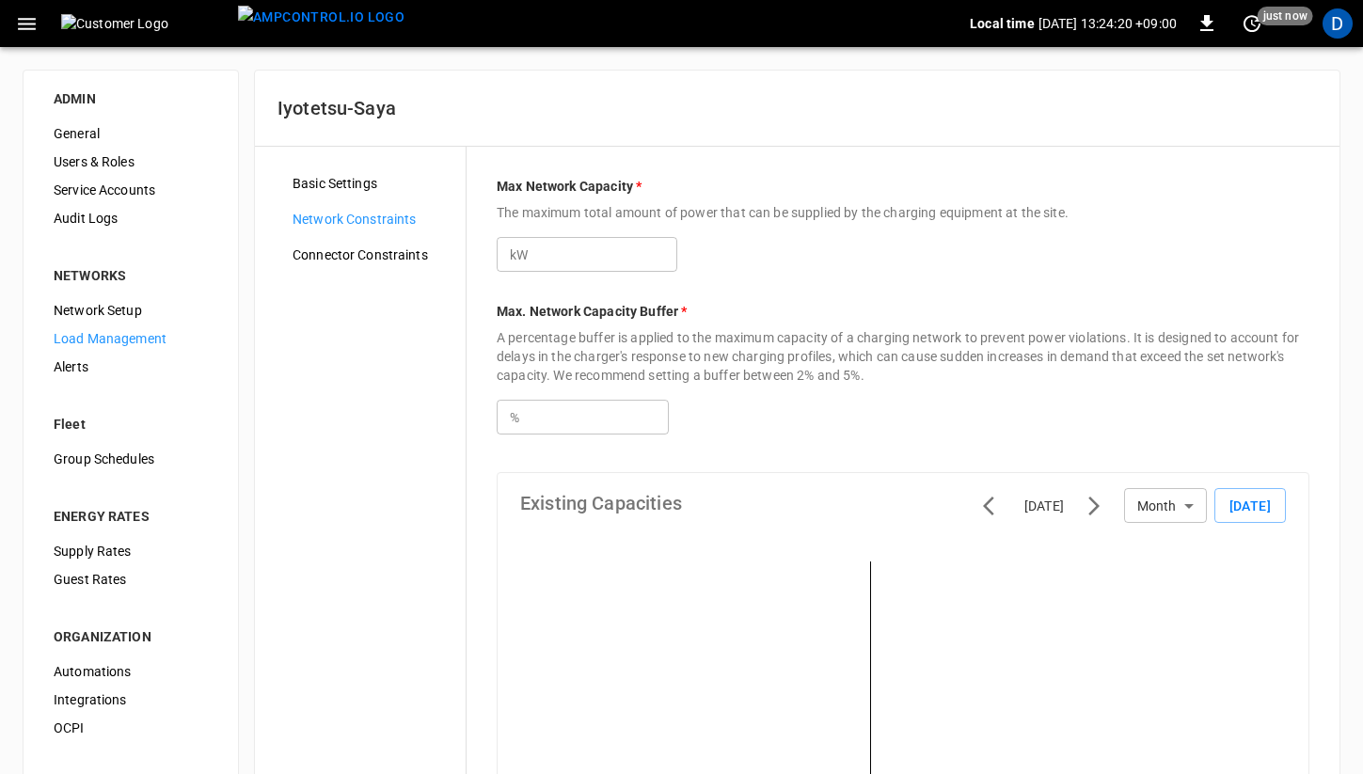
click at [308, 217] on span "Network Constraints" at bounding box center [371, 220] width 158 height 20
click at [100, 339] on span "Load Management" at bounding box center [131, 339] width 154 height 20
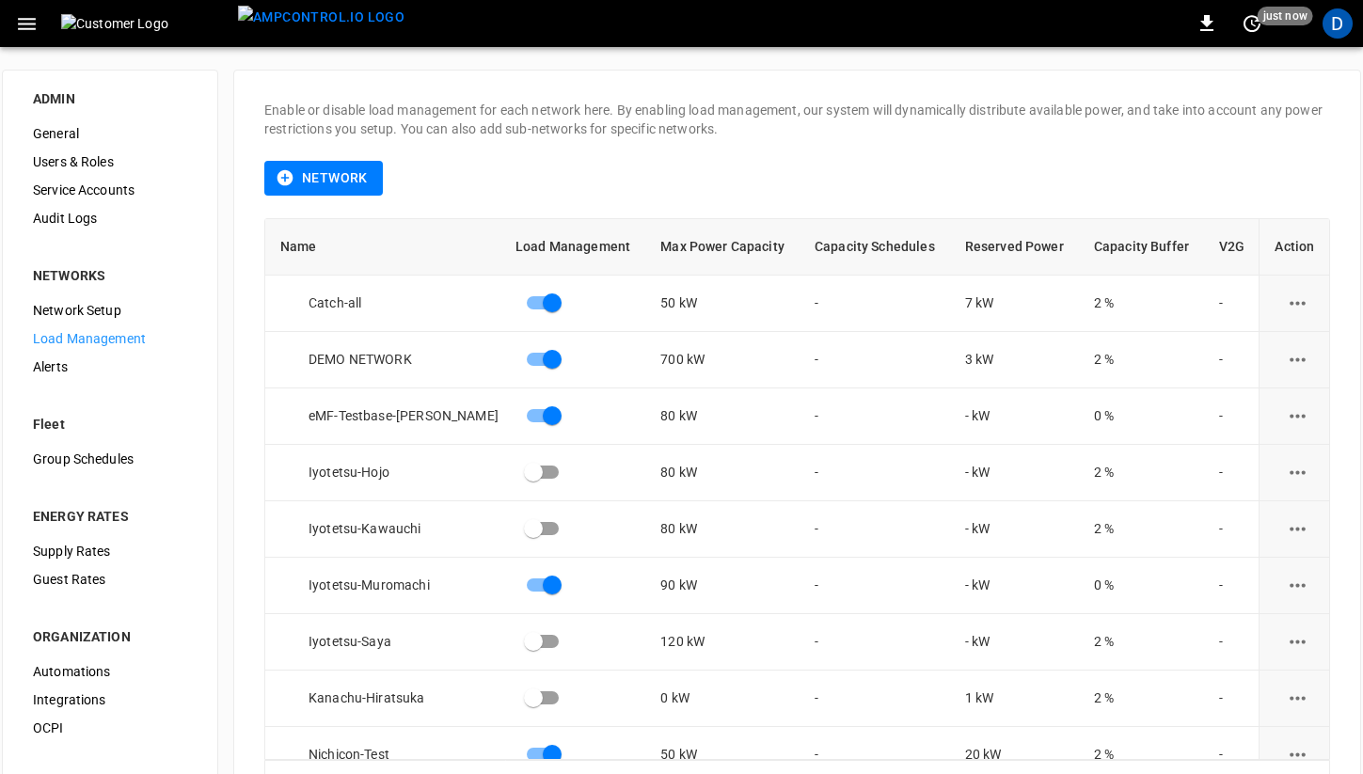
click at [79, 135] on span "General" at bounding box center [110, 134] width 154 height 20
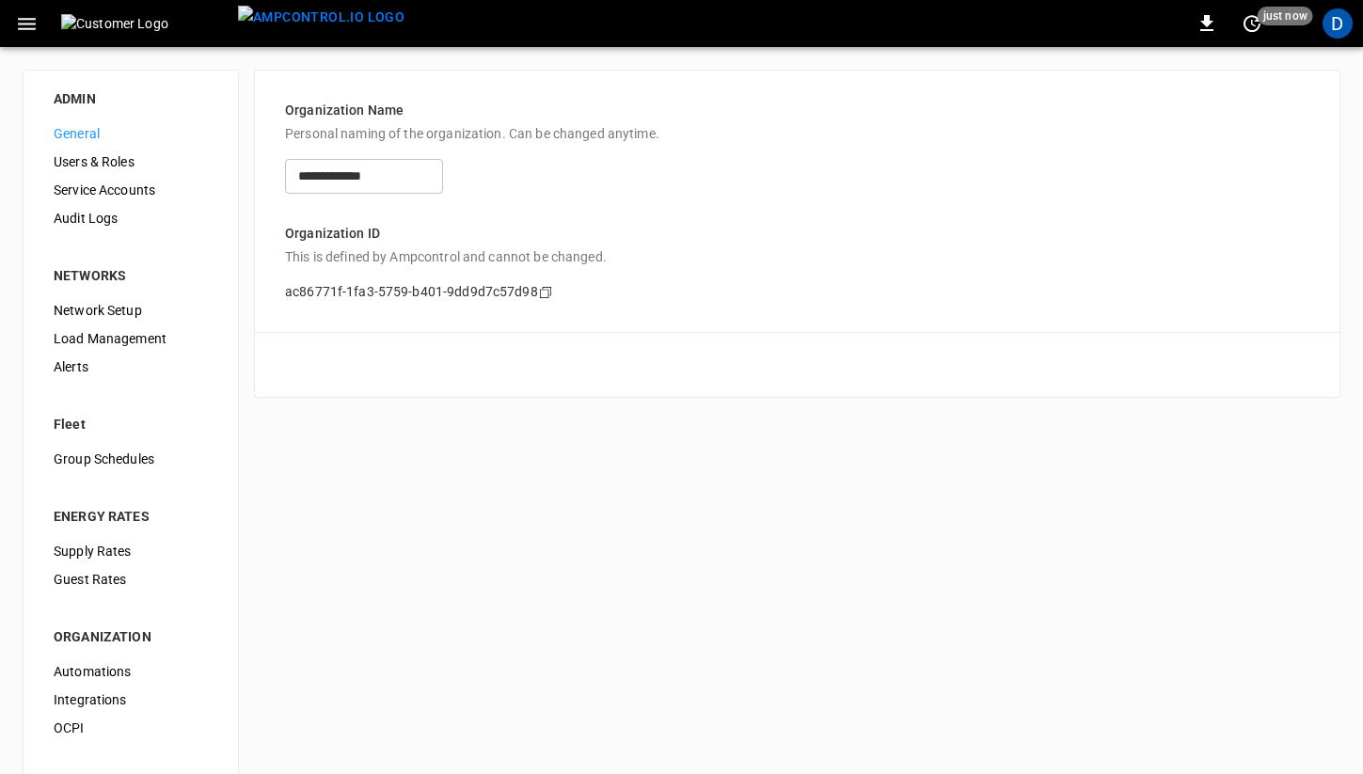
click at [35, 34] on icon "button" at bounding box center [27, 24] width 24 height 24
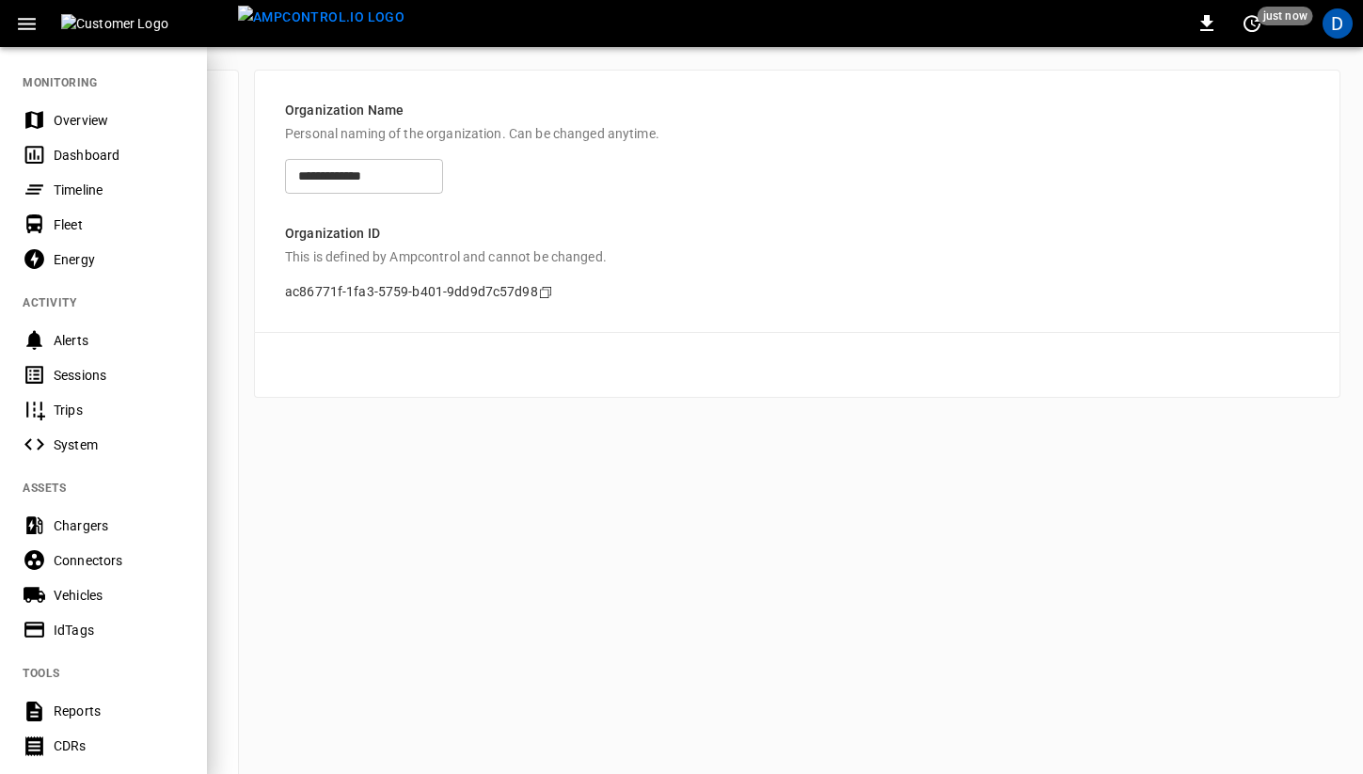
click at [100, 538] on div "Chargers" at bounding box center [103, 525] width 207 height 35
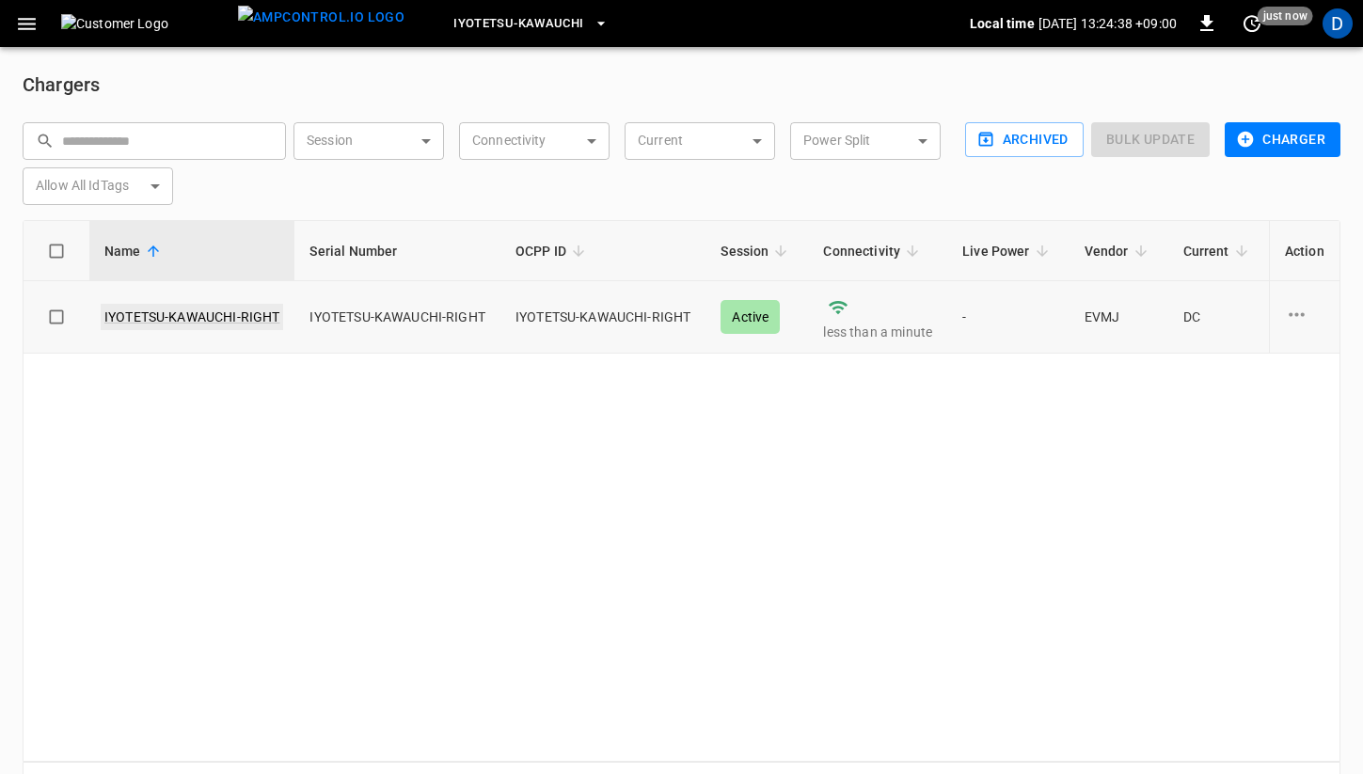
click at [171, 308] on link "IYOTETSU-KAWAUCHI-RIGHT" at bounding box center [192, 317] width 182 height 26
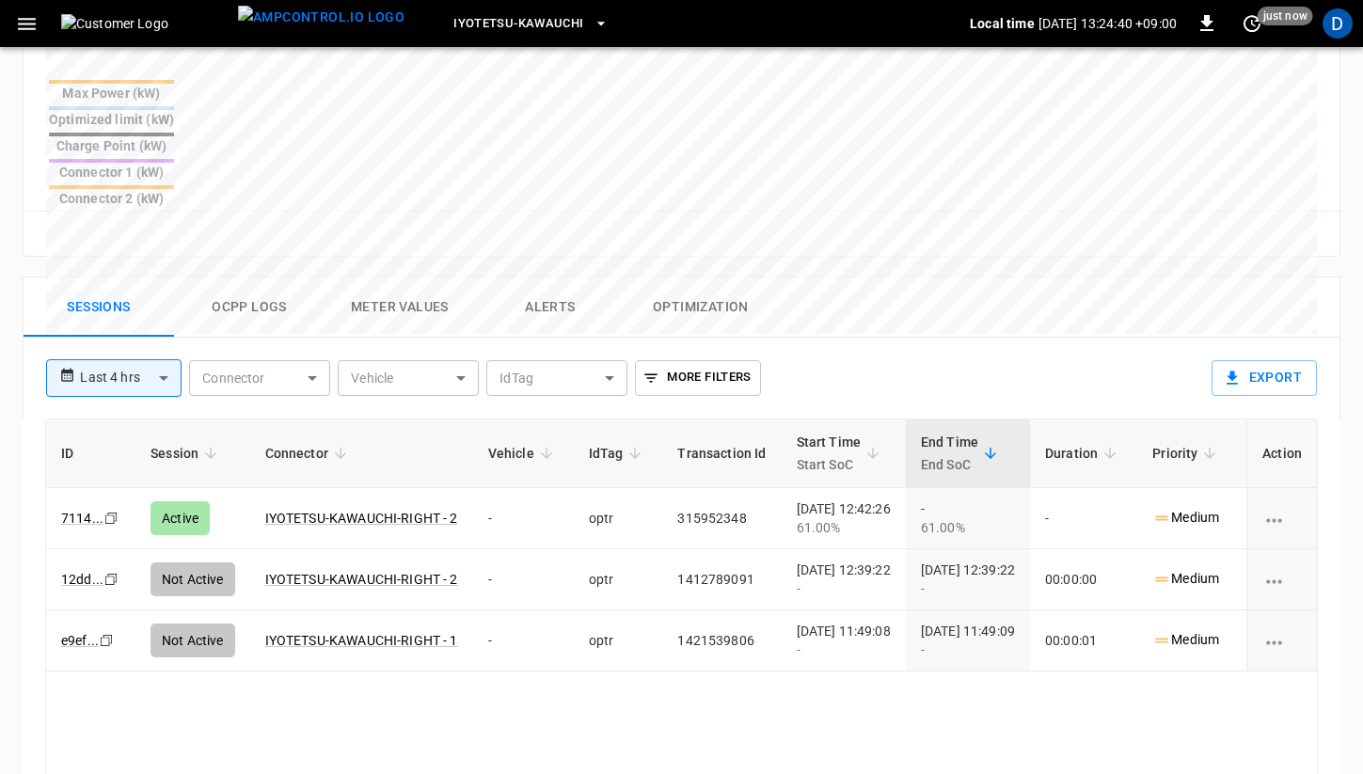
scroll to position [818, 0]
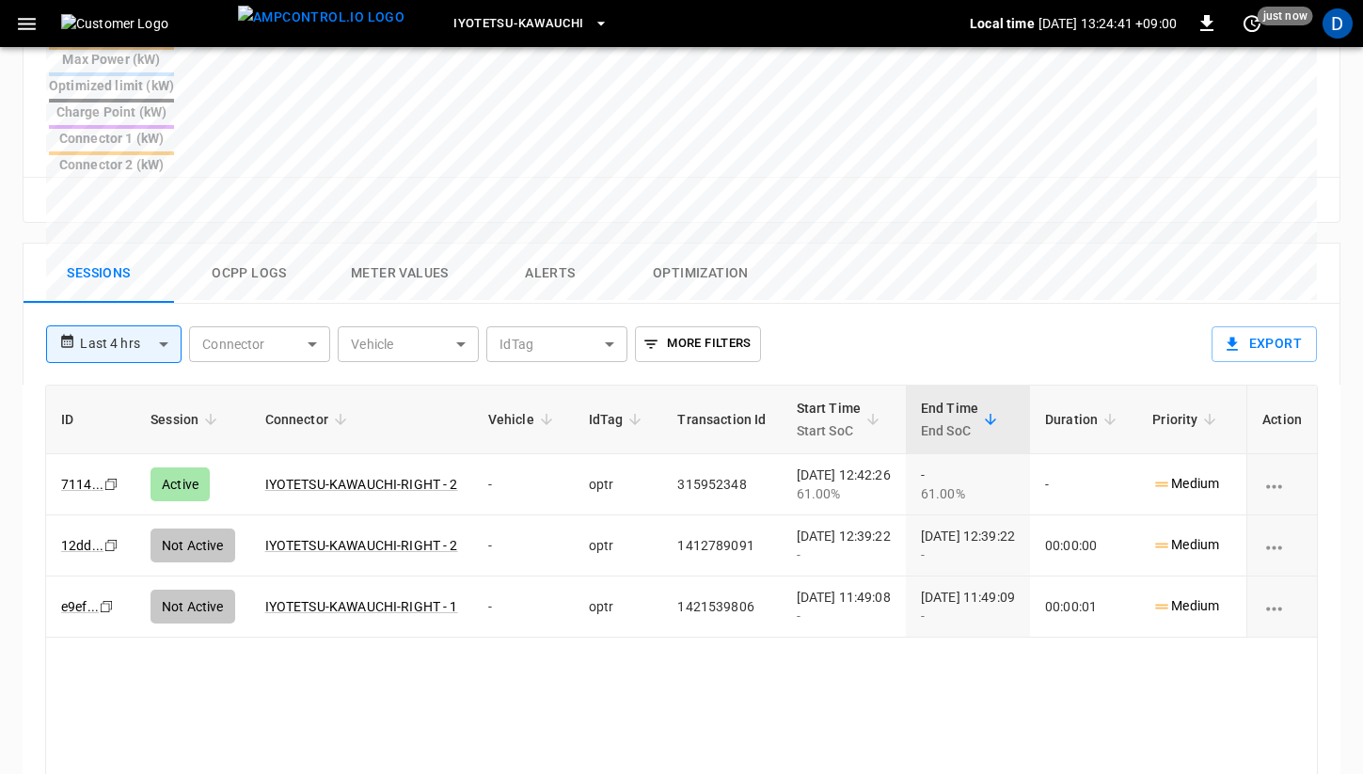
click at [262, 244] on button "Ocpp logs" at bounding box center [249, 274] width 150 height 60
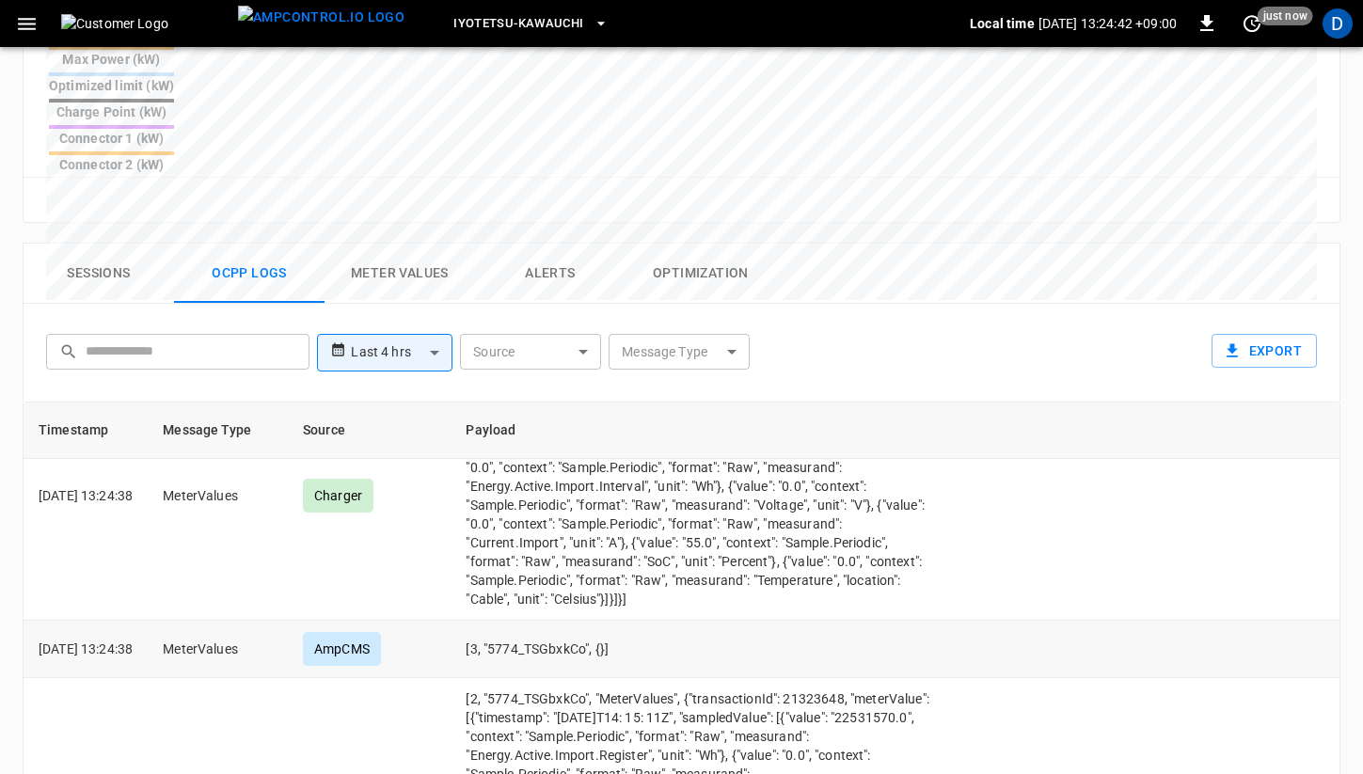
scroll to position [1813, 0]
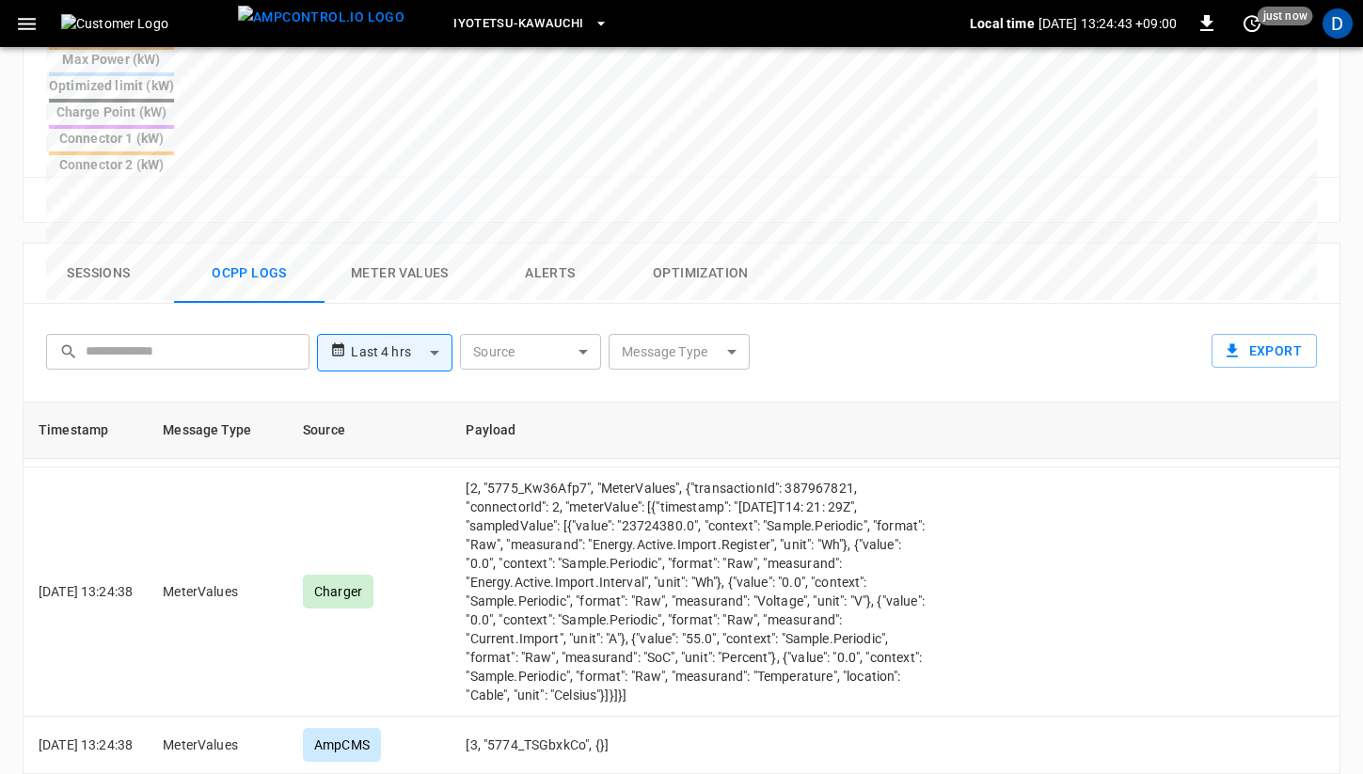
click at [568, 259] on body "**********" at bounding box center [681, 99] width 1363 height 1835
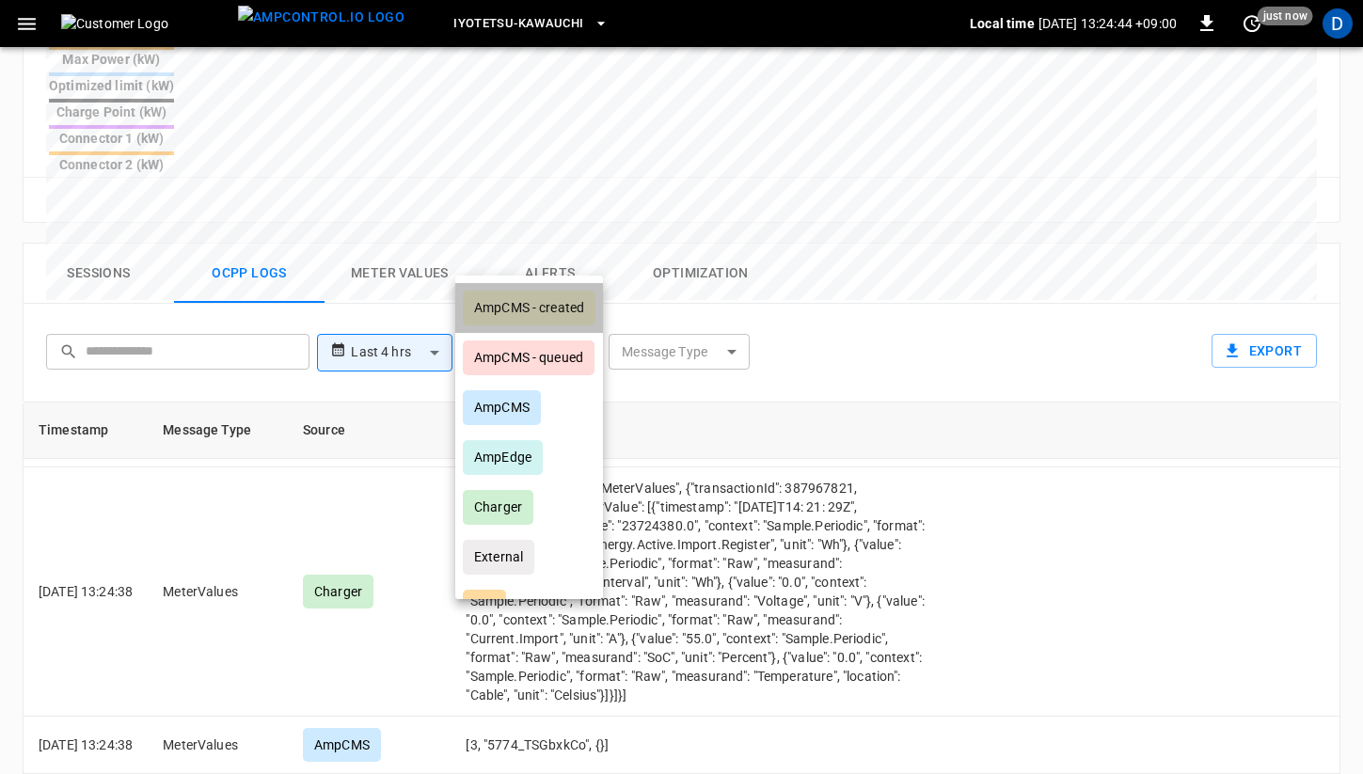
click at [554, 317] on div "AmpCMS - created" at bounding box center [529, 308] width 133 height 35
type input "**********"
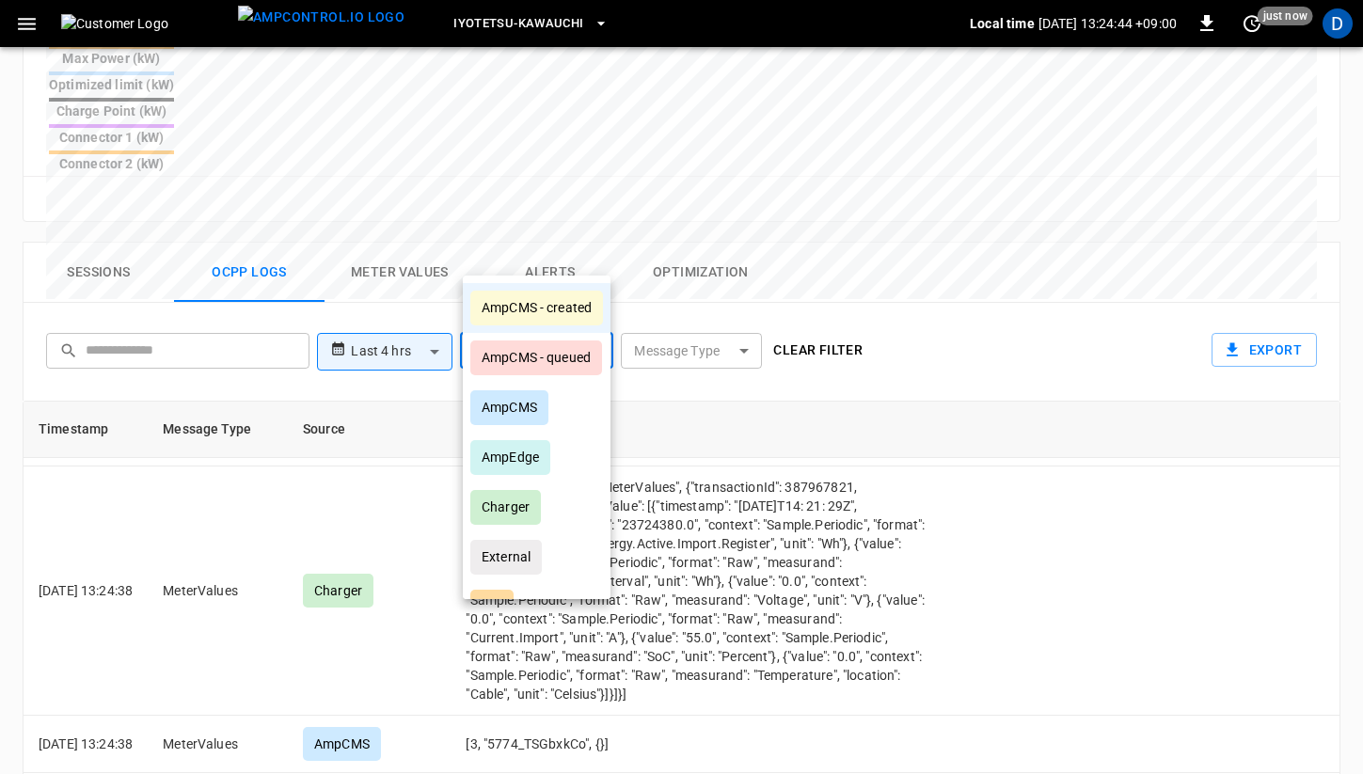
scroll to position [274, 0]
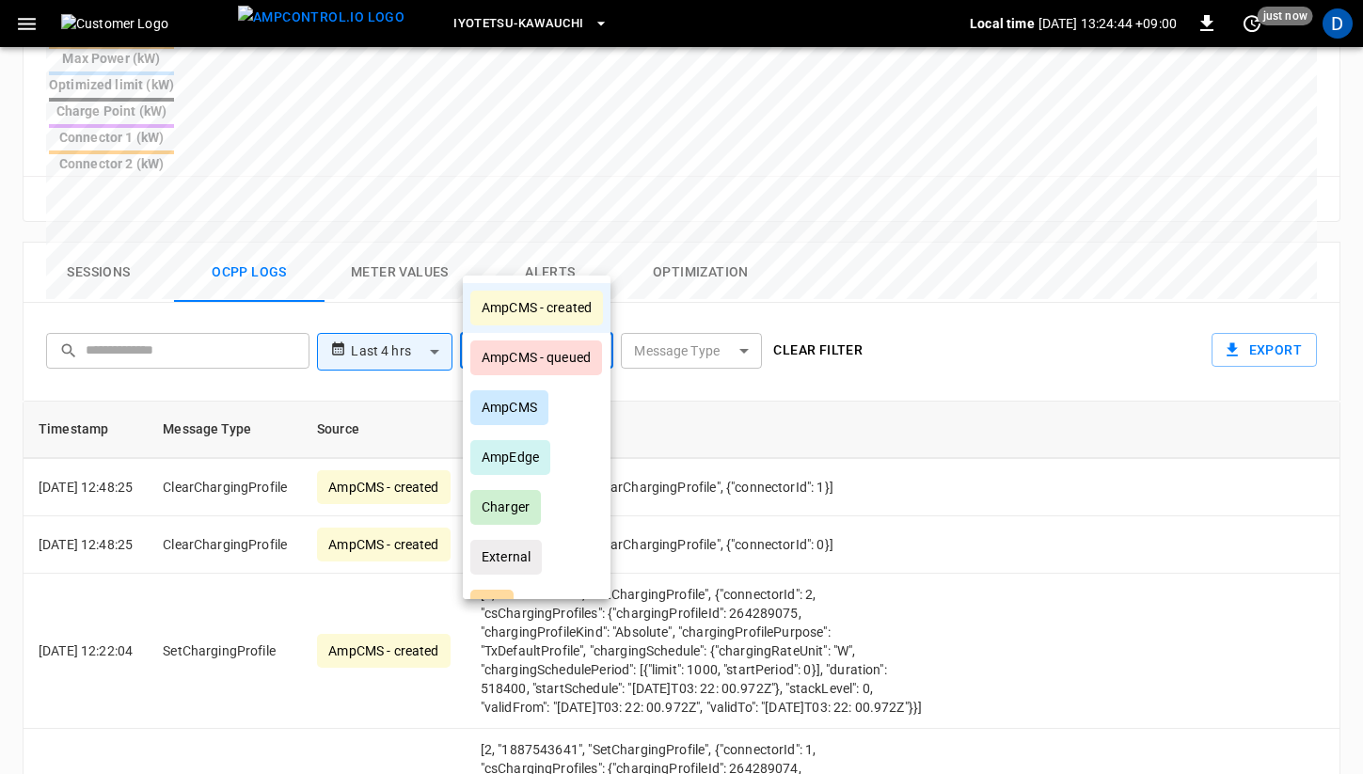
click at [864, 497] on div at bounding box center [681, 387] width 1363 height 774
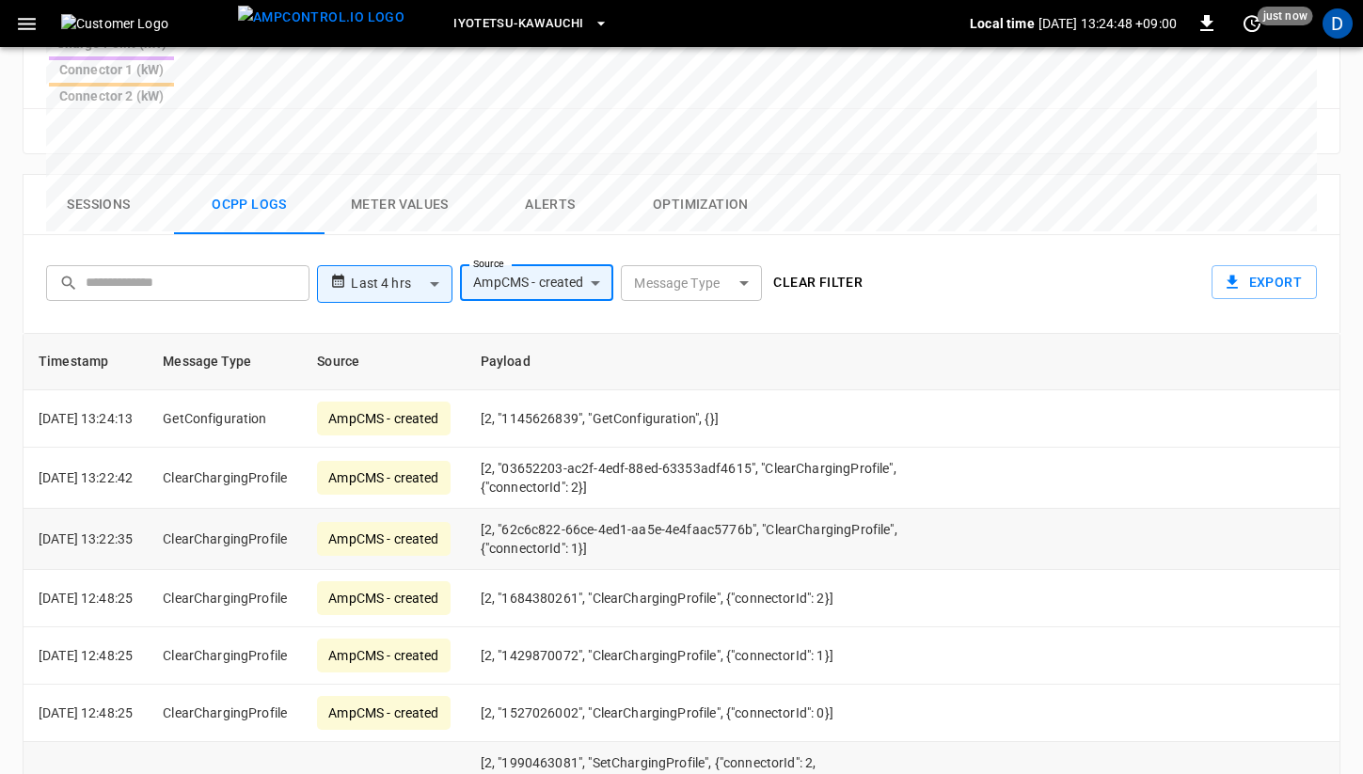
scroll to position [862, 0]
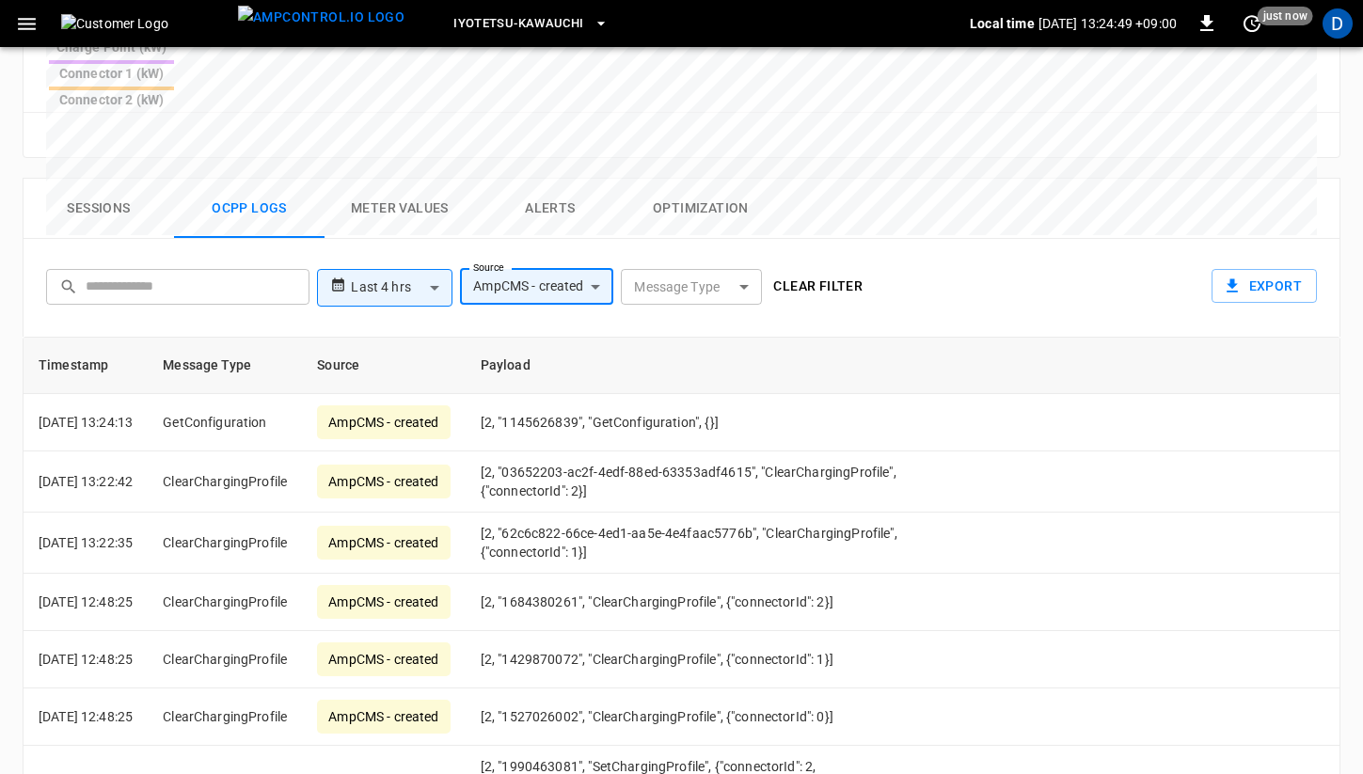
click at [583, 191] on body "**********" at bounding box center [681, 45] width 1363 height 1814
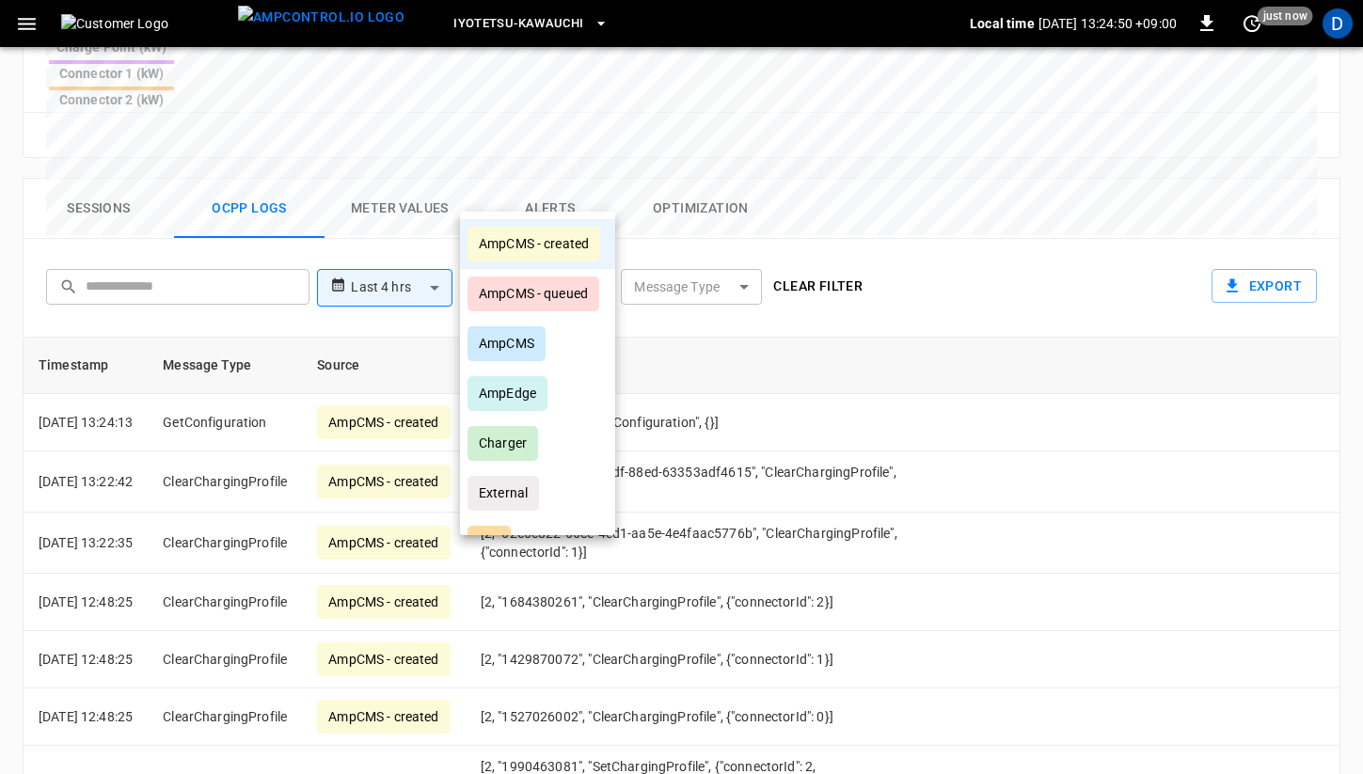
click at [564, 237] on div "AmpCMS - created" at bounding box center [533, 244] width 133 height 35
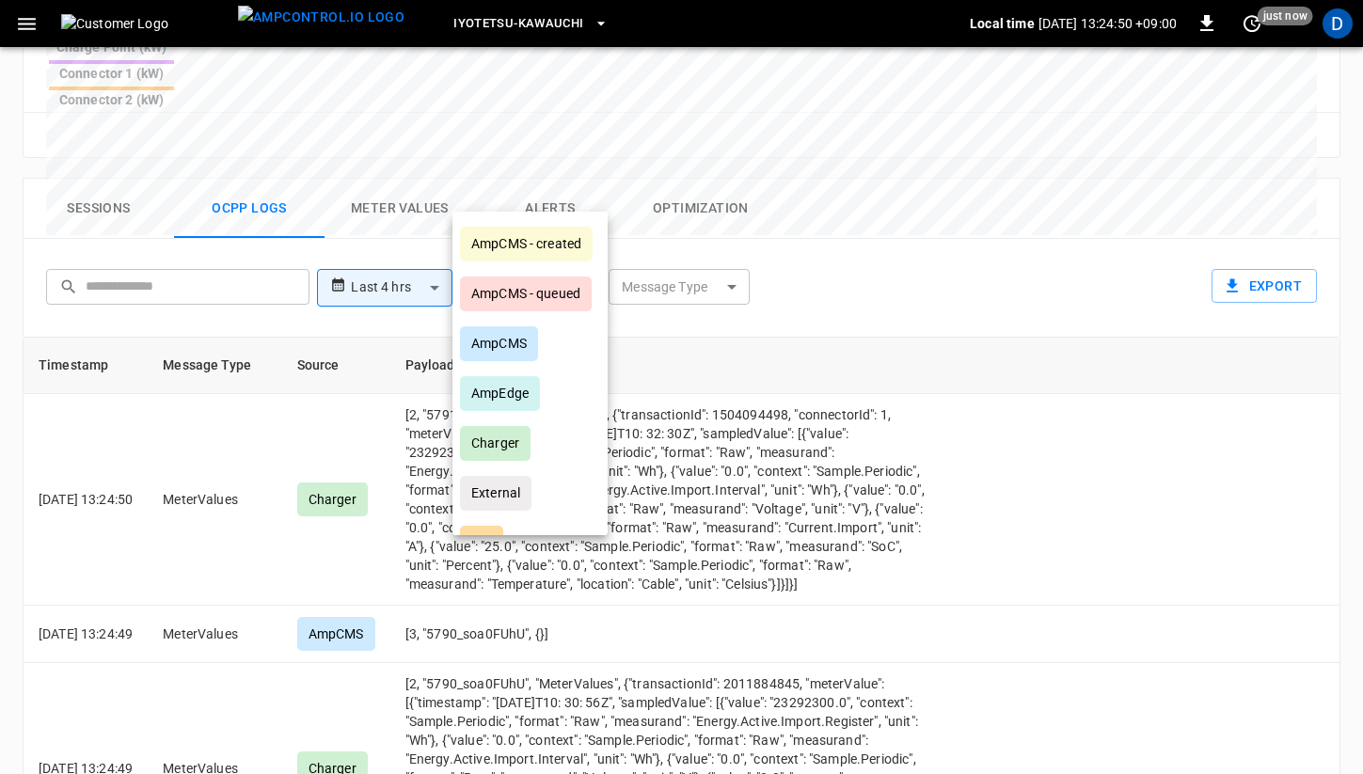
click at [951, 267] on div at bounding box center [681, 387] width 1363 height 774
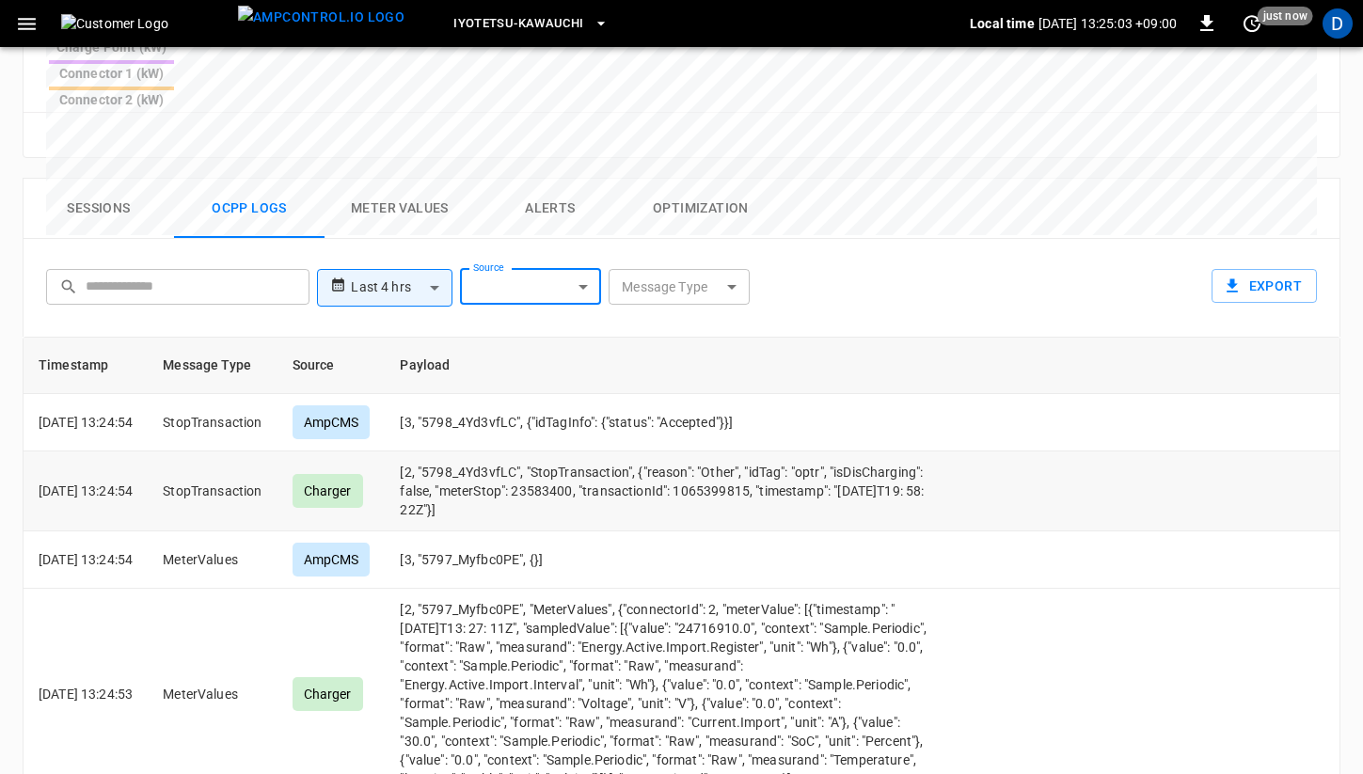
scroll to position [0, 0]
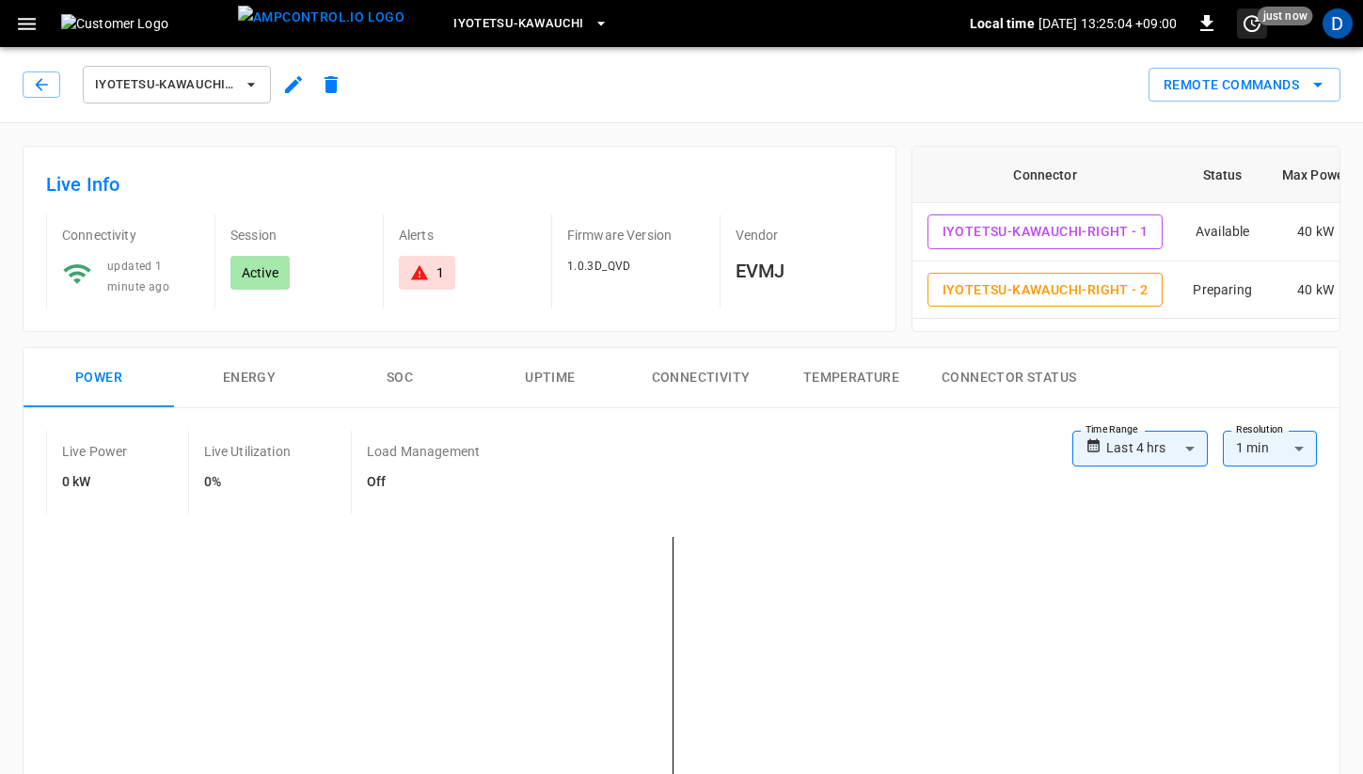
click at [1260, 26] on icon "set refresh interval" at bounding box center [1251, 23] width 23 height 23
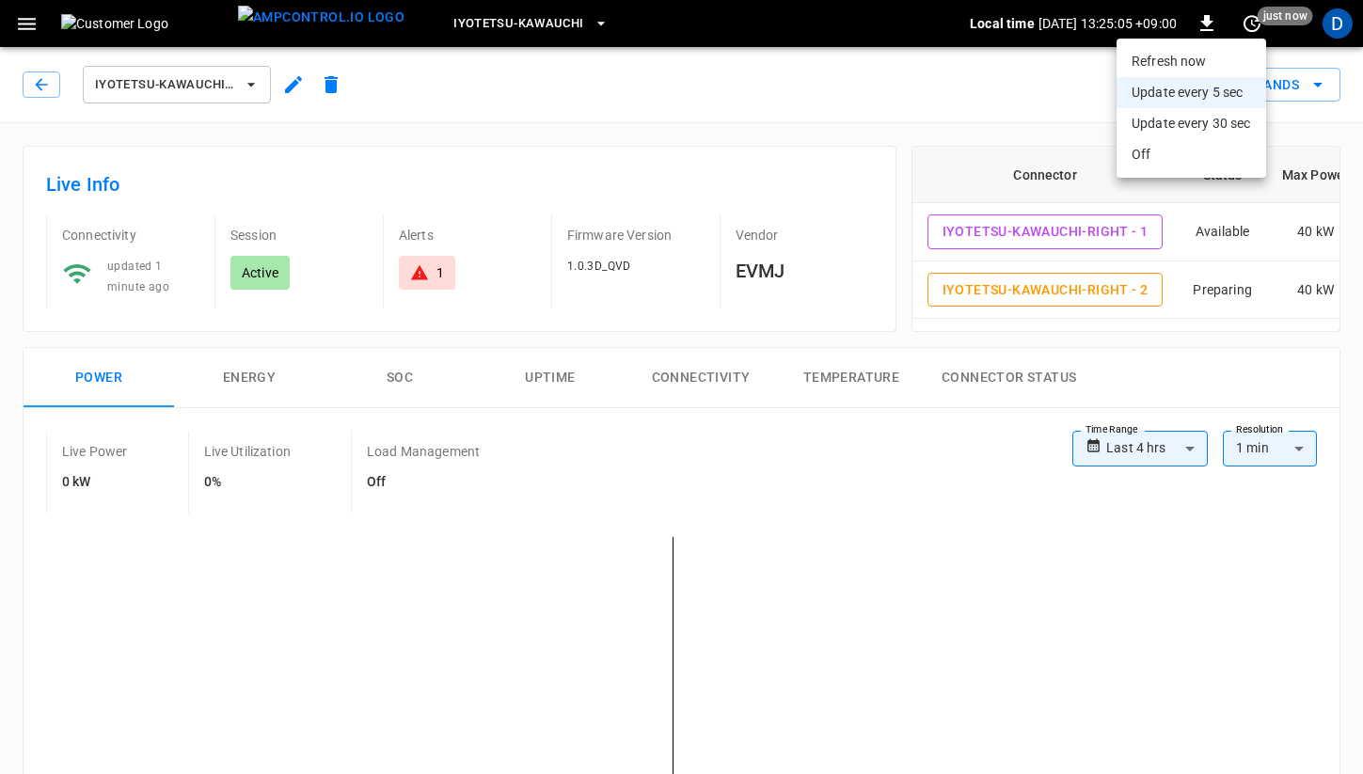
click at [926, 131] on div at bounding box center [681, 387] width 1363 height 774
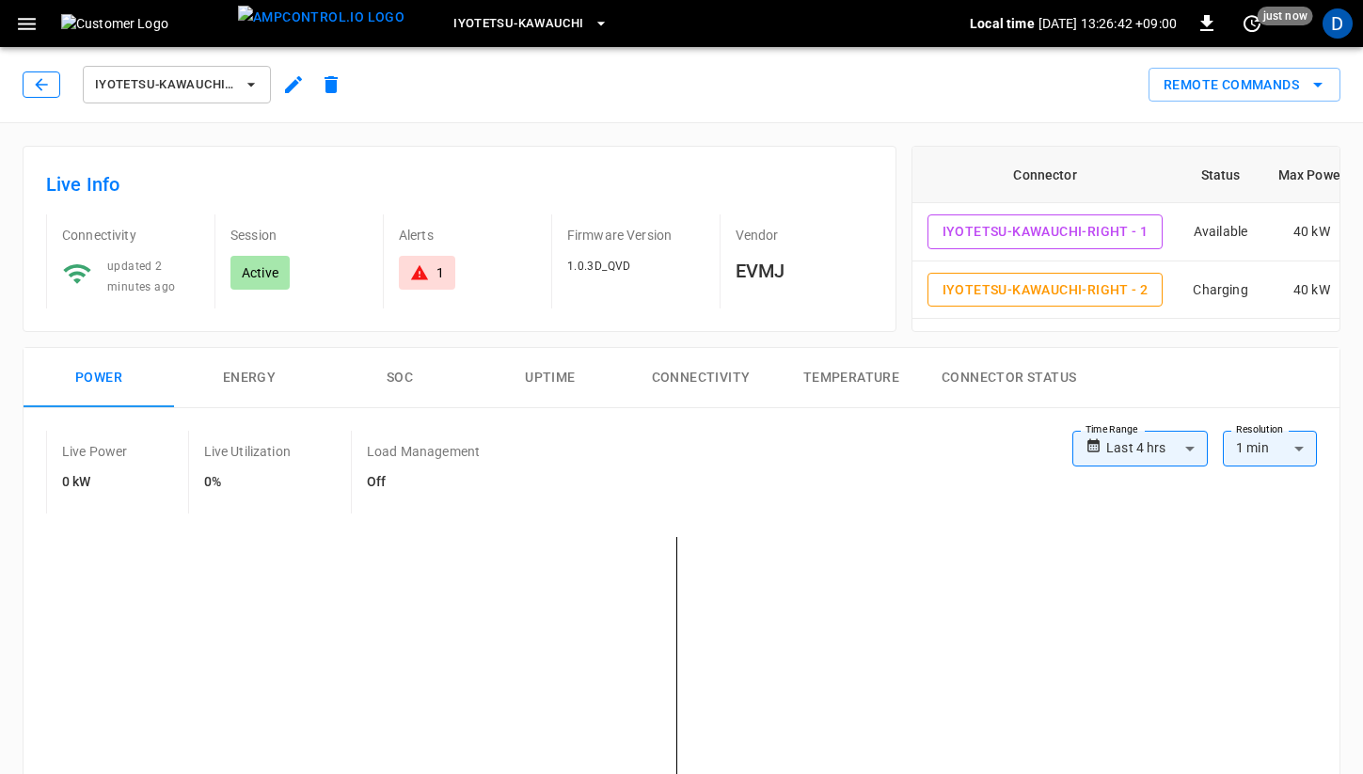
click at [37, 84] on icon "button" at bounding box center [41, 84] width 12 height 12
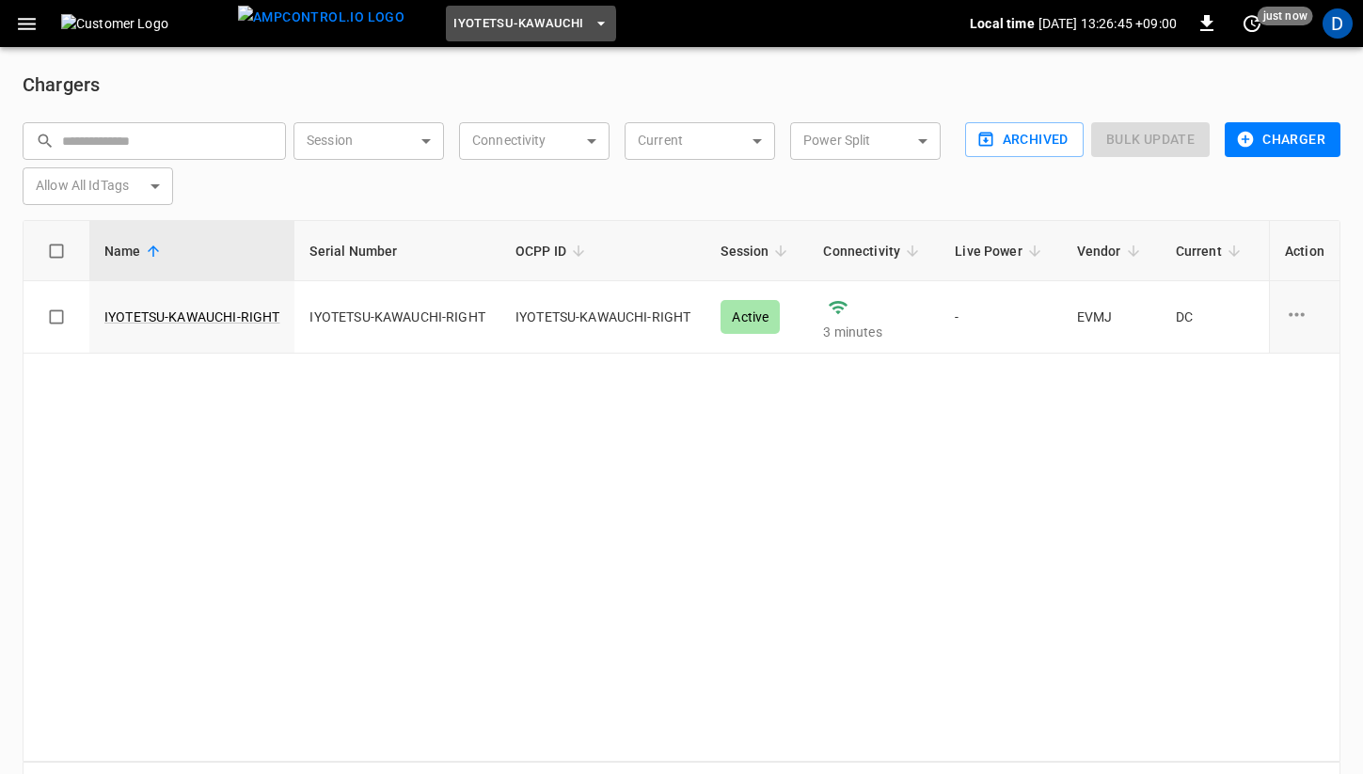
click at [491, 24] on span "Iyotetsu-Kawauchi" at bounding box center [518, 24] width 130 height 22
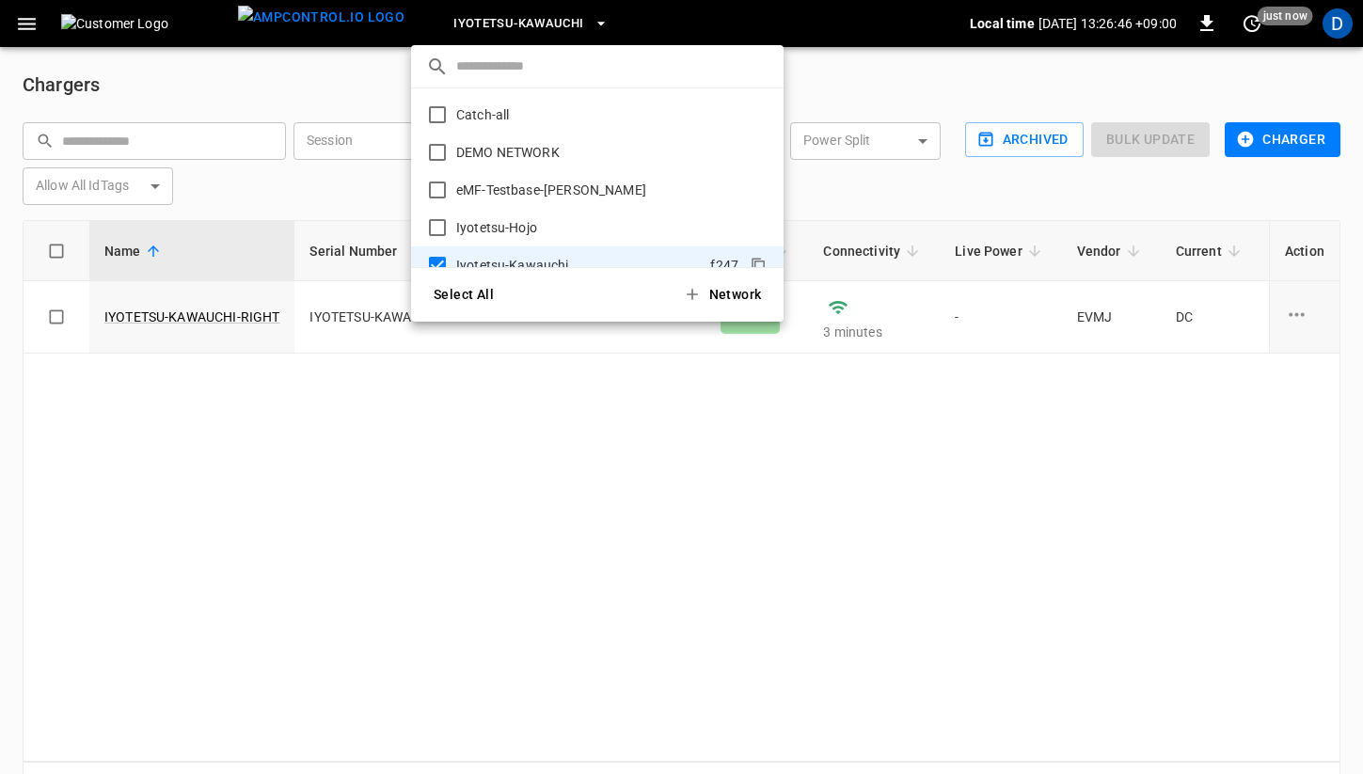
scroll to position [145, 0]
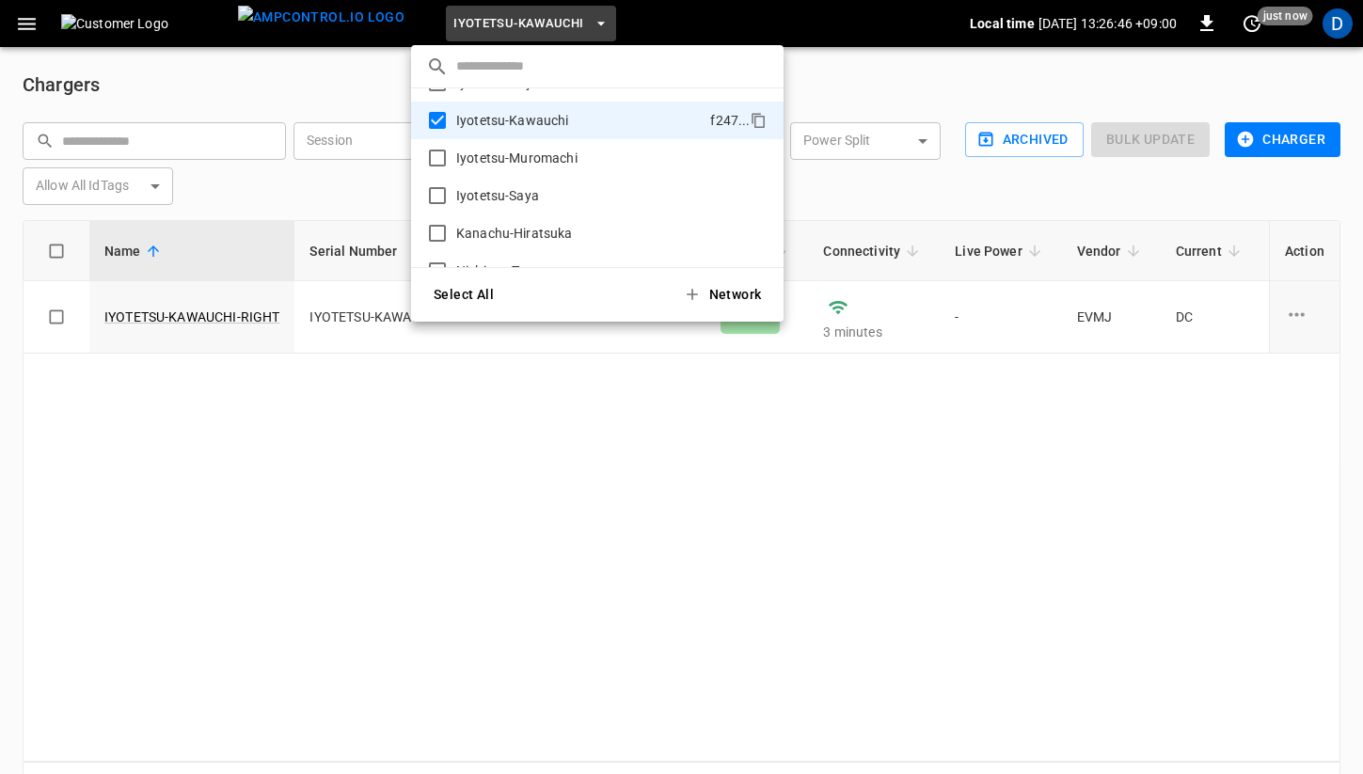
click at [182, 389] on div at bounding box center [681, 387] width 1363 height 774
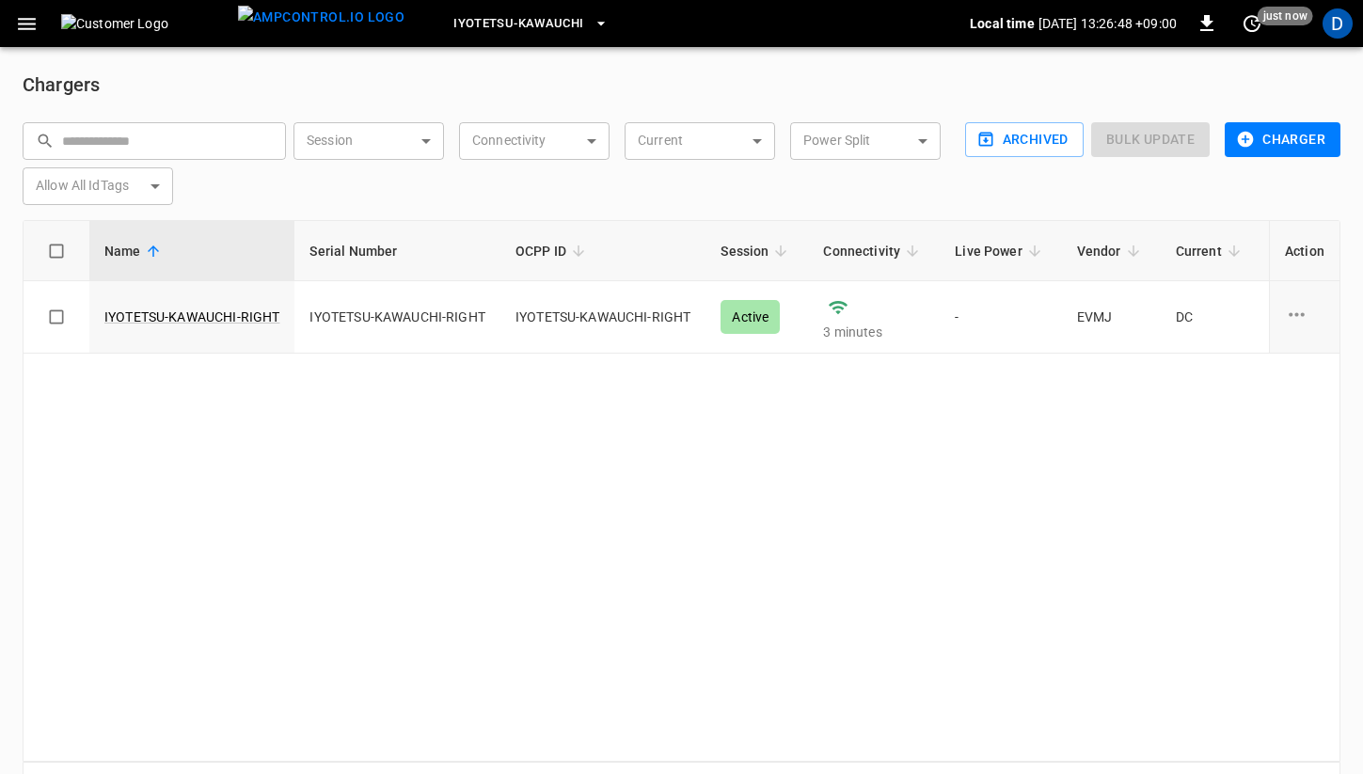
click at [26, 36] on button "button" at bounding box center [27, 24] width 39 height 35
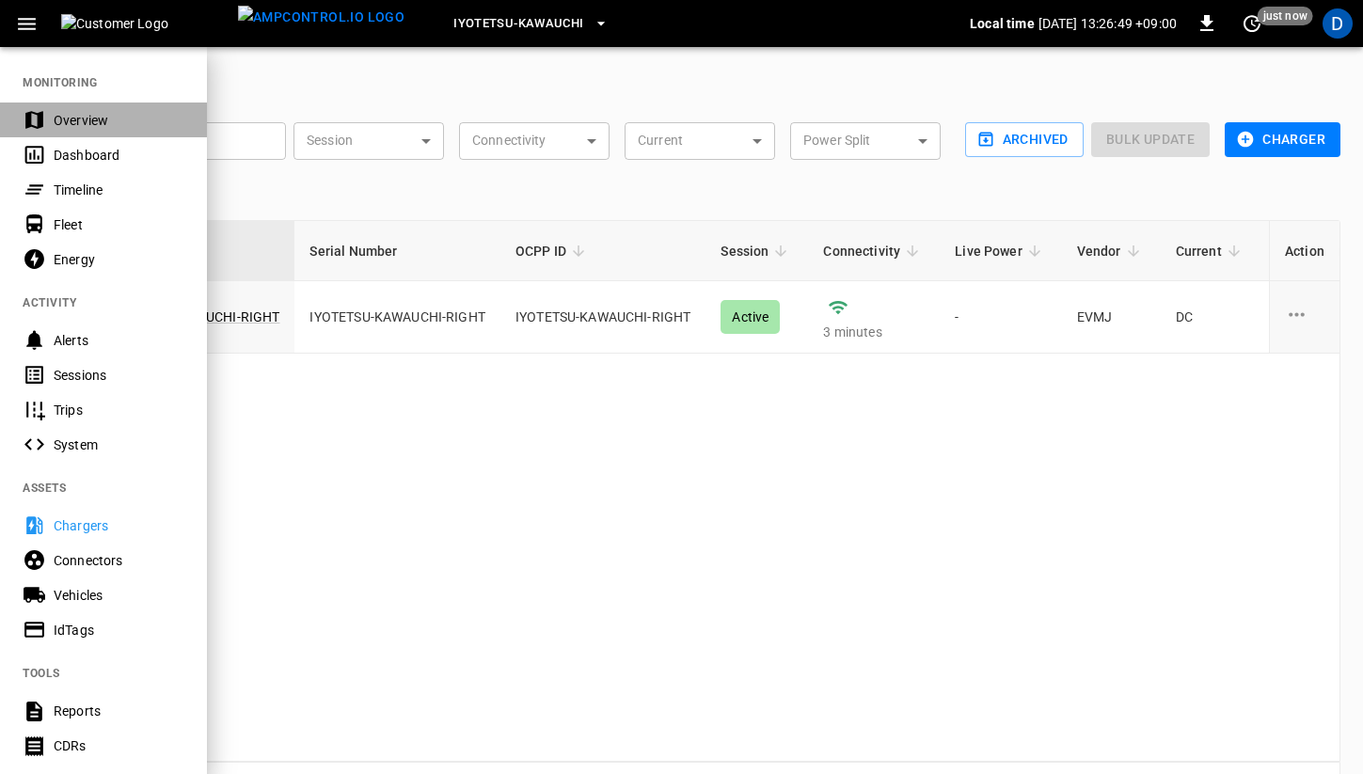
click at [77, 113] on div "Overview" at bounding box center [119, 120] width 131 height 19
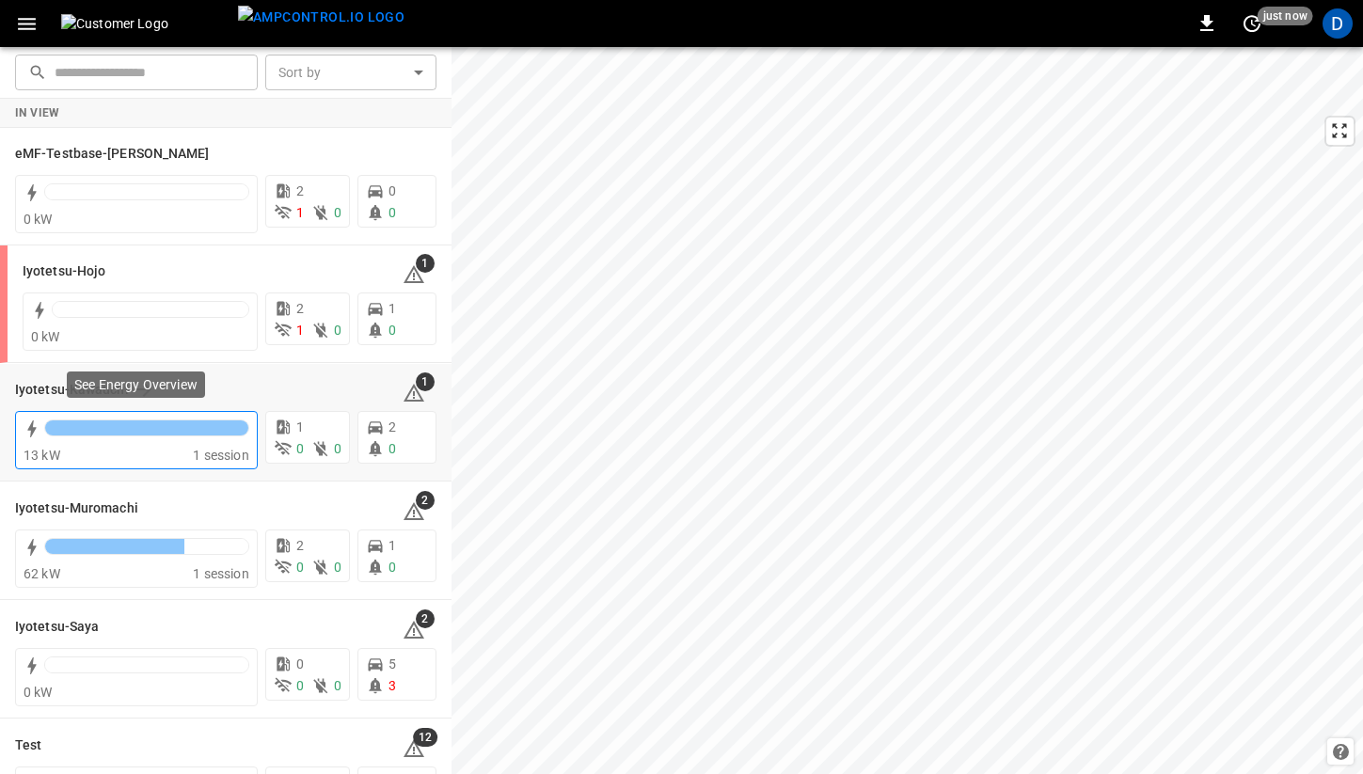
click at [148, 442] on div at bounding box center [146, 432] width 205 height 26
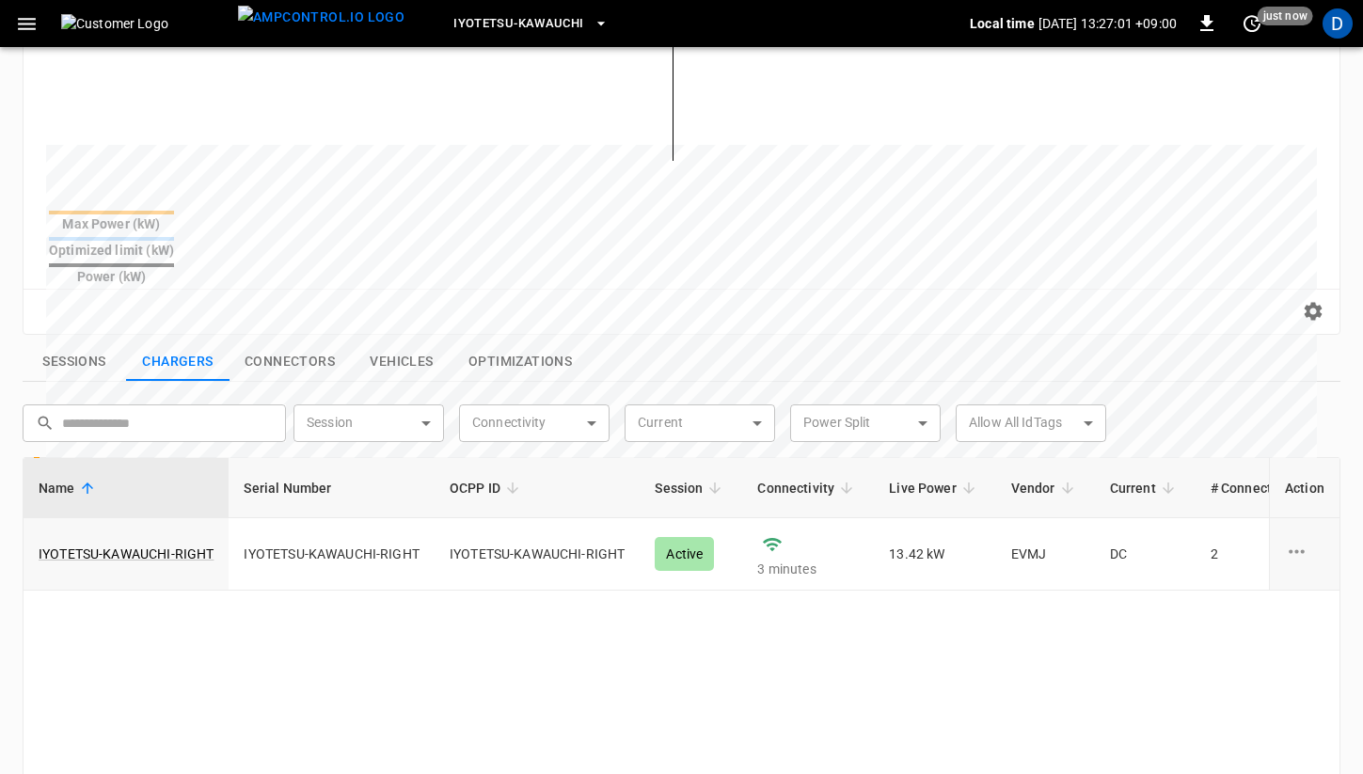
scroll to position [462, 0]
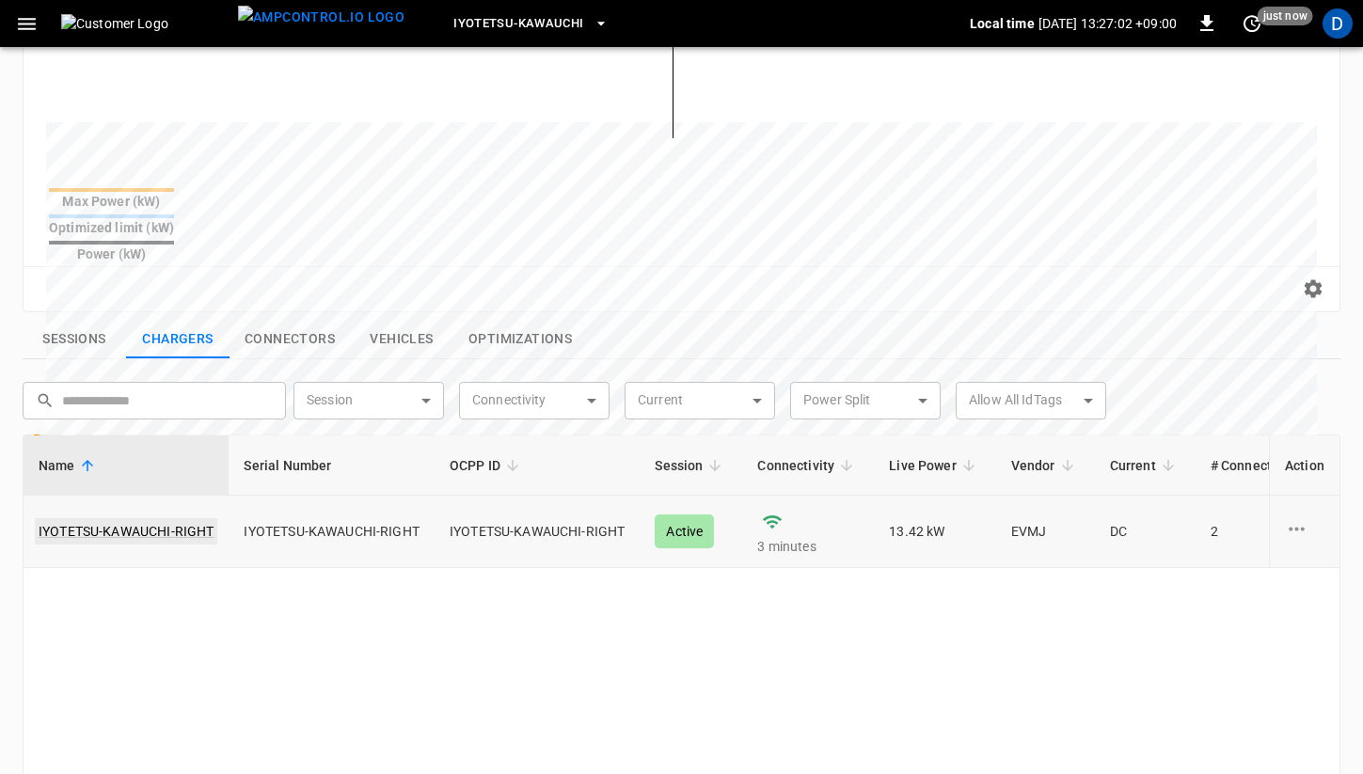
click at [113, 518] on link "IYOTETSU-KAWAUCHI-RIGHT" at bounding box center [126, 531] width 182 height 26
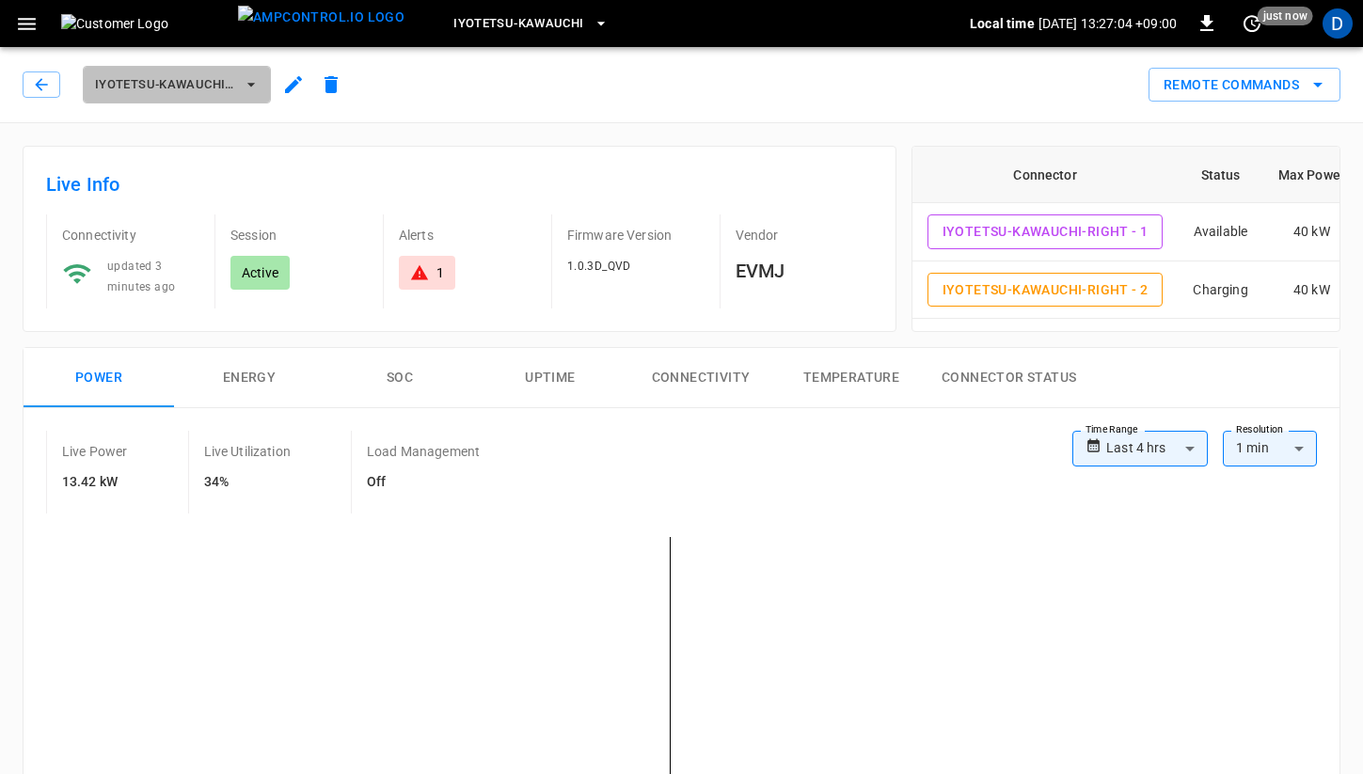
click at [193, 91] on span "IYOTETSU-KAWAUCHI-RIGHT" at bounding box center [164, 85] width 139 height 22
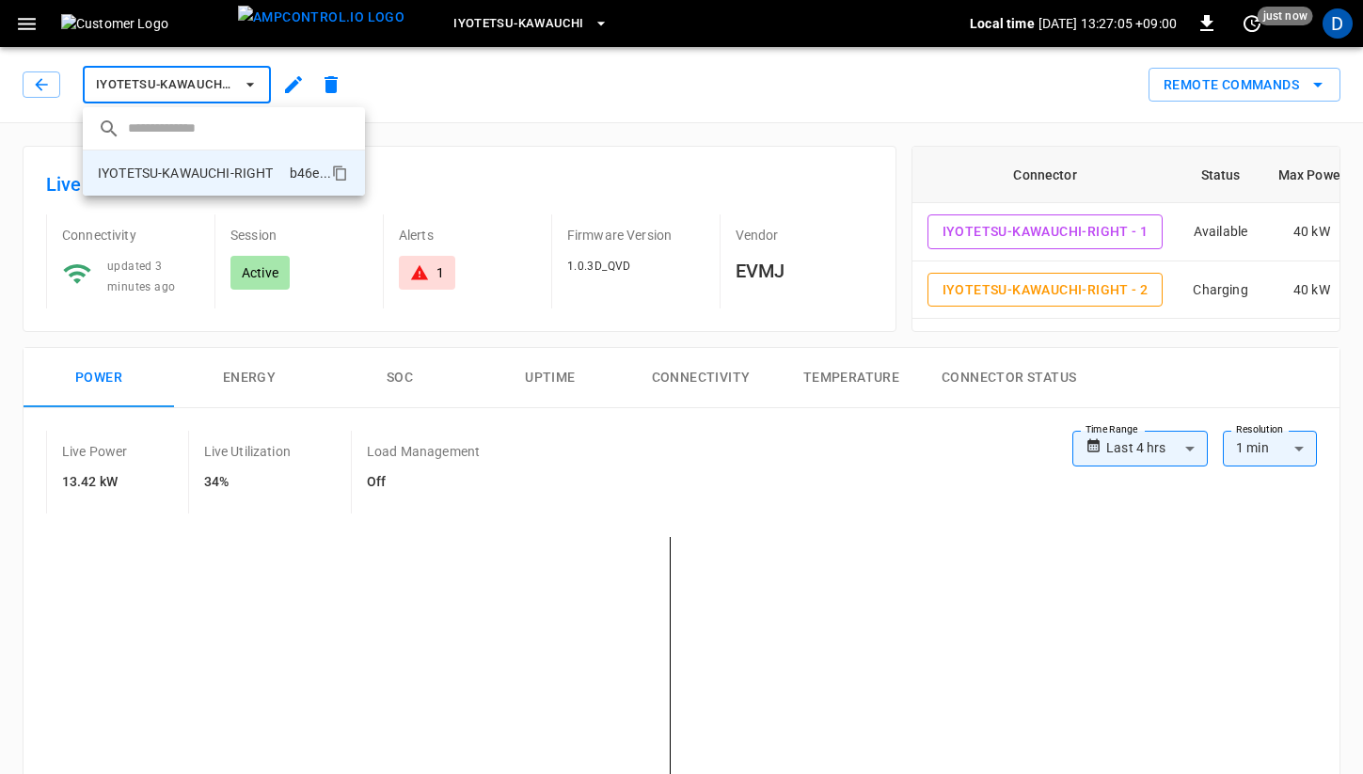
click at [51, 82] on div at bounding box center [681, 387] width 1363 height 774
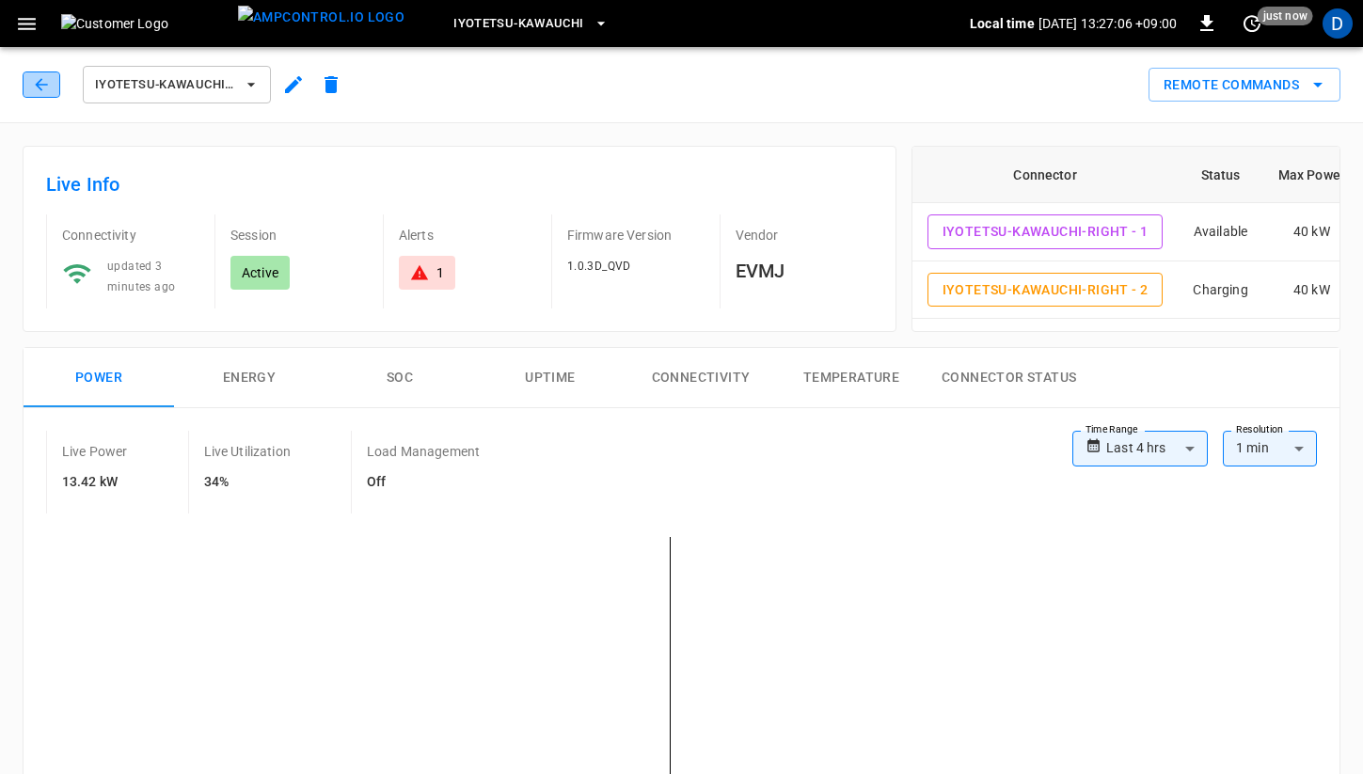
click at [48, 82] on icon "button" at bounding box center [41, 84] width 19 height 19
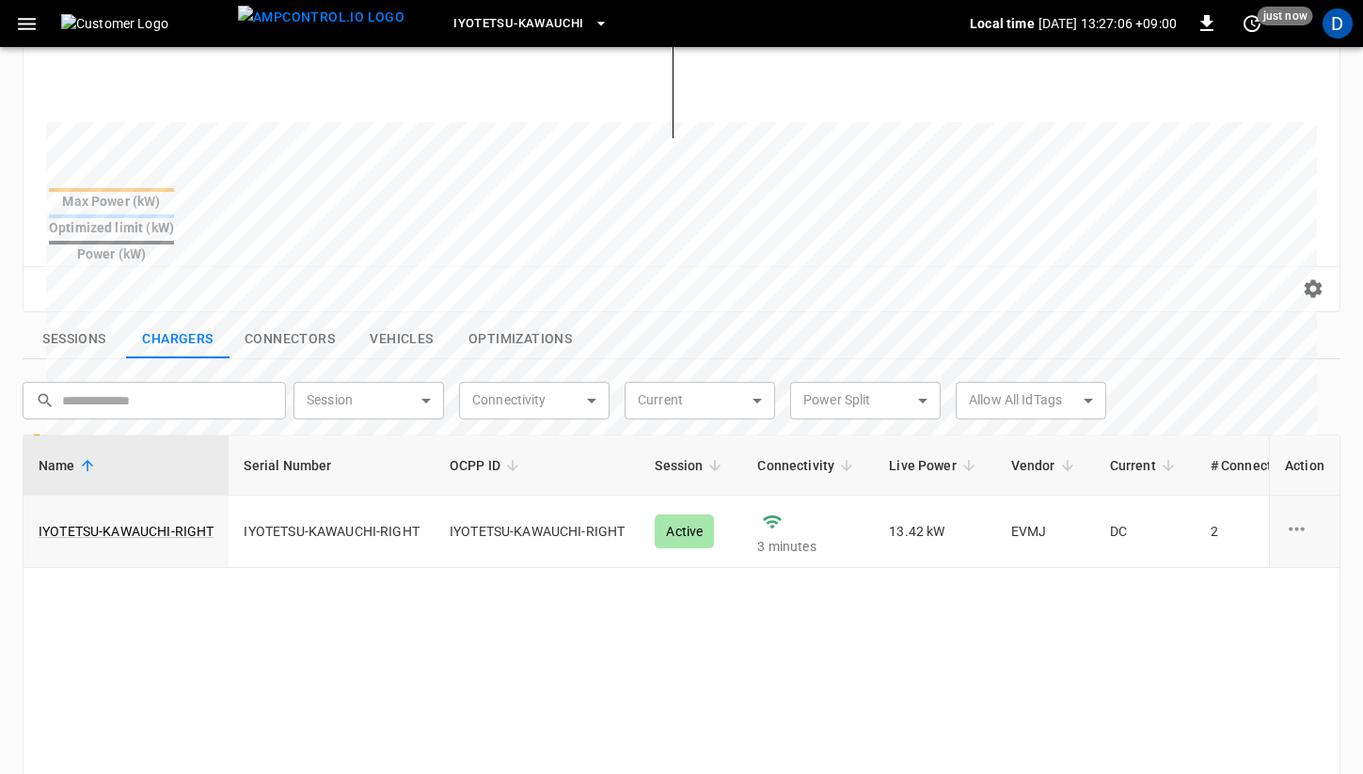
click at [514, 29] on span "Iyotetsu-Kawauchi" at bounding box center [518, 24] width 130 height 22
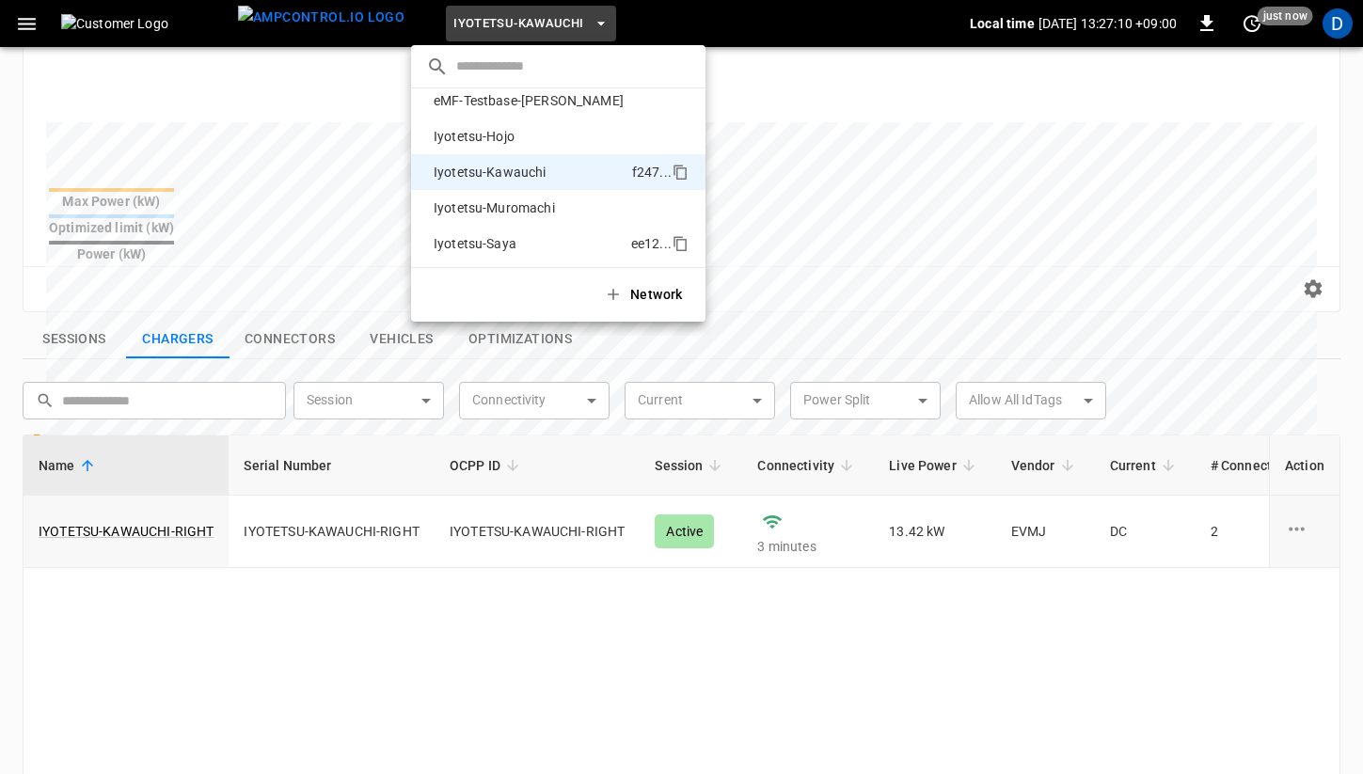
scroll to position [74, 0]
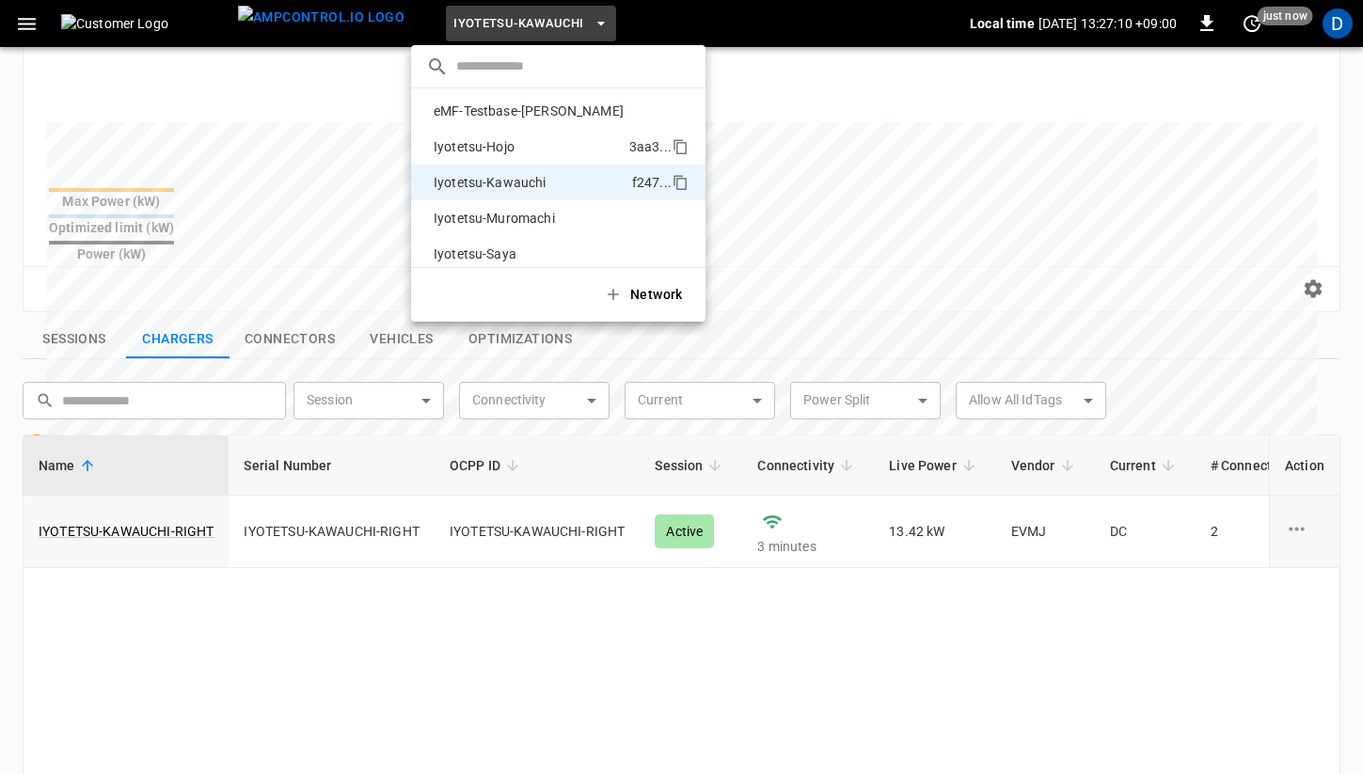
click at [510, 150] on p "Iyotetsu-Hojo" at bounding box center [527, 146] width 203 height 19
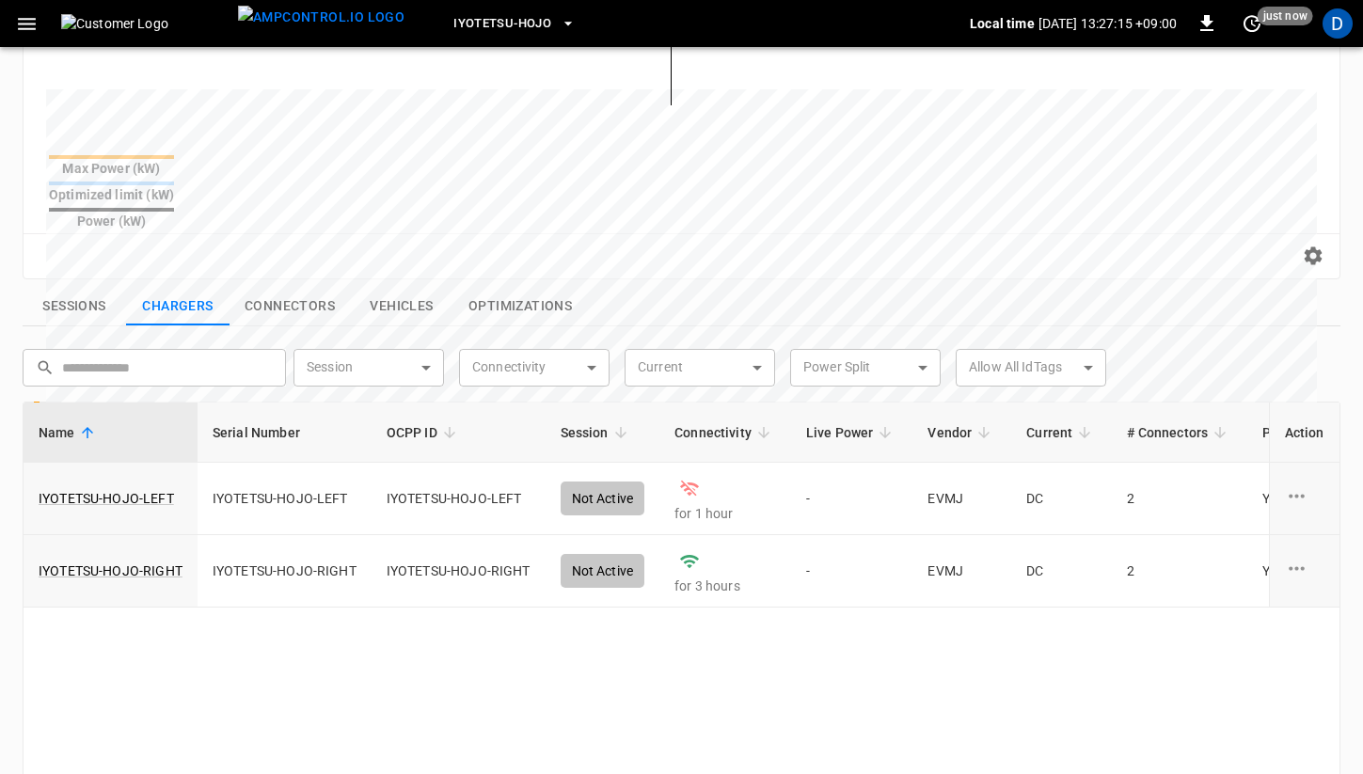
scroll to position [501, 0]
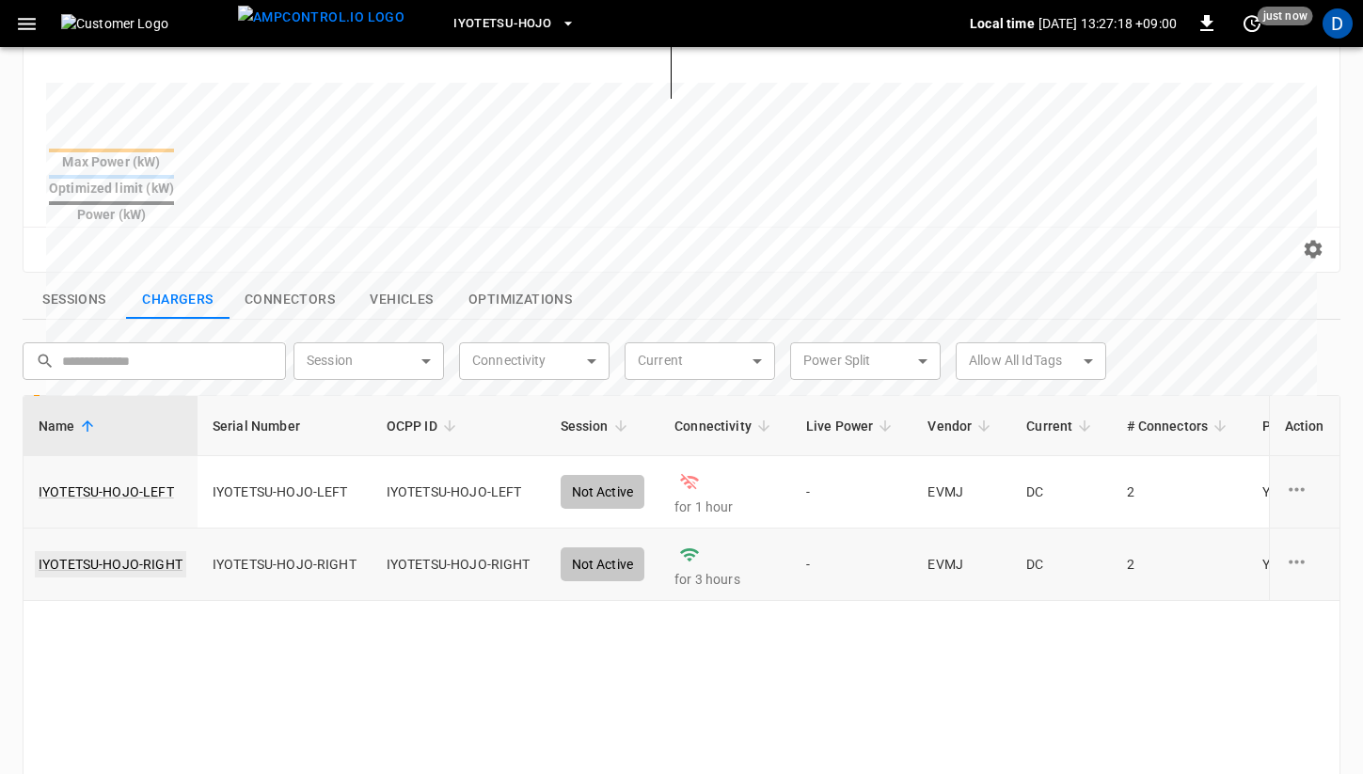
click at [136, 551] on link "IYOTETSU-HOJO-RIGHT" at bounding box center [110, 564] width 151 height 26
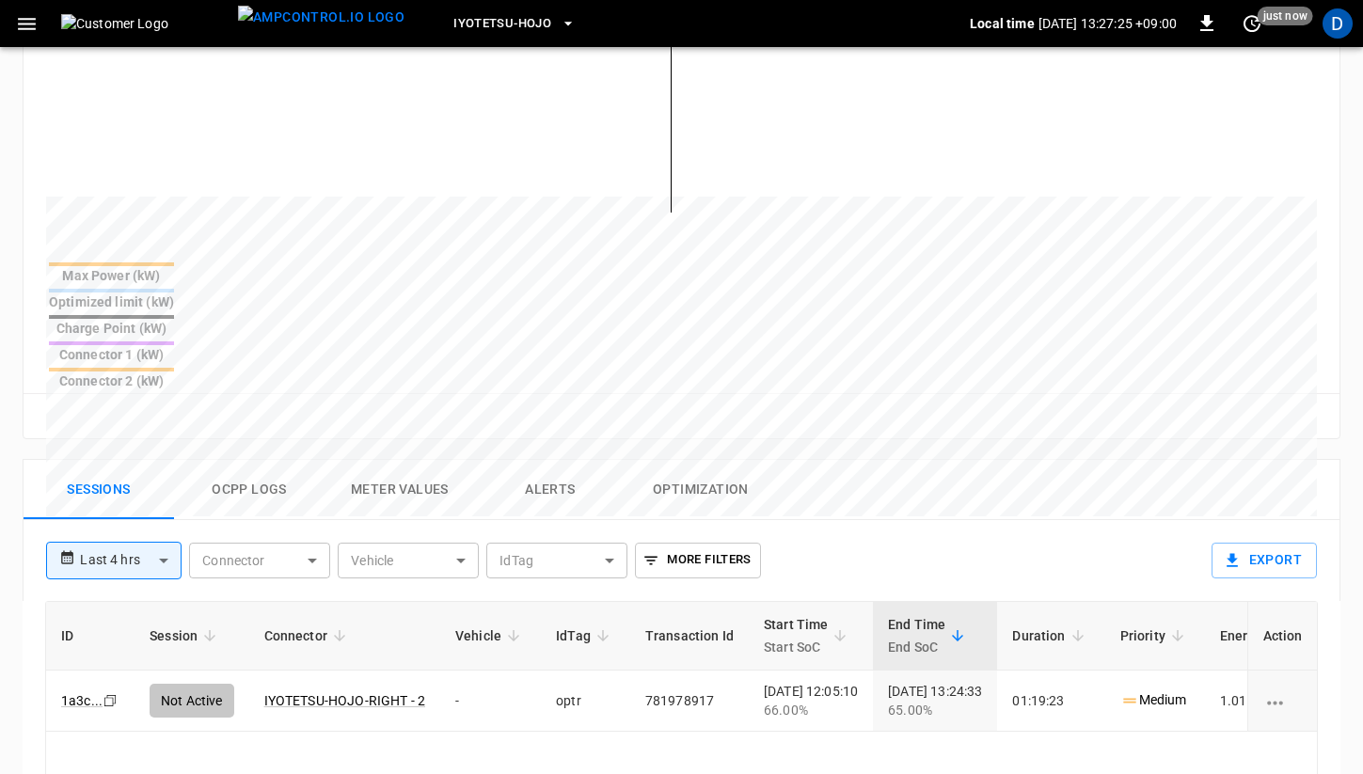
scroll to position [582, 0]
click at [271, 459] on button "Ocpp logs" at bounding box center [249, 489] width 150 height 60
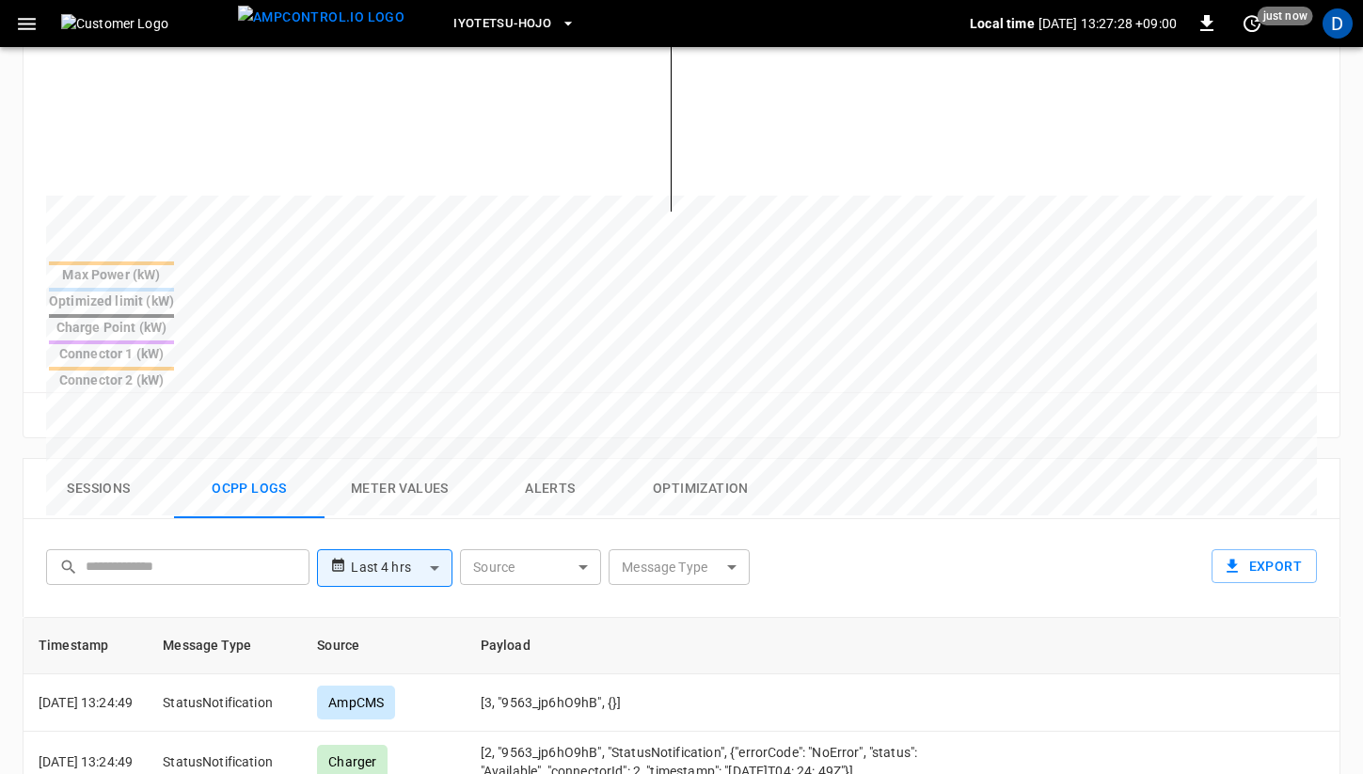
click at [517, 469] on body "**********" at bounding box center [681, 325] width 1363 height 1814
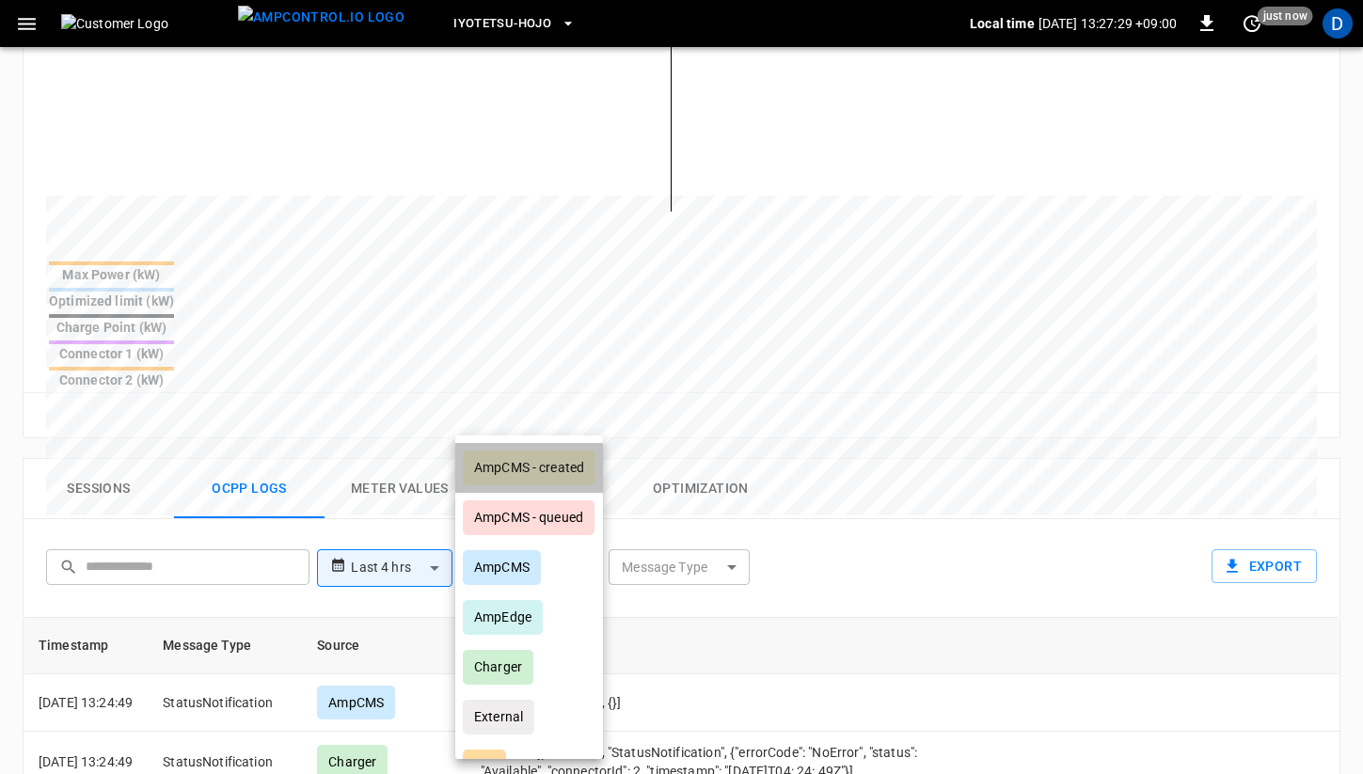
click at [547, 477] on div "AmpCMS - created" at bounding box center [529, 467] width 133 height 35
type input "**********"
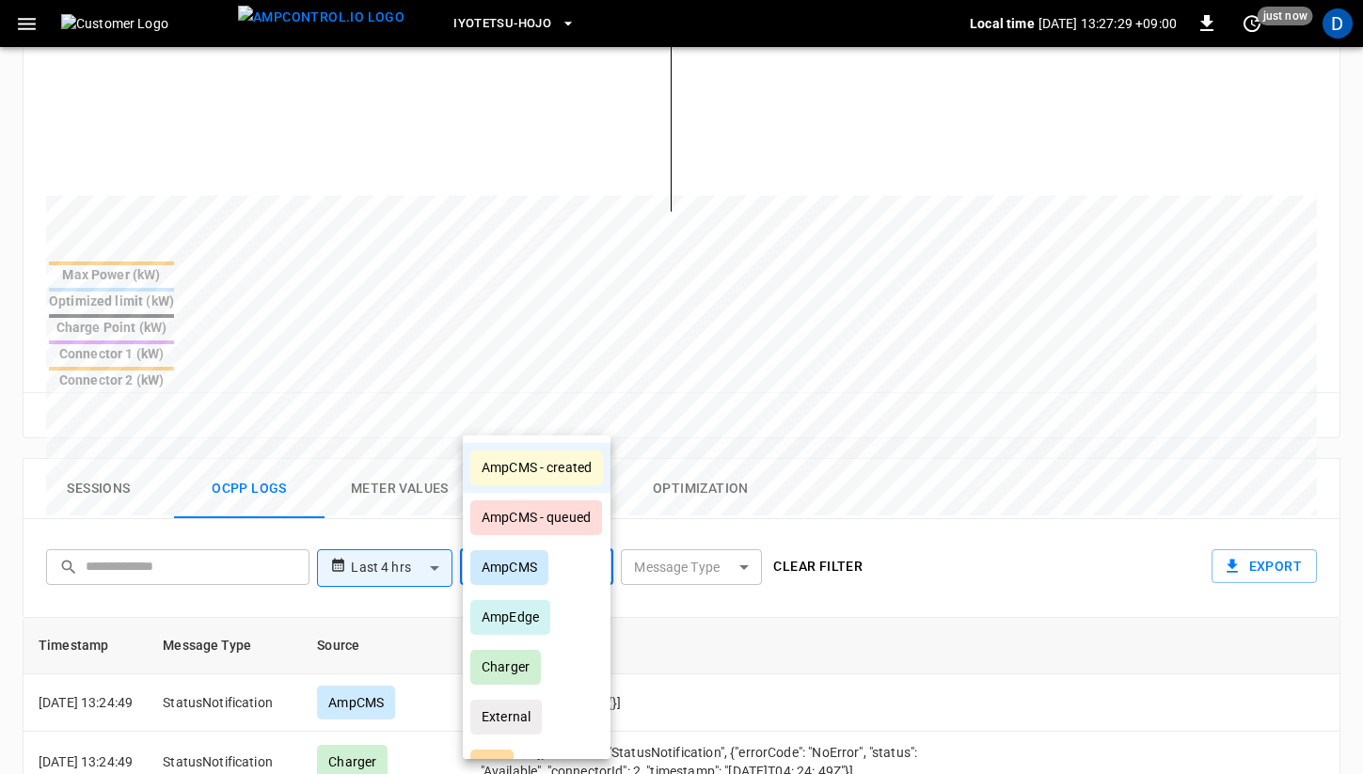
click at [960, 450] on div at bounding box center [681, 387] width 1363 height 774
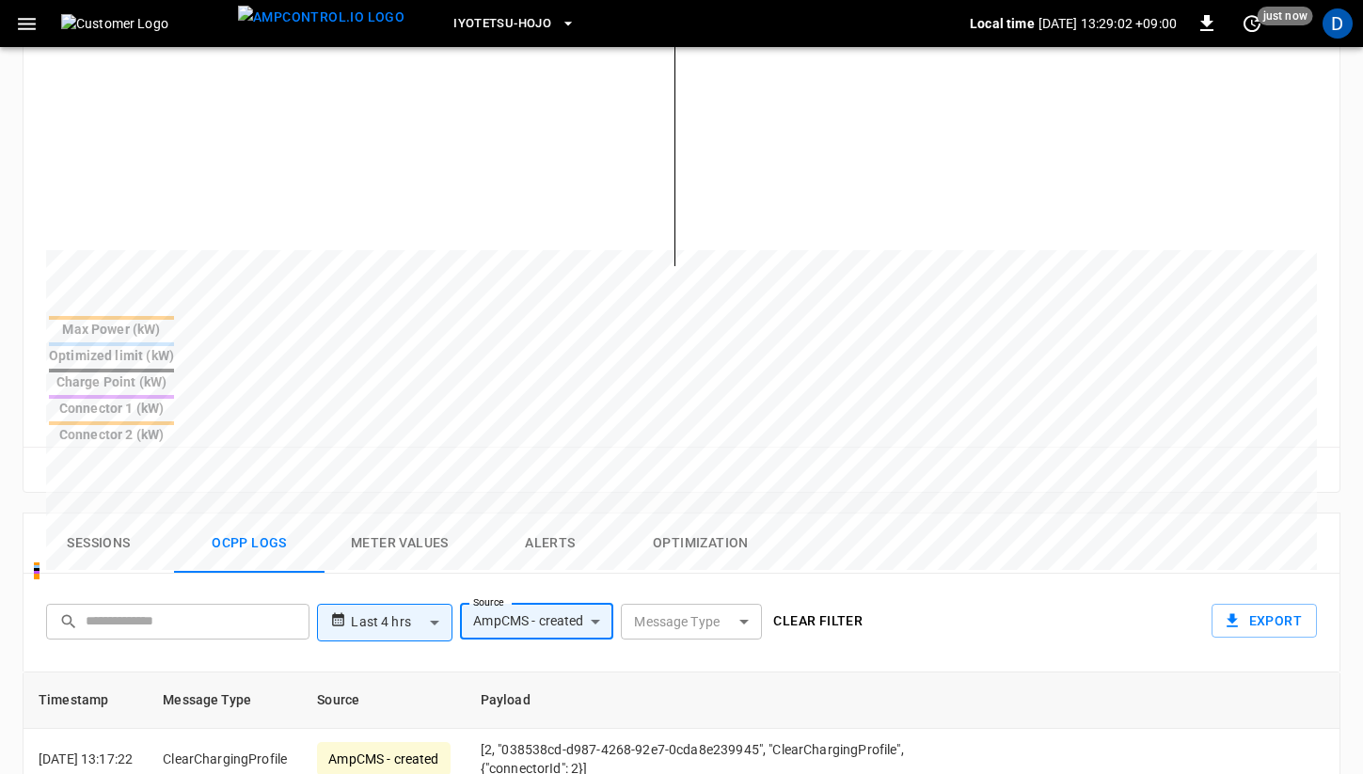
scroll to position [0, 0]
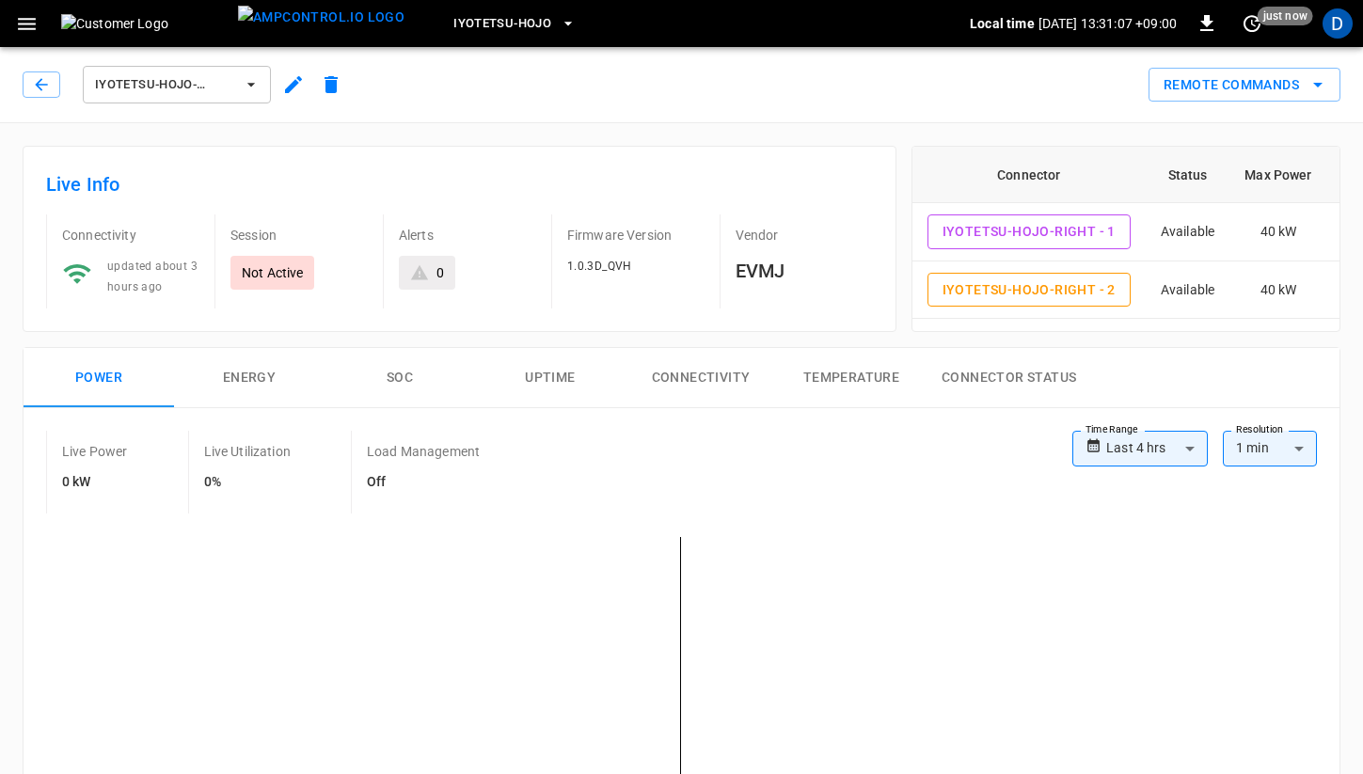
click at [548, 360] on button "Uptime" at bounding box center [550, 378] width 150 height 60
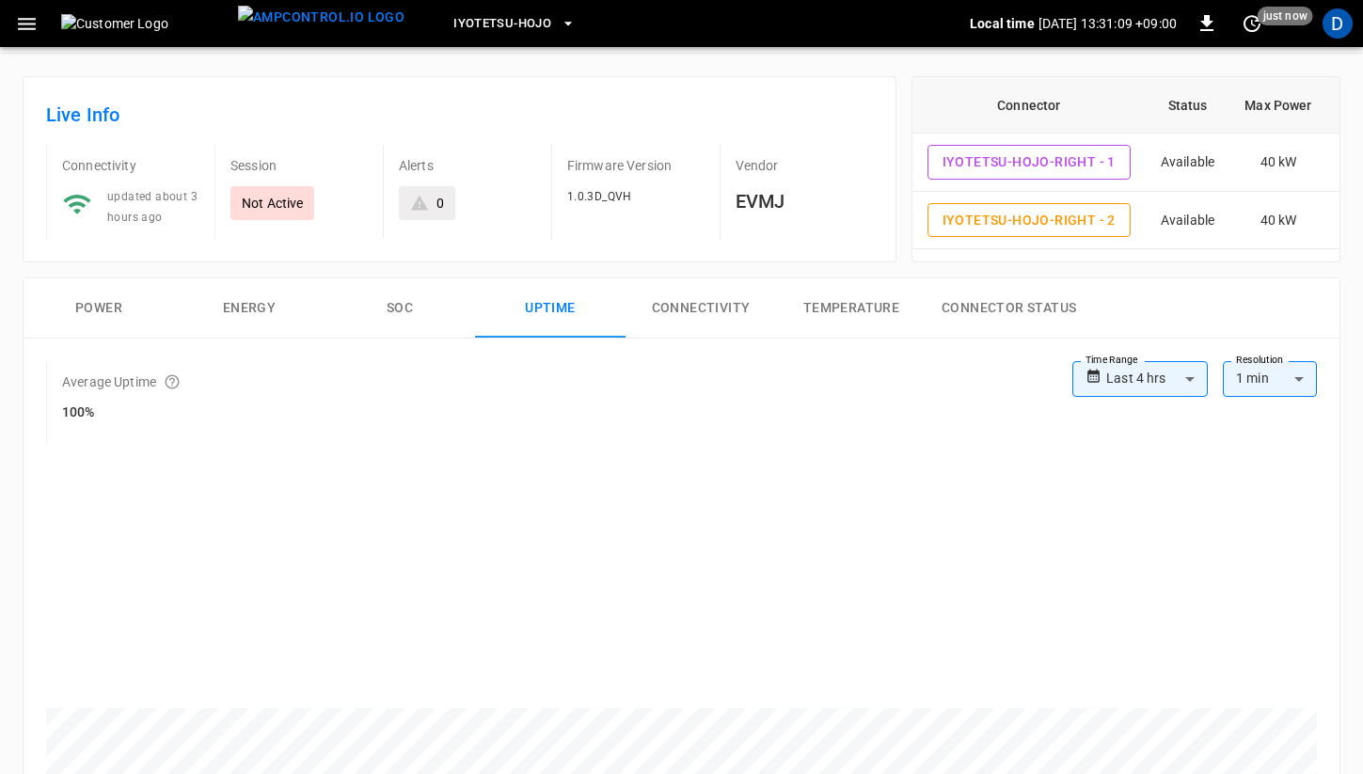
scroll to position [72, 0]
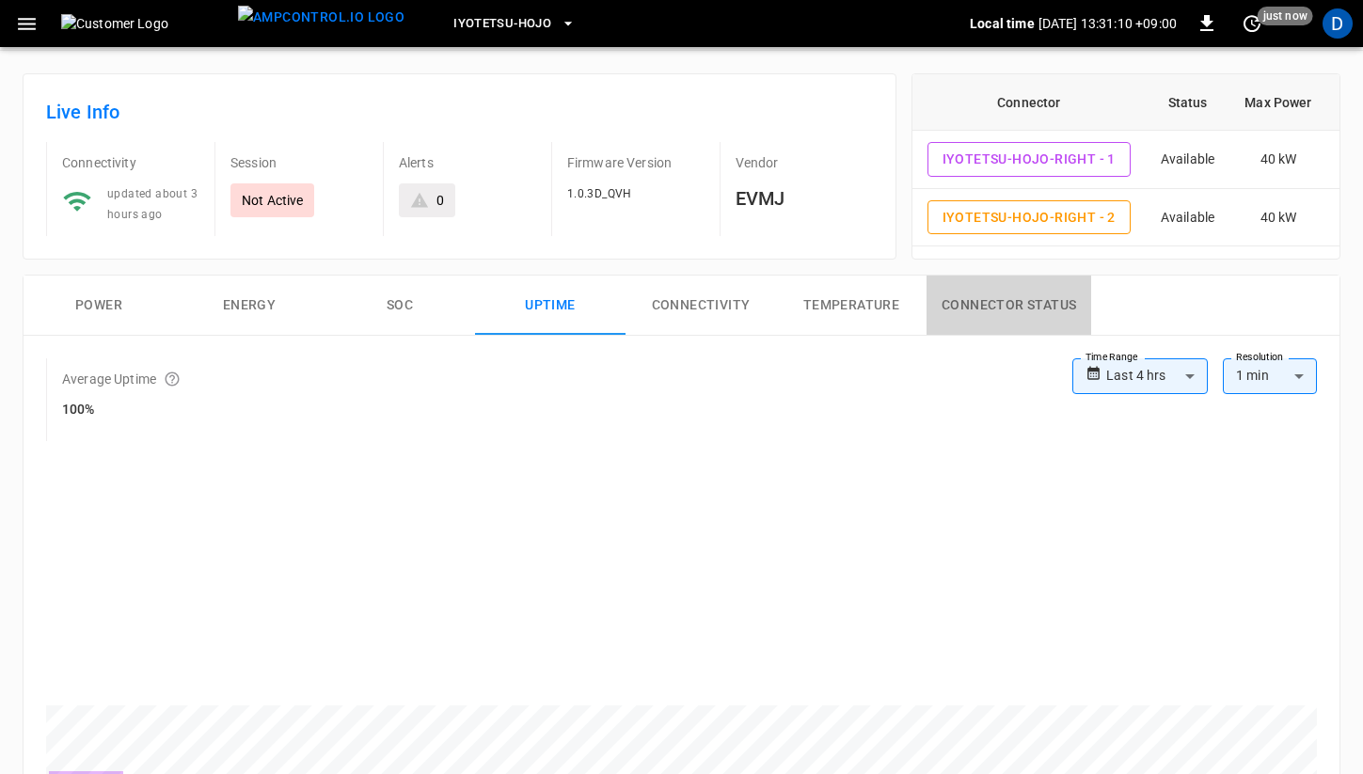
click at [990, 315] on button "Connector Status" at bounding box center [1008, 306] width 165 height 60
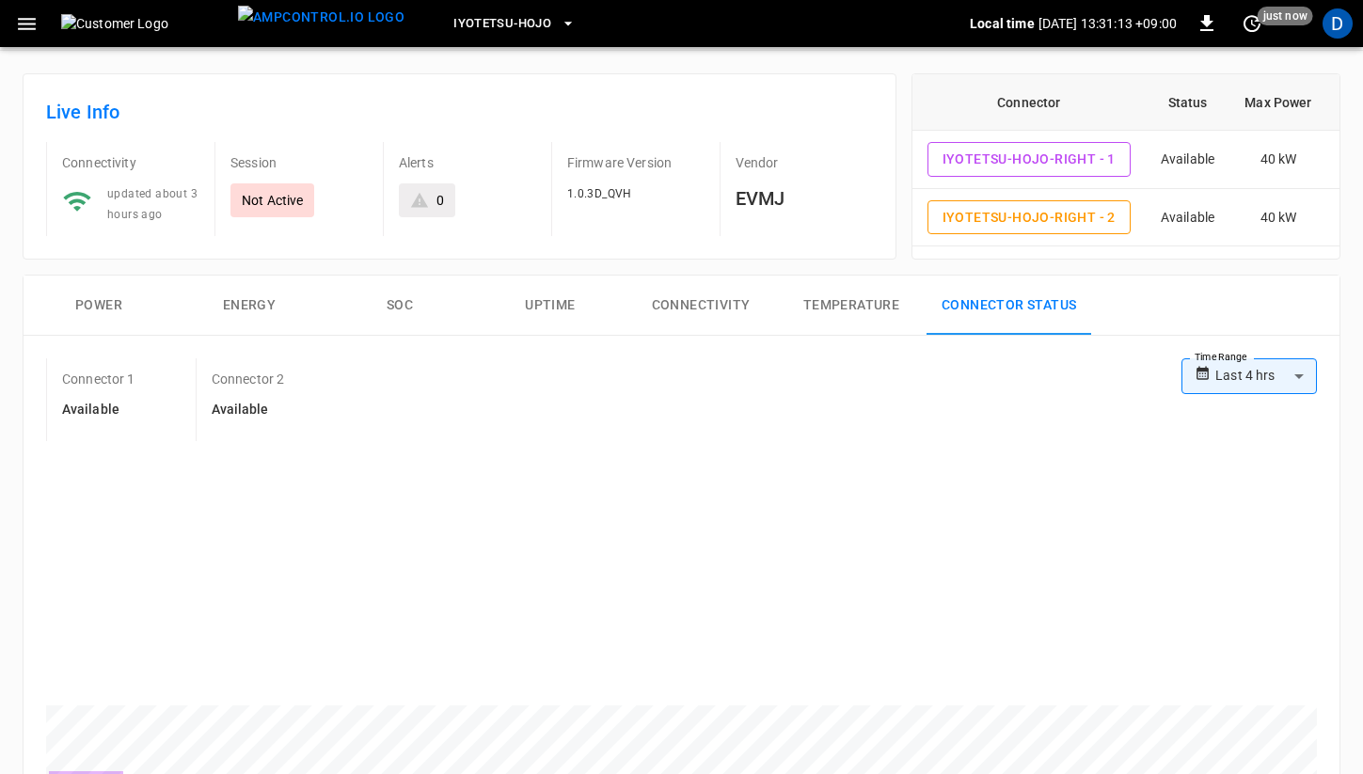
click at [696, 297] on button "Connectivity" at bounding box center [700, 306] width 150 height 60
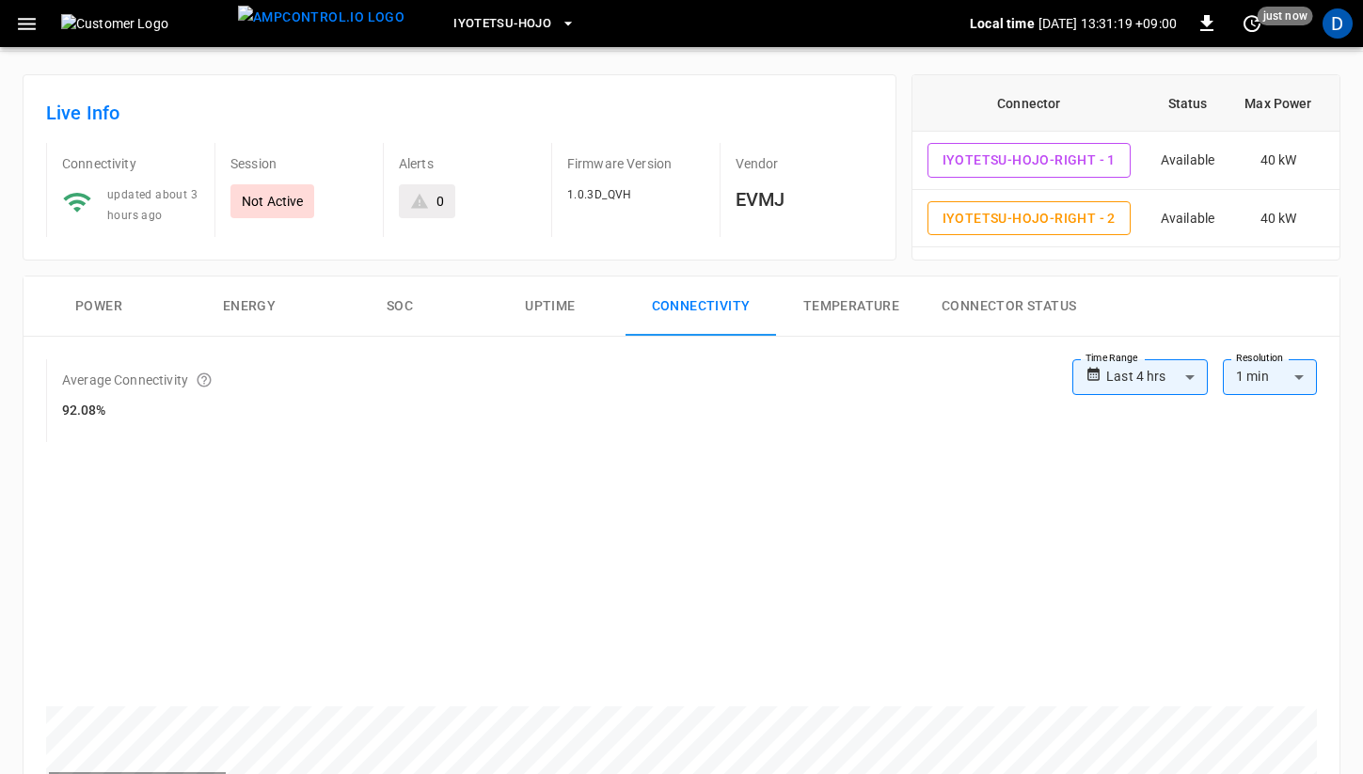
scroll to position [0, 0]
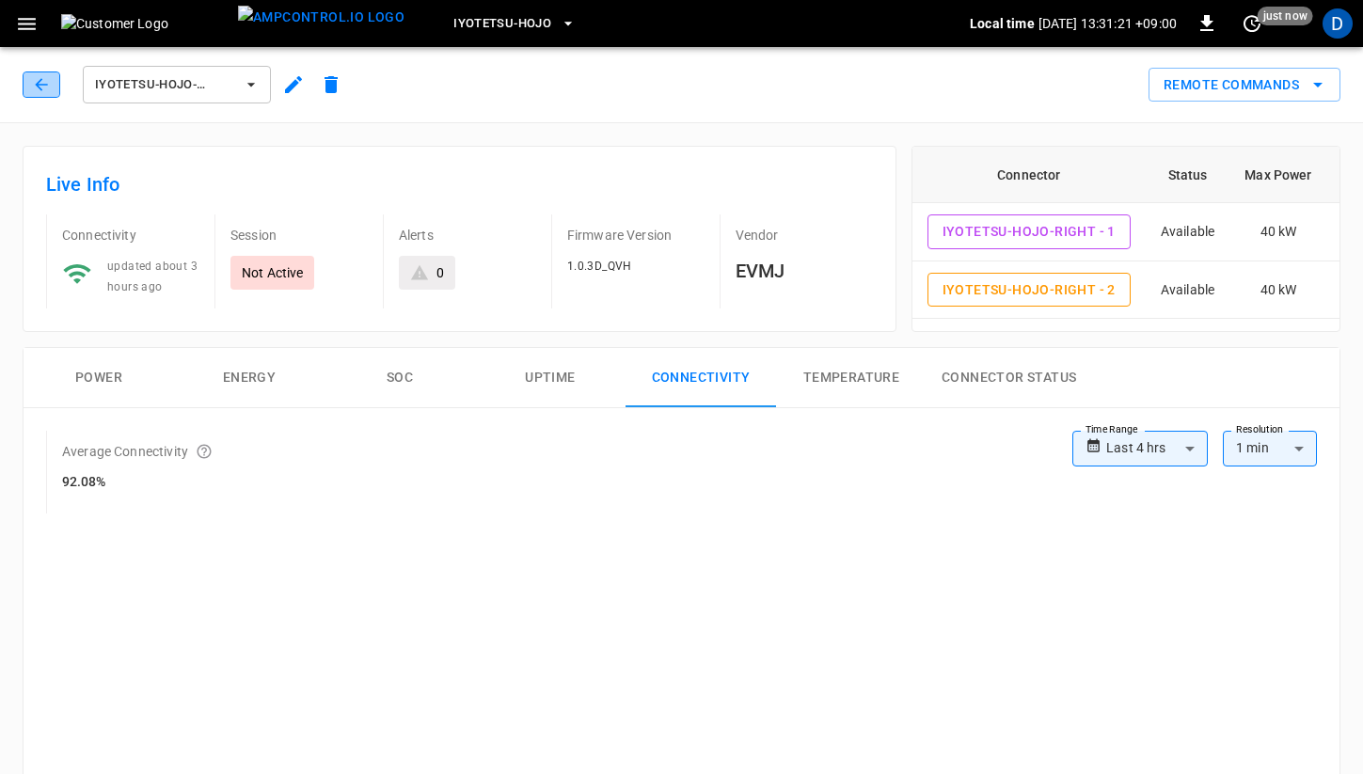
click at [48, 87] on icon "button" at bounding box center [41, 84] width 19 height 19
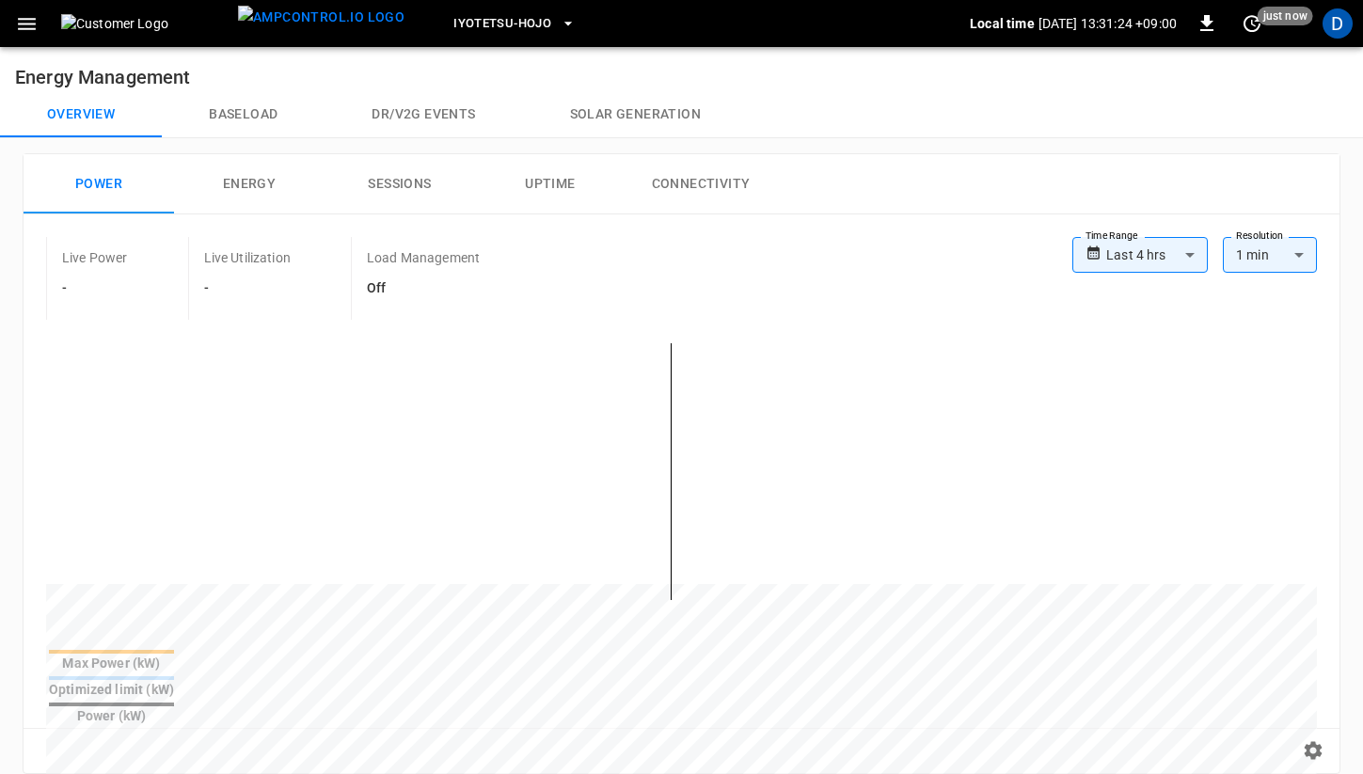
click at [691, 170] on button "Connectivity" at bounding box center [700, 184] width 150 height 60
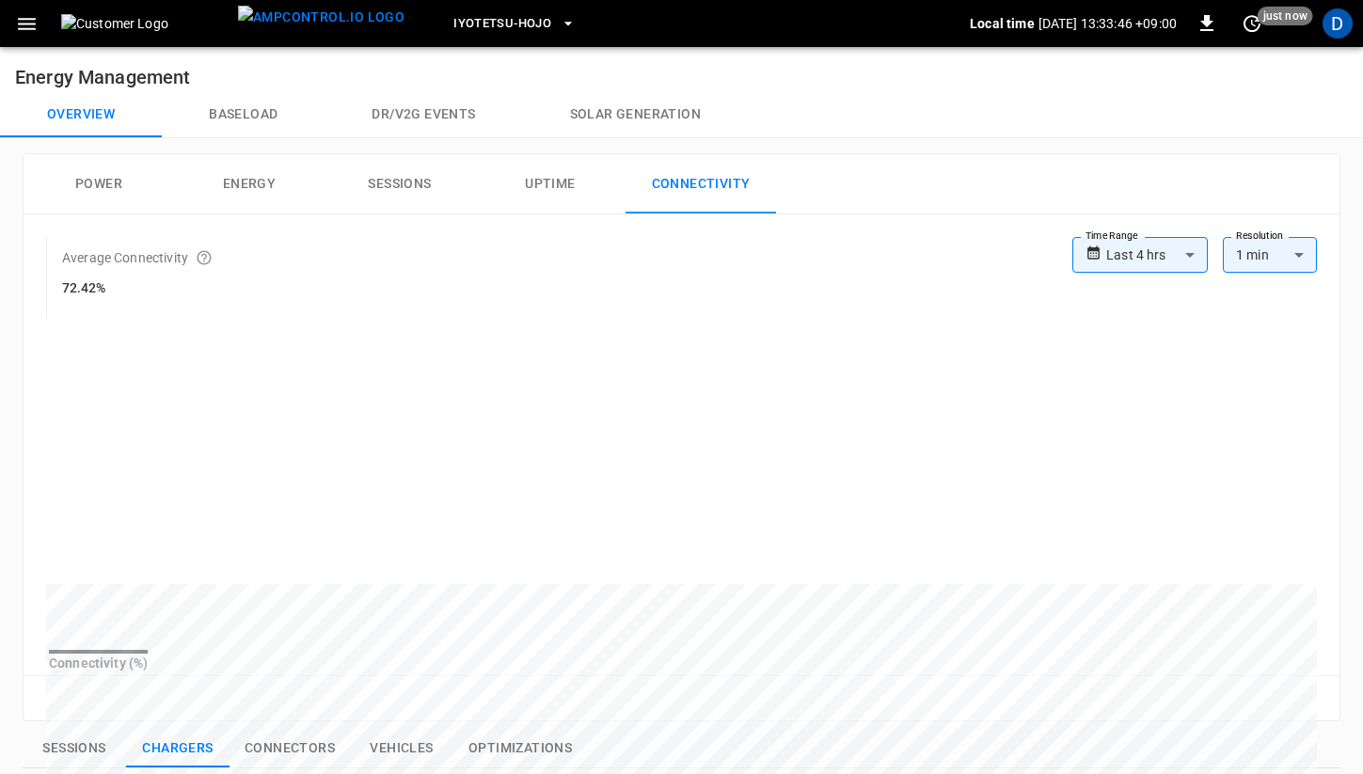
drag, startPoint x: 500, startPoint y: 424, endPoint x: 500, endPoint y: 412, distance: 12.2
click at [80, 181] on button "Power" at bounding box center [99, 184] width 150 height 60
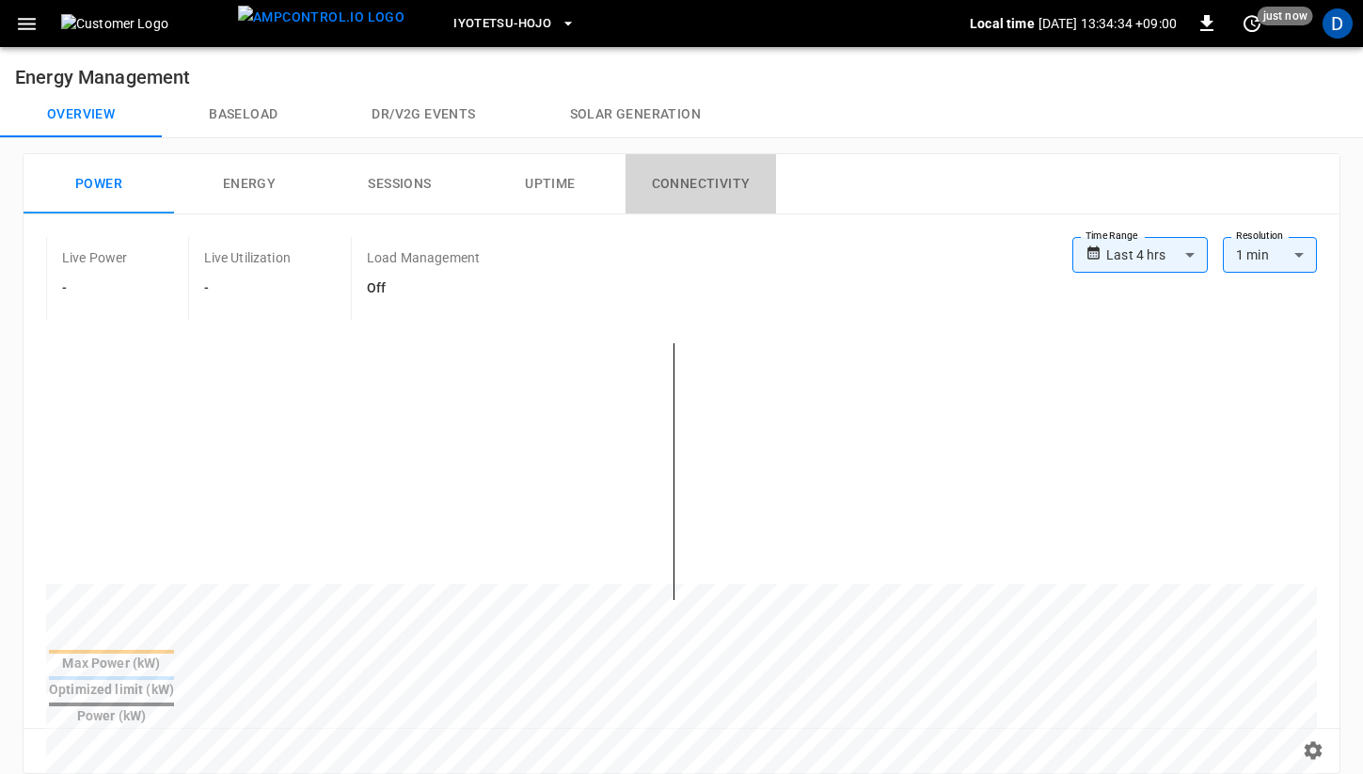
click at [687, 187] on button "Connectivity" at bounding box center [700, 184] width 150 height 60
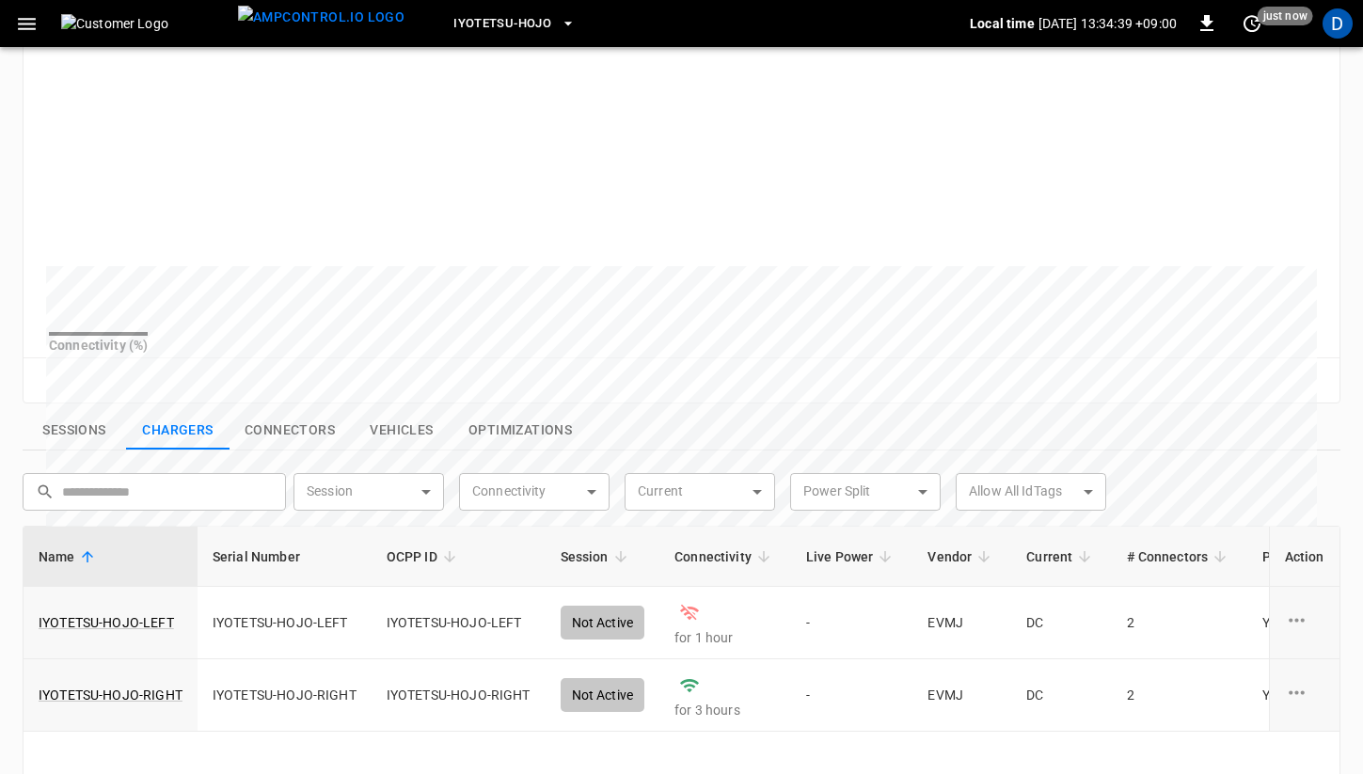
scroll to position [321, 0]
